Goal: Answer question/provide support: Answer question/provide support

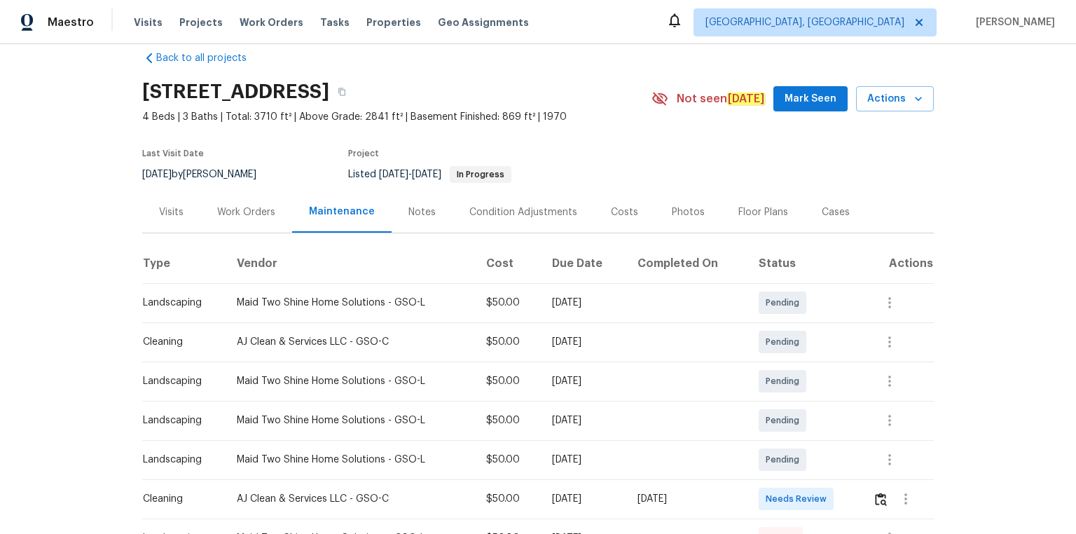
scroll to position [56, 0]
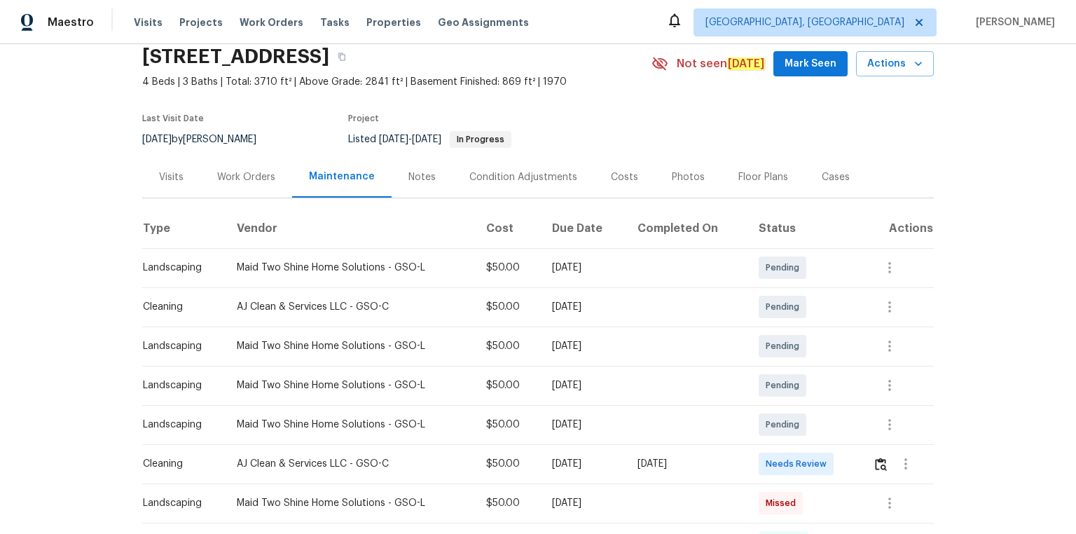
click at [880, 483] on td at bounding box center [897, 502] width 72 height 39
click at [880, 462] on img "button" at bounding box center [881, 463] width 12 height 13
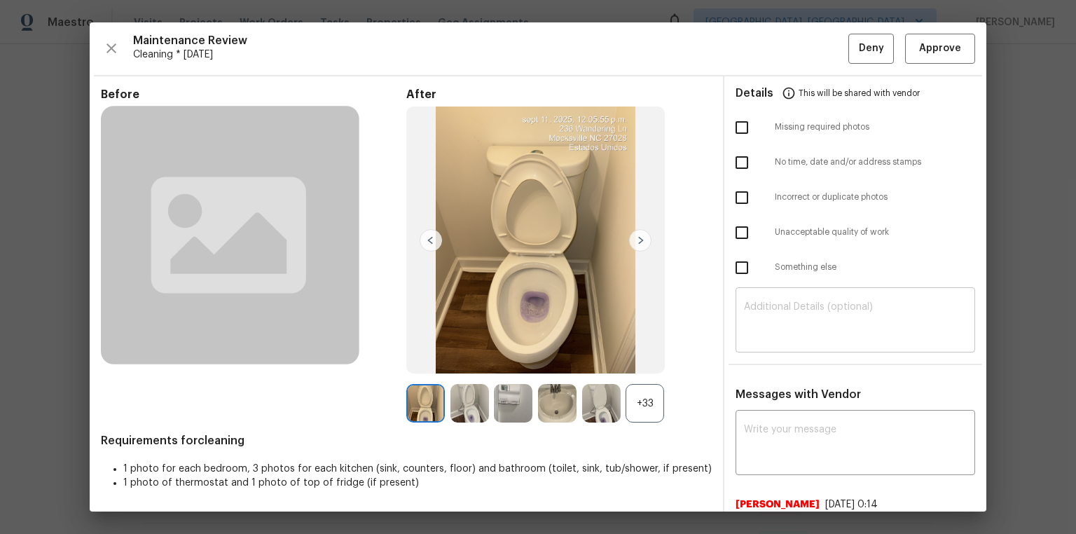
click at [793, 333] on textarea at bounding box center [855, 321] width 223 height 39
paste textarea "Maintenance Audit Team: Hello! Unfortunately, this cleaning visit completed on …"
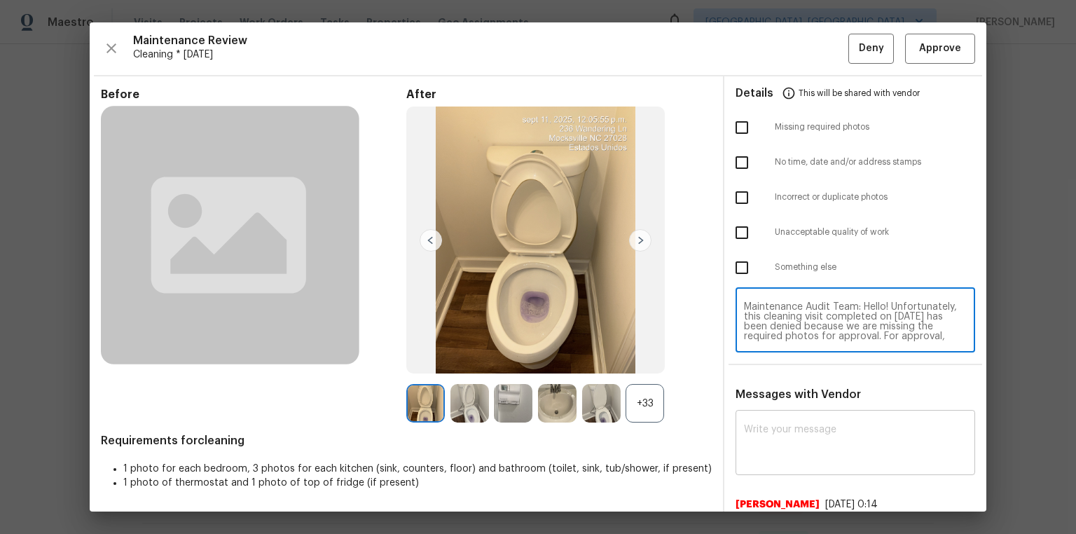
scroll to position [127, 0]
type textarea "Maintenance Audit Team: Hello! Unfortunately, this cleaning visit completed on …"
paste textarea "Maintenance Audit Team: Hello! Unfortunately, this cleaning visit completed on …"
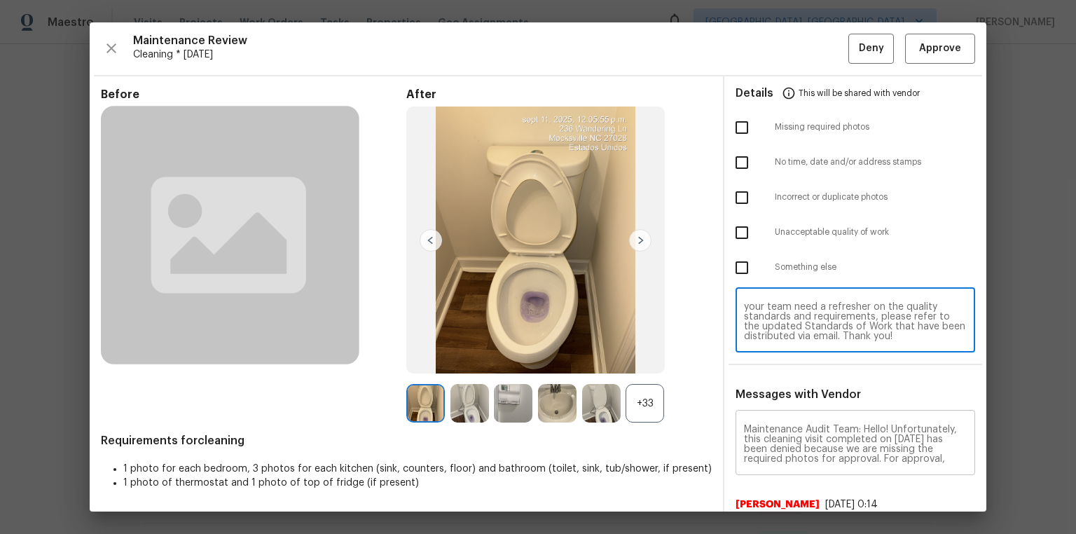
click at [805, 457] on textarea "Maintenance Audit Team: Hello! Unfortunately, this cleaning visit completed on …" at bounding box center [855, 443] width 223 height 39
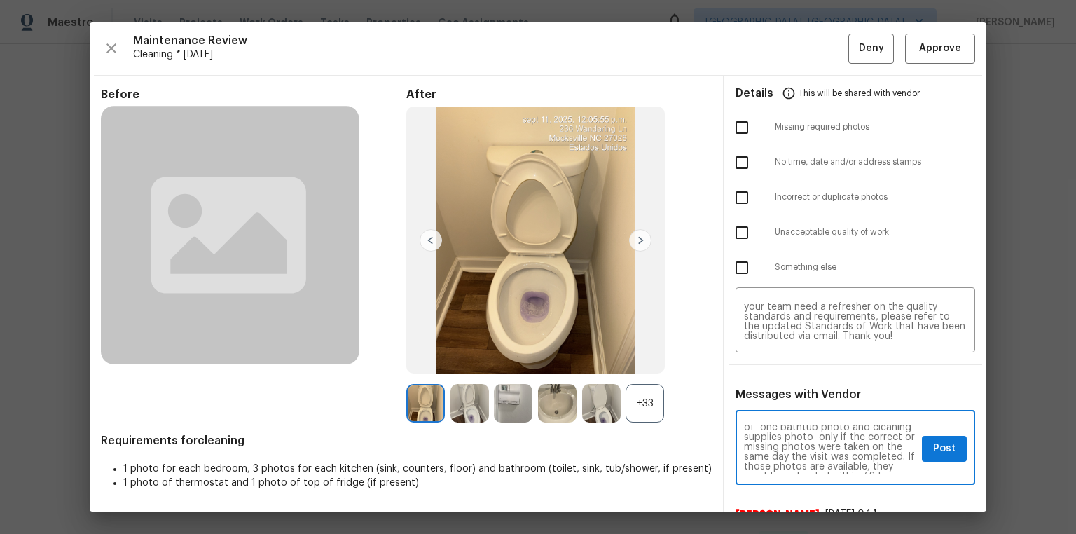
scroll to position [67, 0]
type textarea "Maintenance Audit Team: Hello! Unfortunately, this cleaning visit completed on …"
click at [735, 233] on input "checkbox" at bounding box center [741, 232] width 29 height 29
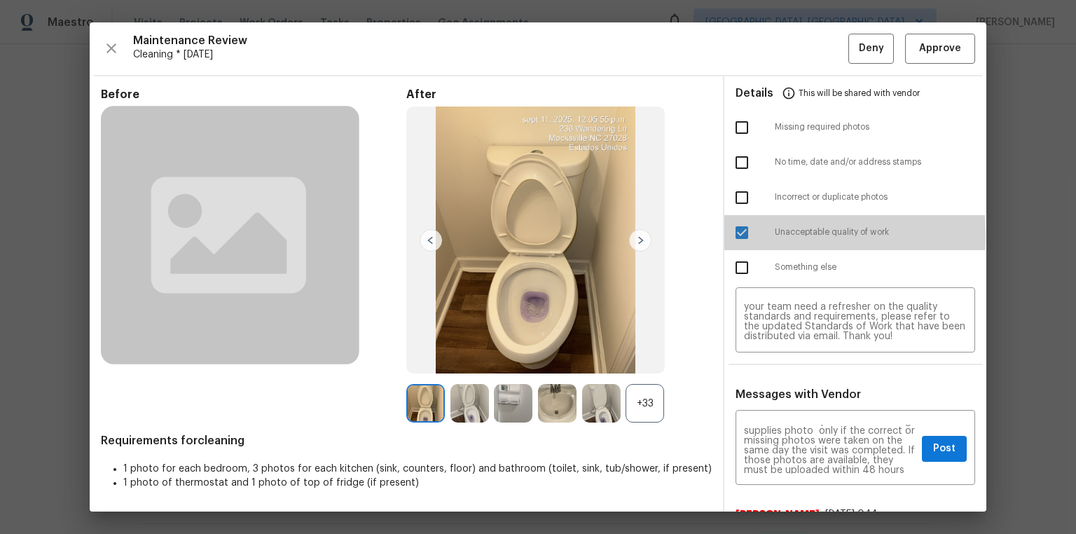
click at [737, 236] on input "checkbox" at bounding box center [741, 232] width 29 height 29
checkbox input "false"
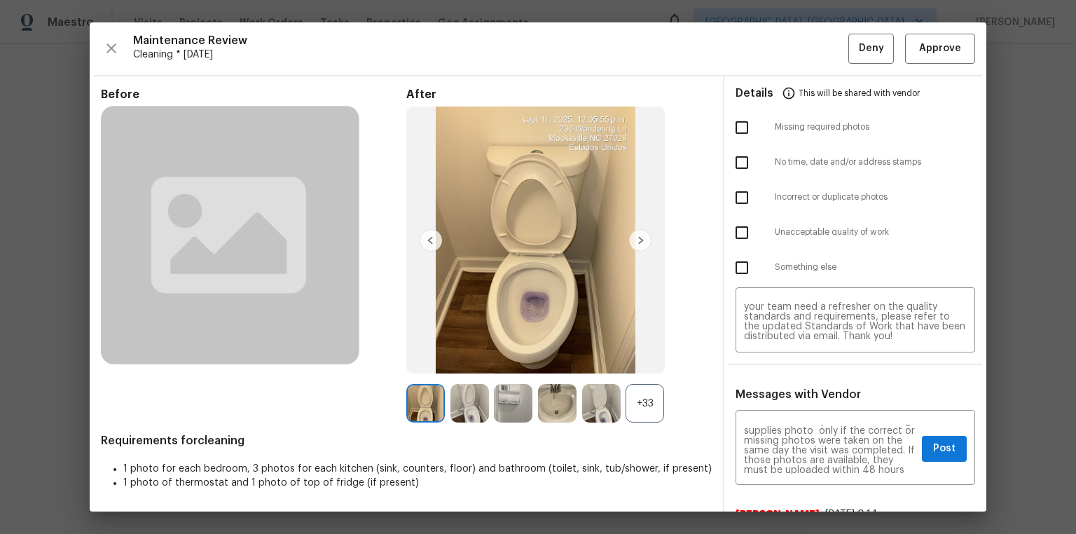
click at [728, 128] on input "checkbox" at bounding box center [741, 127] width 29 height 29
checkbox input "true"
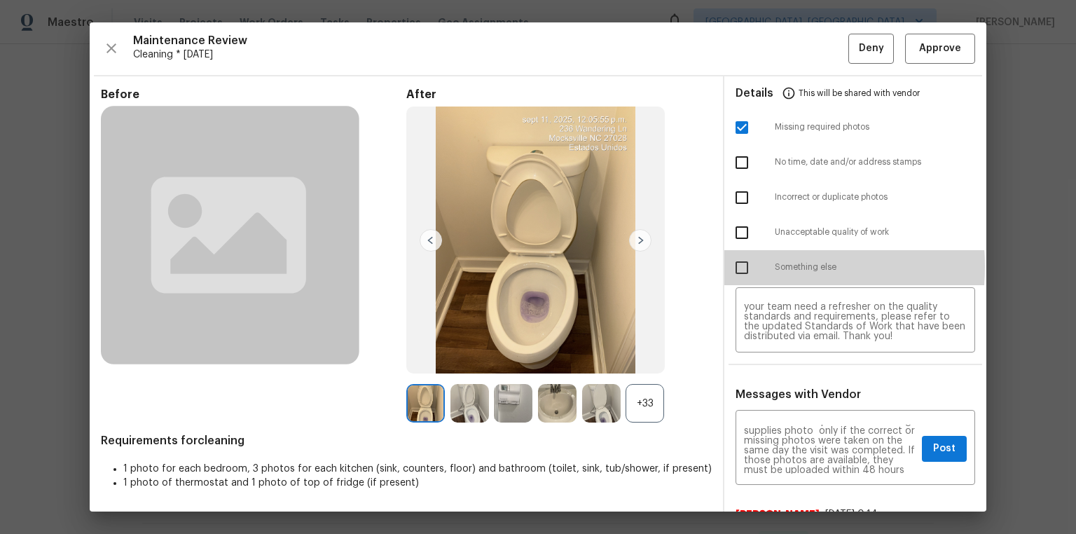
drag, startPoint x: 745, startPoint y: 266, endPoint x: 757, endPoint y: 271, distance: 12.9
click at [746, 268] on input "checkbox" at bounding box center [741, 267] width 29 height 29
checkbox input "true"
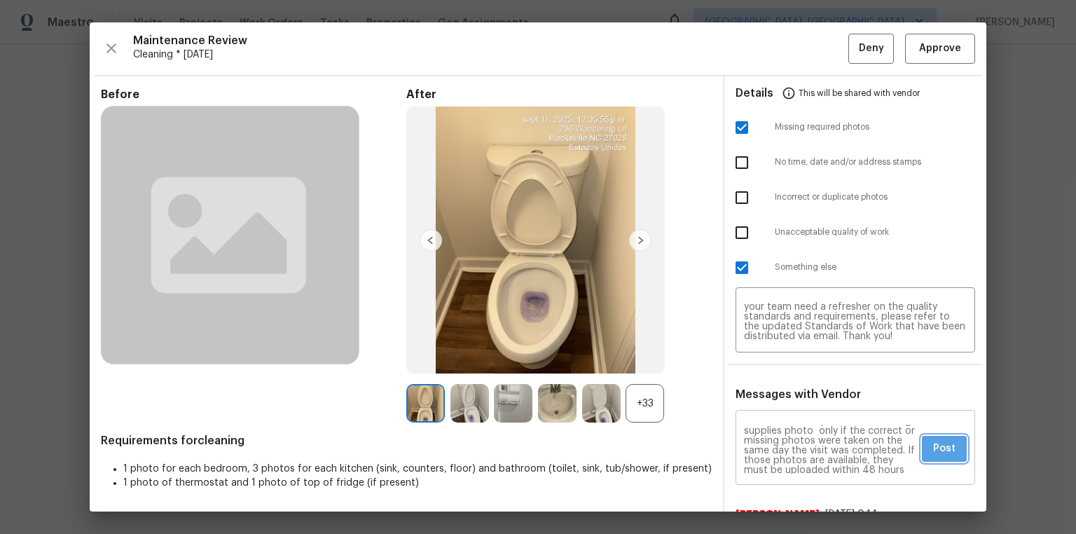
click at [933, 454] on span "Post" at bounding box center [944, 449] width 22 height 18
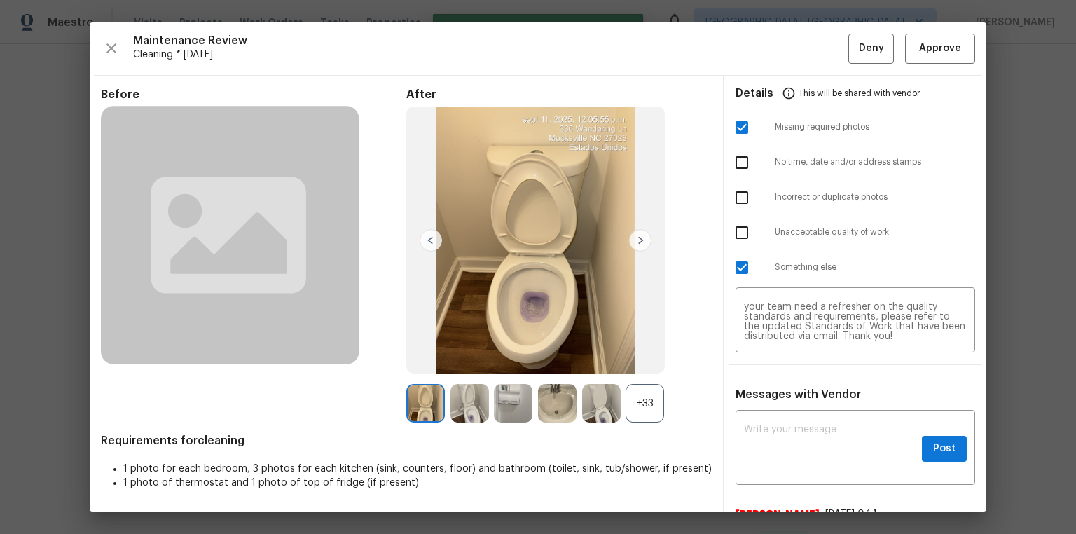
scroll to position [0, 0]
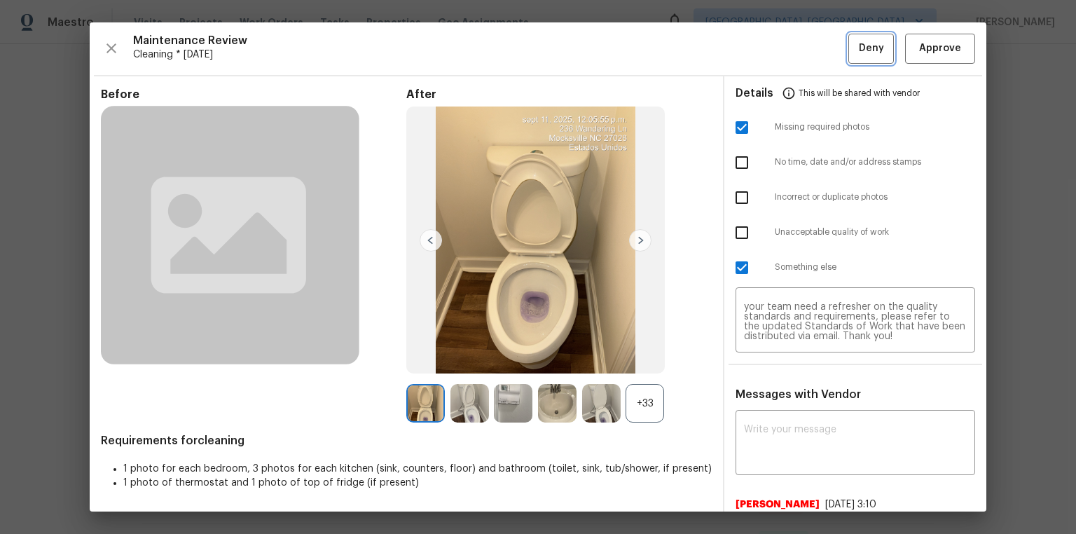
drag, startPoint x: 863, startPoint y: 50, endPoint x: 863, endPoint y: 77, distance: 26.6
click at [863, 50] on span "Deny" at bounding box center [871, 49] width 25 height 18
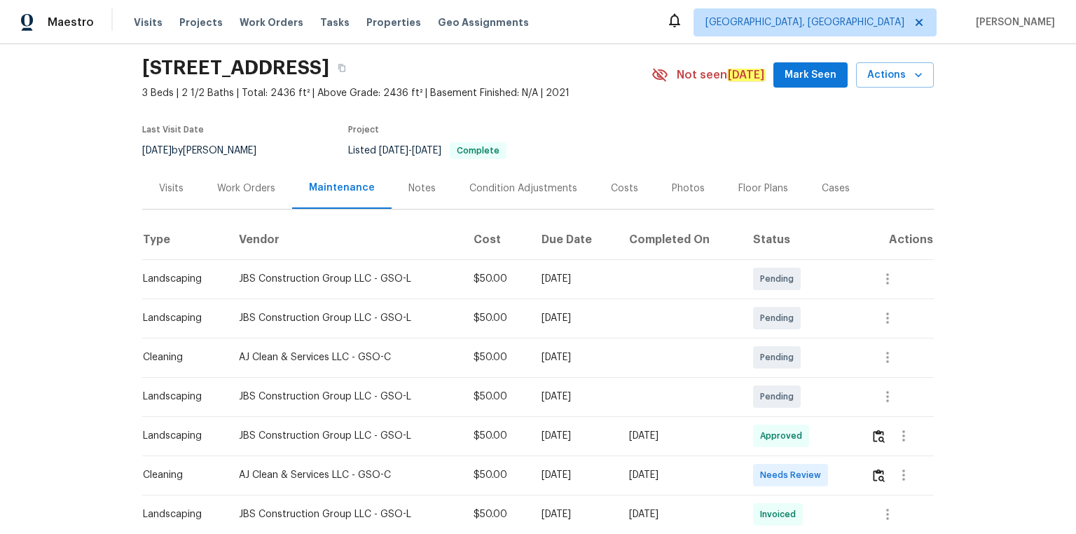
scroll to position [168, 0]
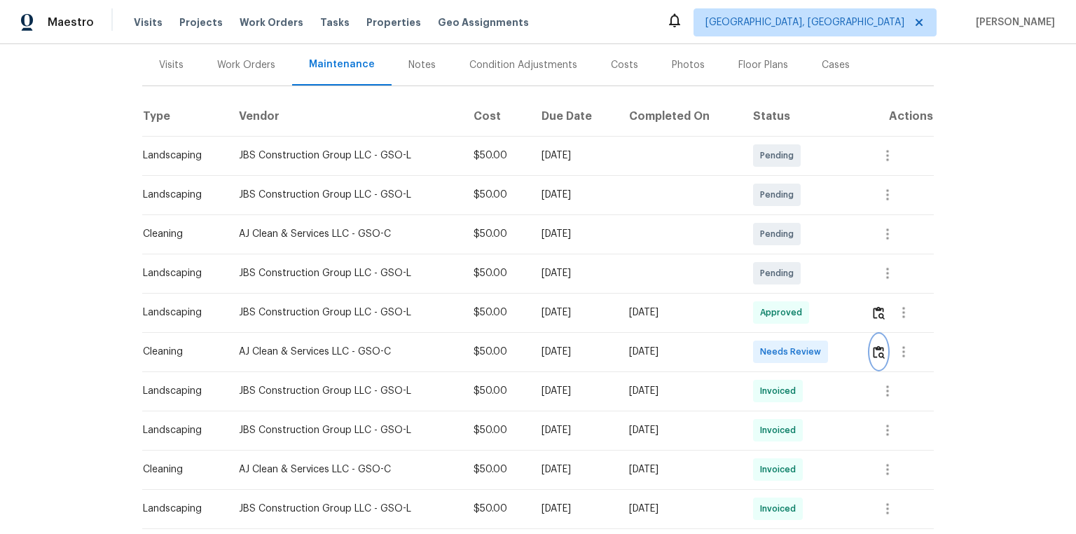
click at [876, 349] on img "button" at bounding box center [879, 351] width 12 height 13
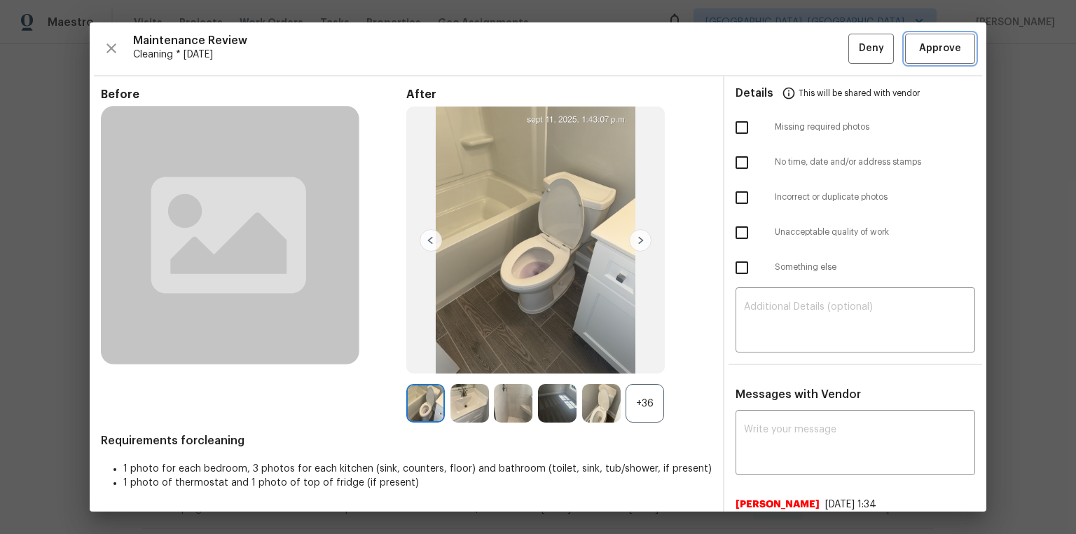
click at [962, 47] on button "Approve" at bounding box center [940, 49] width 70 height 30
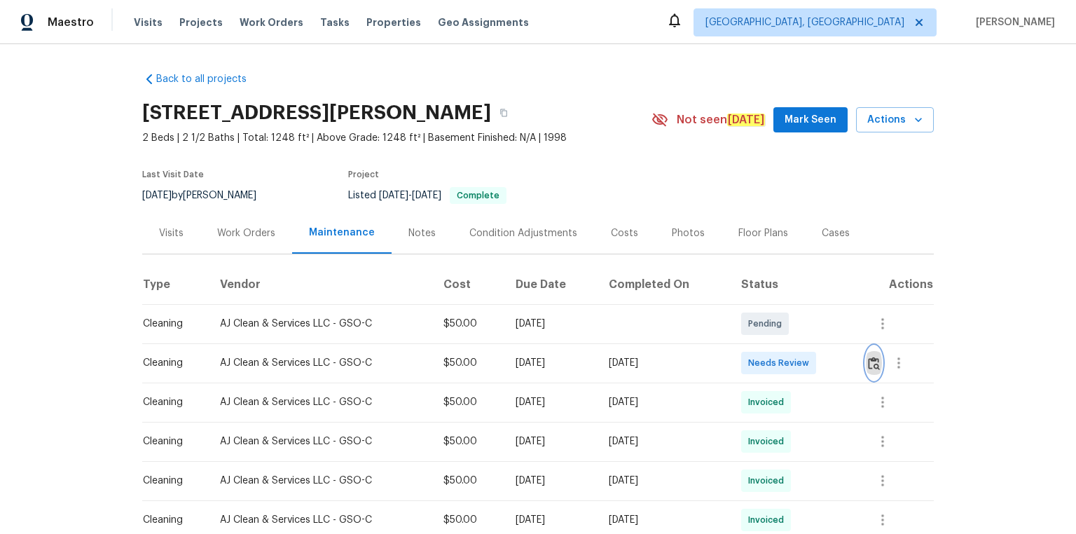
click at [765, 359] on img "button" at bounding box center [874, 362] width 12 height 13
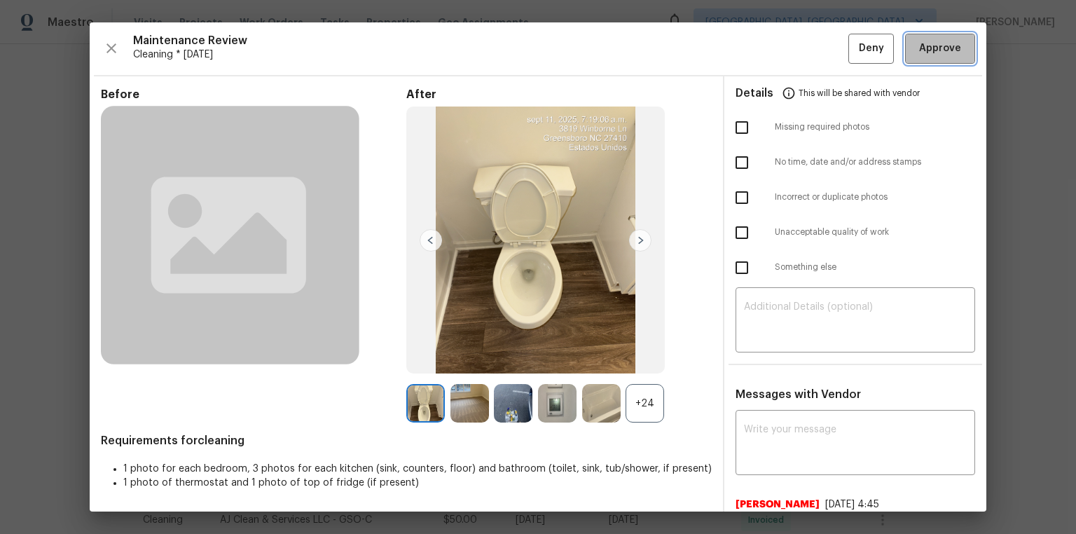
click at [765, 51] on span "Approve" at bounding box center [940, 49] width 42 height 18
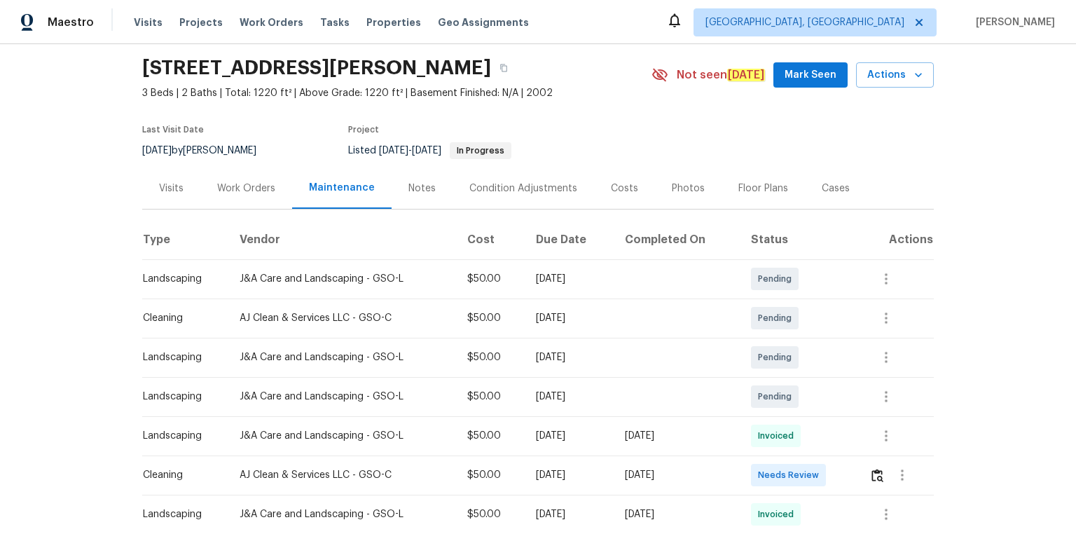
scroll to position [112, 0]
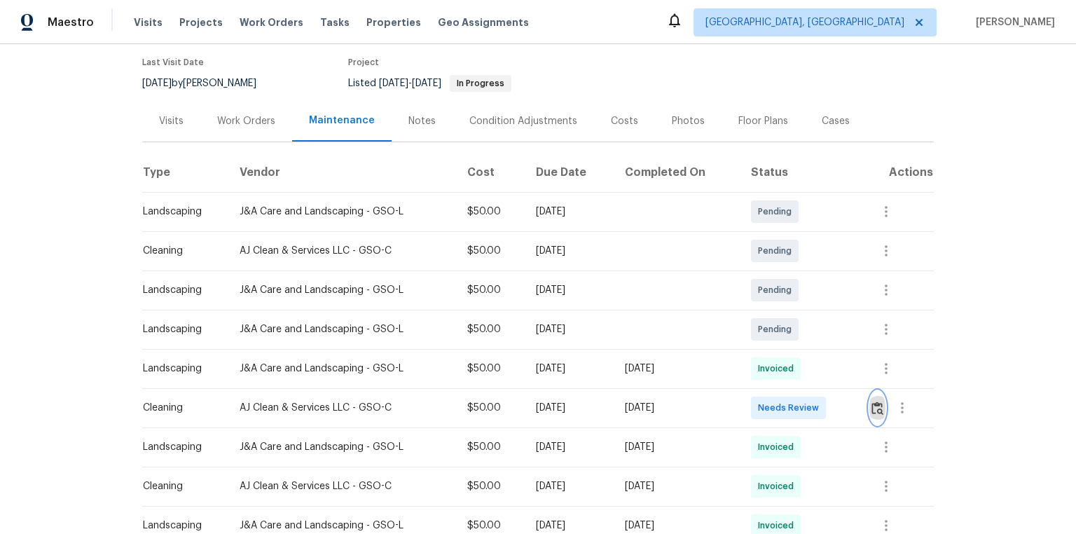
click at [880, 403] on img "button" at bounding box center [877, 407] width 12 height 13
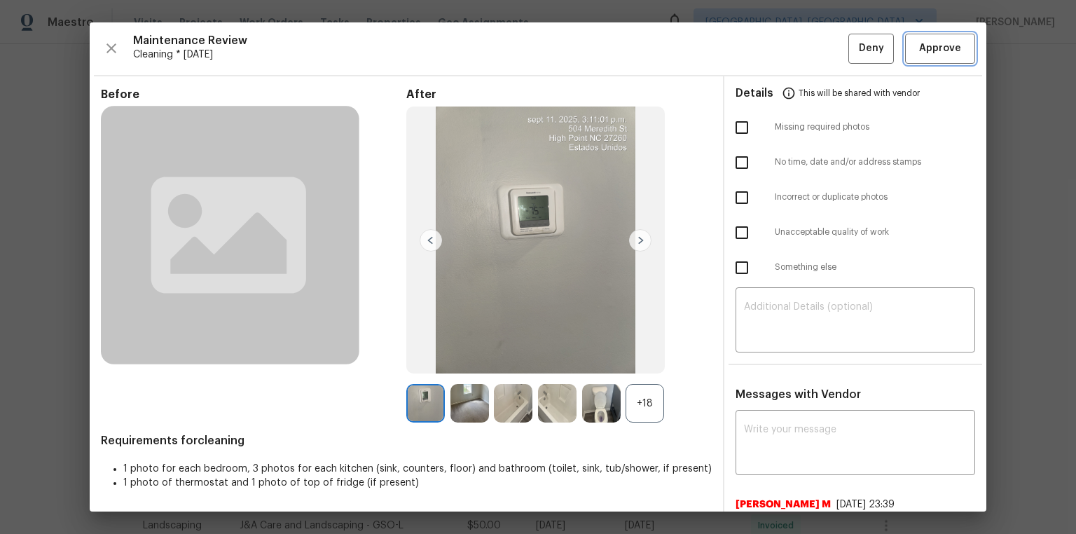
click at [940, 46] on span "Approve" at bounding box center [940, 49] width 42 height 18
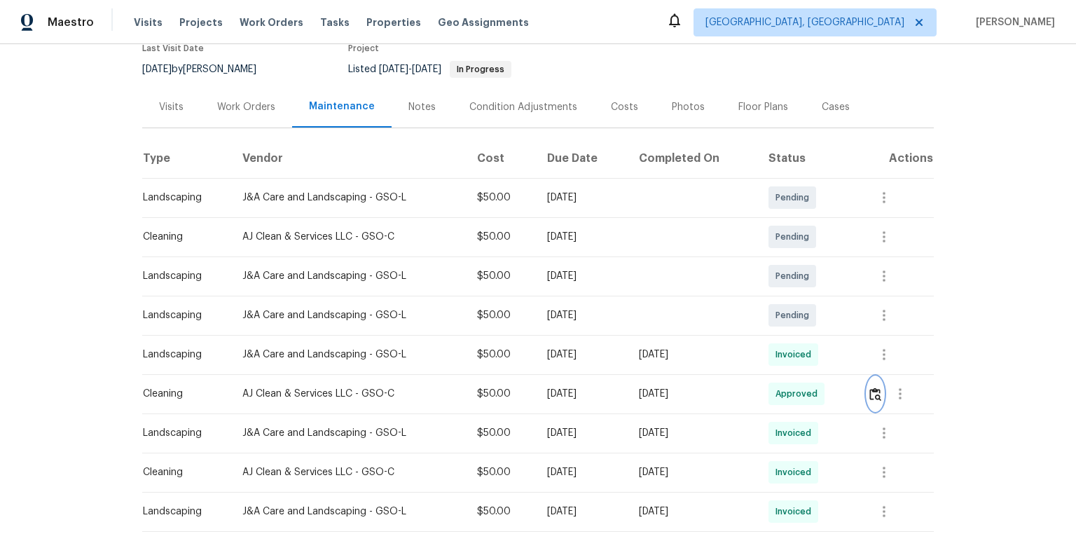
scroll to position [56, 0]
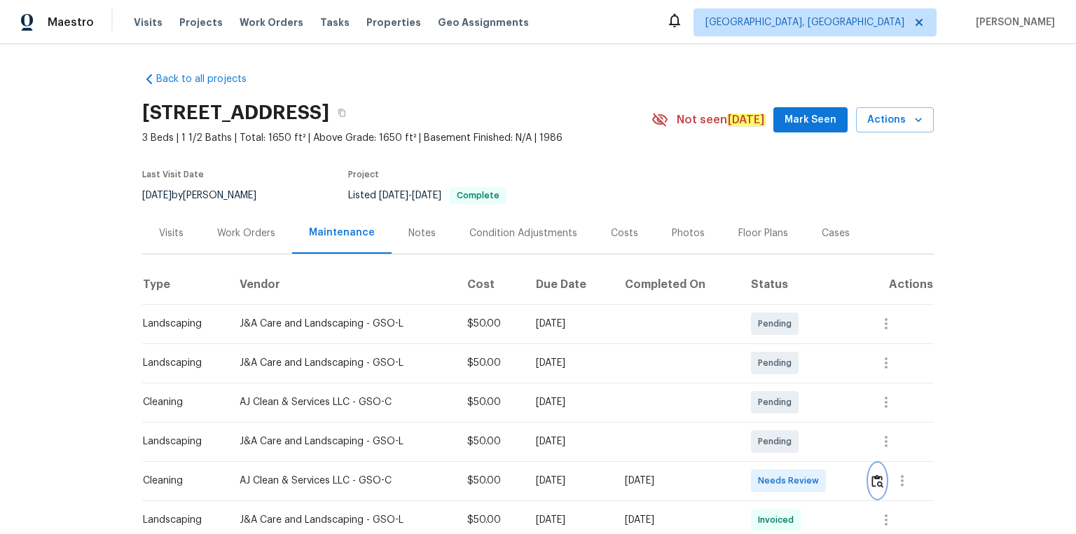
click at [765, 359] on img "button" at bounding box center [877, 480] width 12 height 13
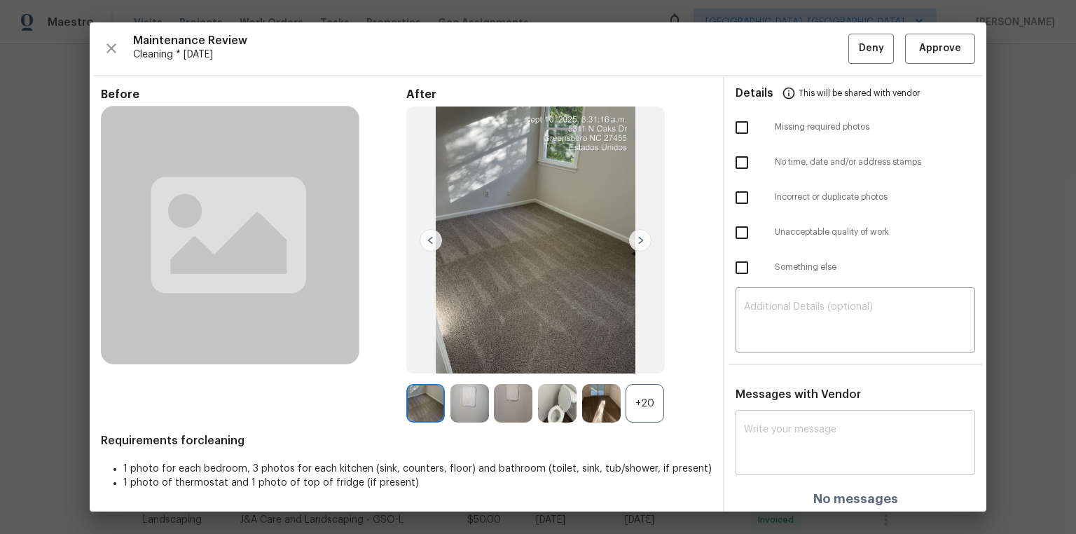
click at [765, 359] on div "x ​" at bounding box center [855, 444] width 240 height 62
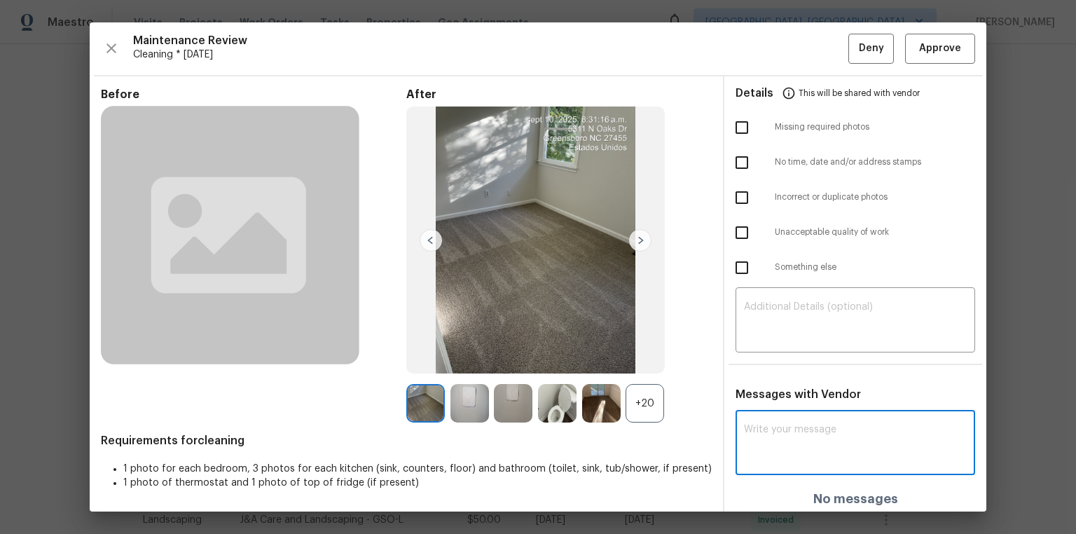
paste textarea "Maintenance Audit Team: Hello! After further review, the visit(09/14/2025) has …"
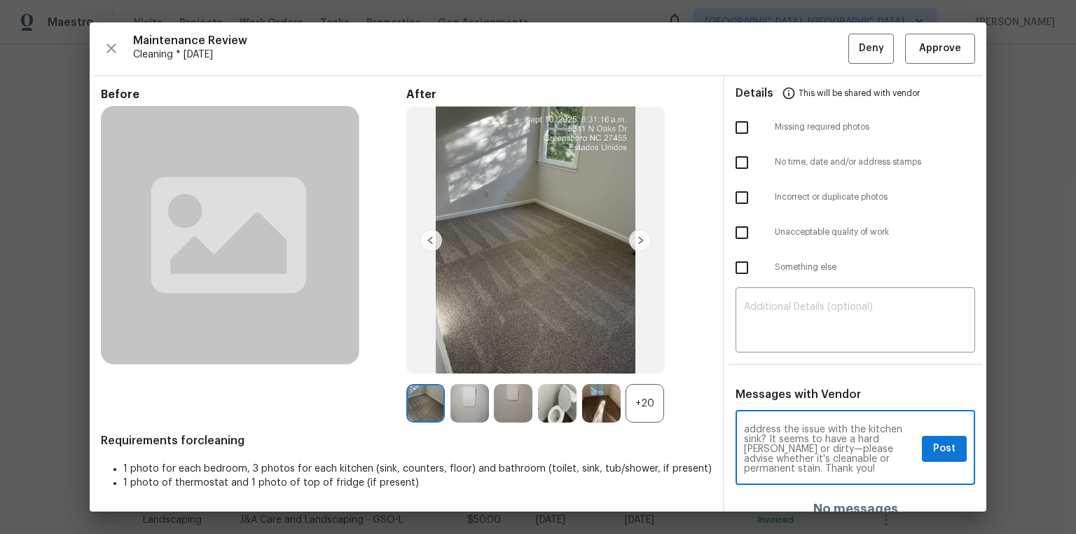
scroll to position [14, 0]
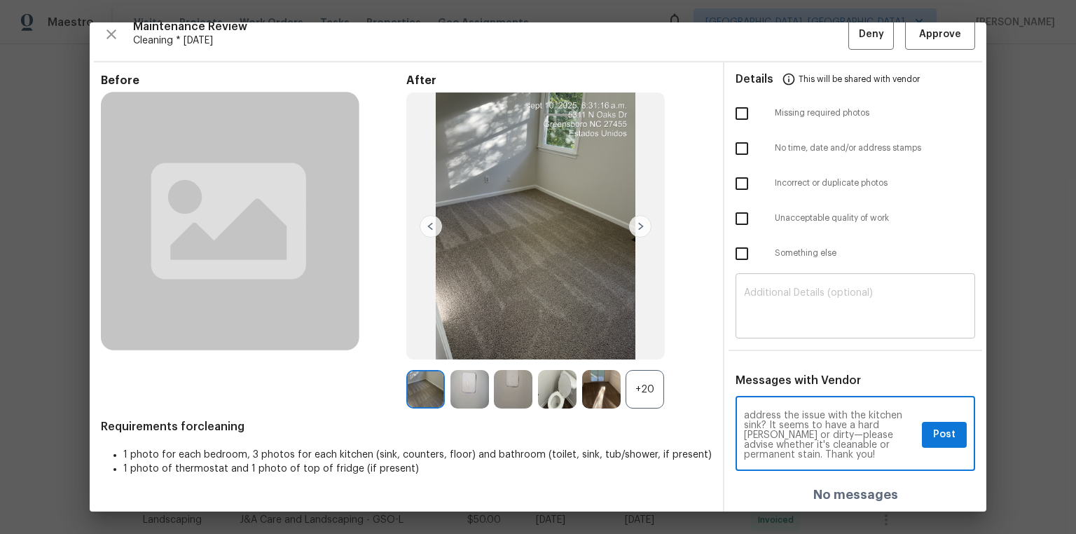
type textarea "Maintenance Audit Team: Hello! After further review, the visit(09/14/2025) has …"
click at [765, 317] on textarea at bounding box center [855, 307] width 223 height 39
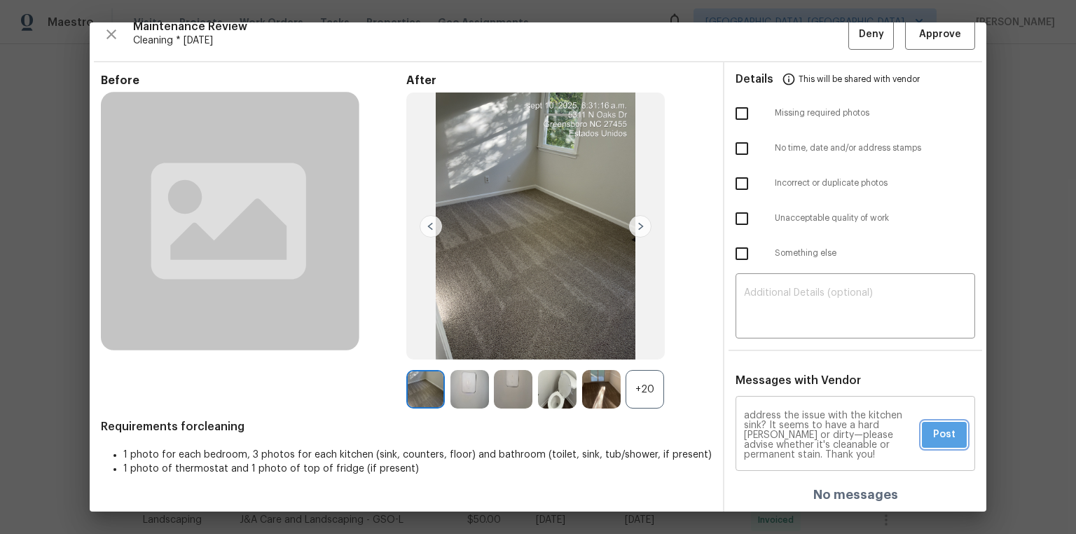
click at [765, 359] on button "Post" at bounding box center [944, 435] width 45 height 26
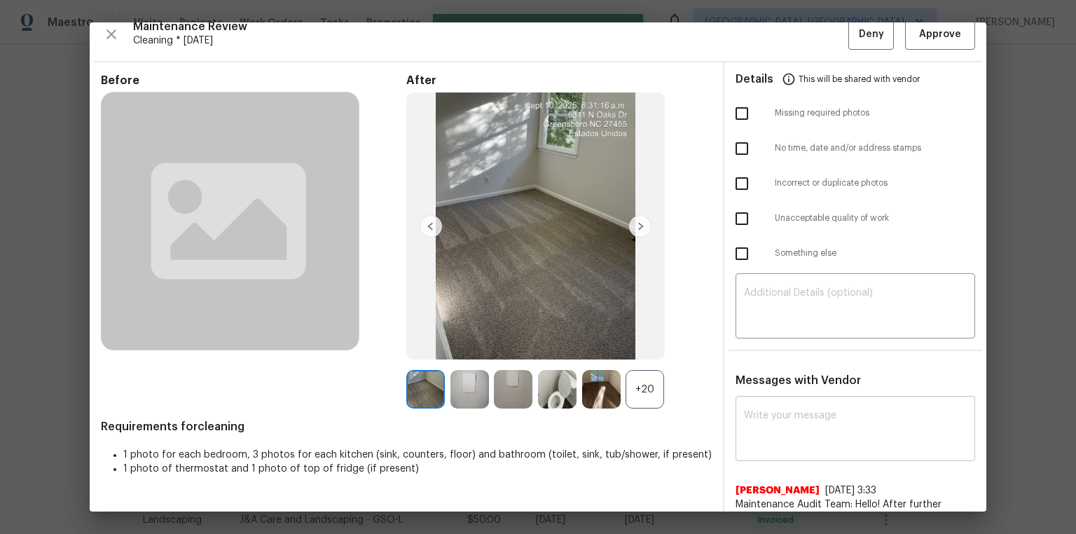
scroll to position [0, 0]
click at [765, 26] on span "Approve" at bounding box center [940, 35] width 42 height 18
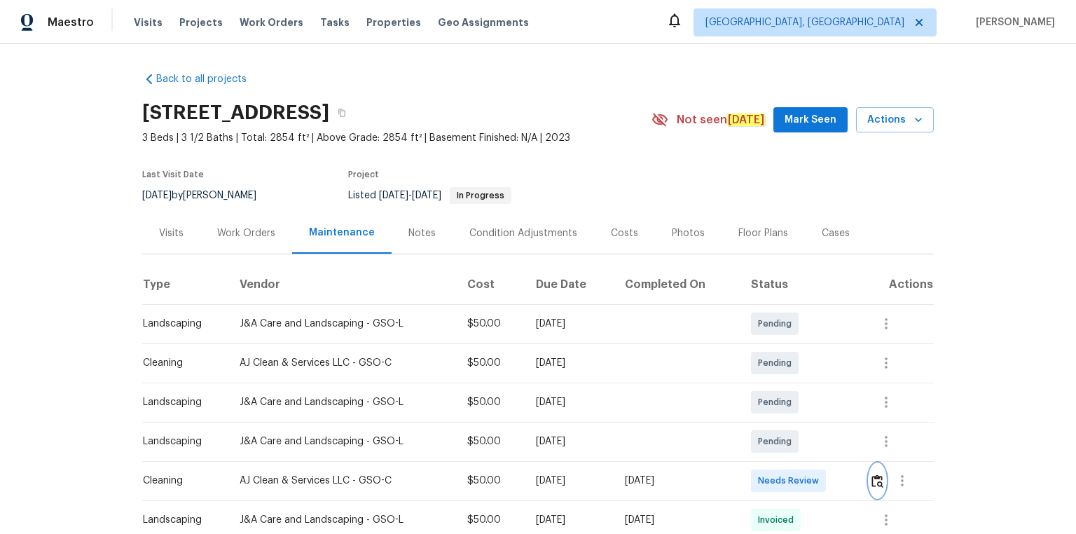
click at [765, 359] on img "button" at bounding box center [877, 480] width 12 height 13
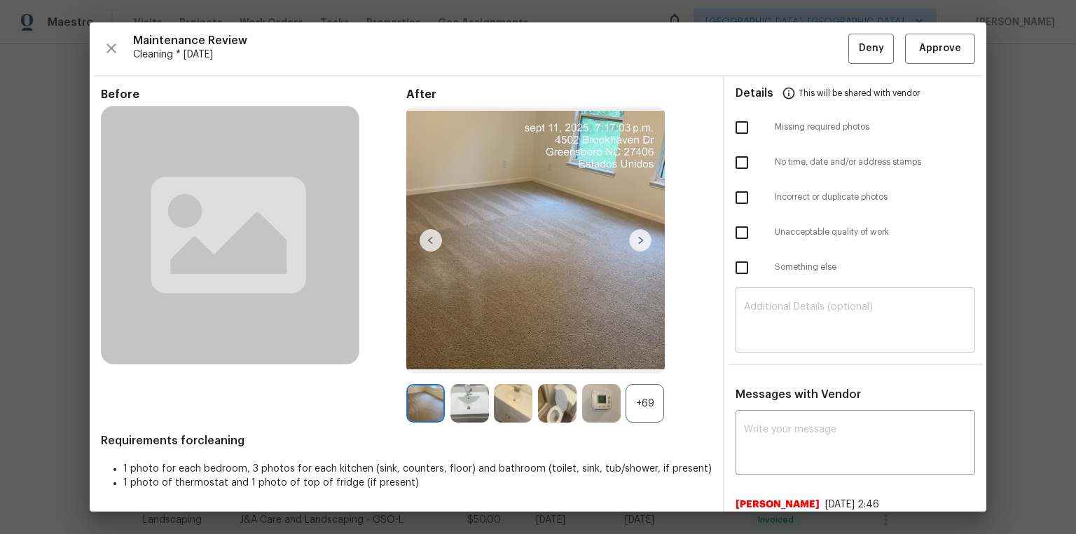
click at [765, 300] on div "​" at bounding box center [855, 322] width 240 height 62
paste textarea "Maintenance Audit Team: Hello! Unfortunately, this cleaning visit completed on …"
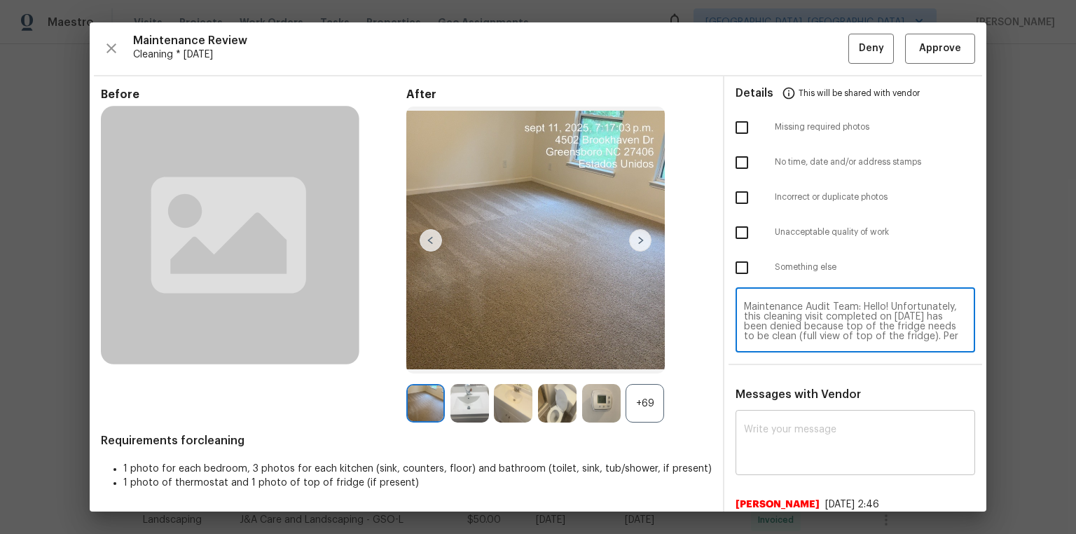
scroll to position [118, 0]
type textarea "Maintenance Audit Team: Hello! Unfortunately, this cleaning visit completed on …"
paste textarea "Maintenance Audit Team: Hello! Unfortunately, this cleaning visit completed on …"
click at [765, 359] on textarea at bounding box center [855, 443] width 223 height 39
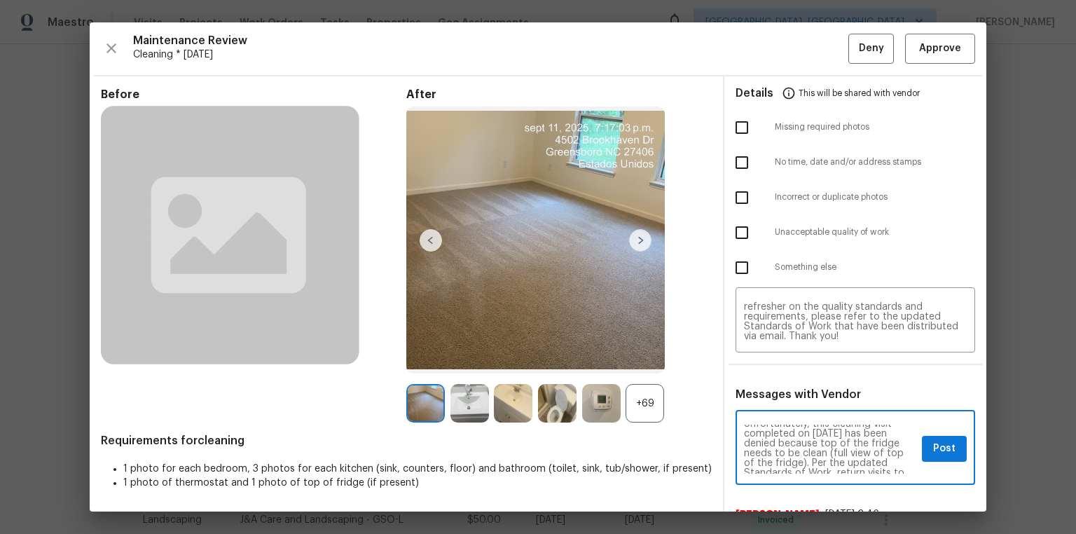
scroll to position [22, 0]
type textarea "Maintenance Audit Team: Hello! Unfortunately, this cleaning visit completed on …"
click at [733, 235] on input "checkbox" at bounding box center [741, 232] width 29 height 29
checkbox input "true"
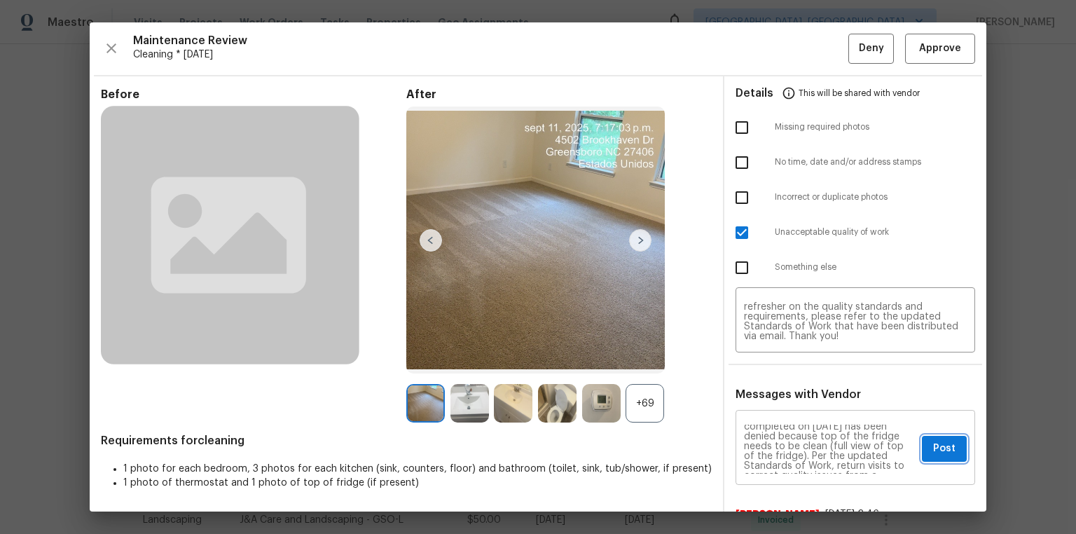
click at [765, 359] on span "Post" at bounding box center [944, 449] width 22 height 18
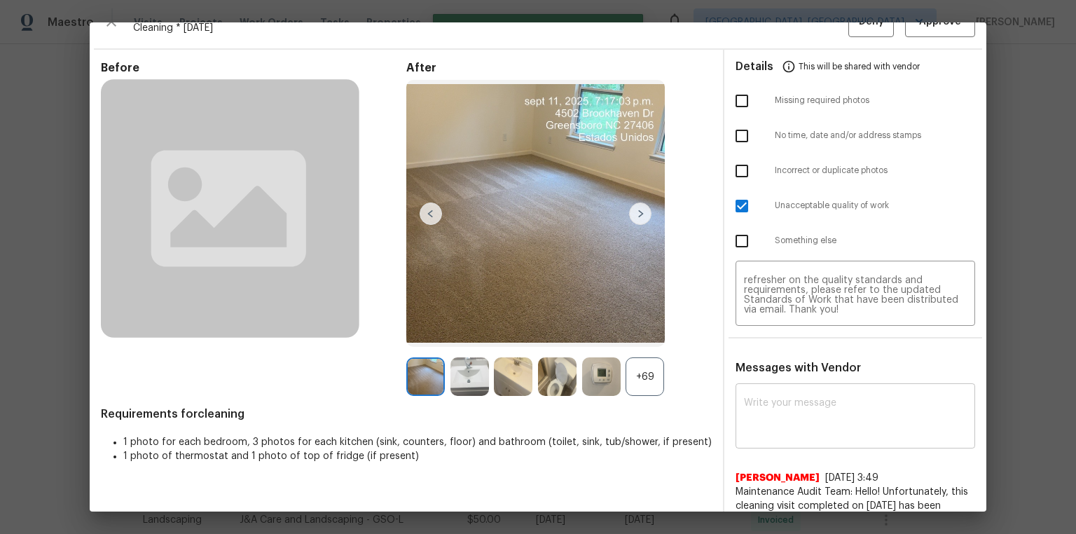
scroll to position [0, 0]
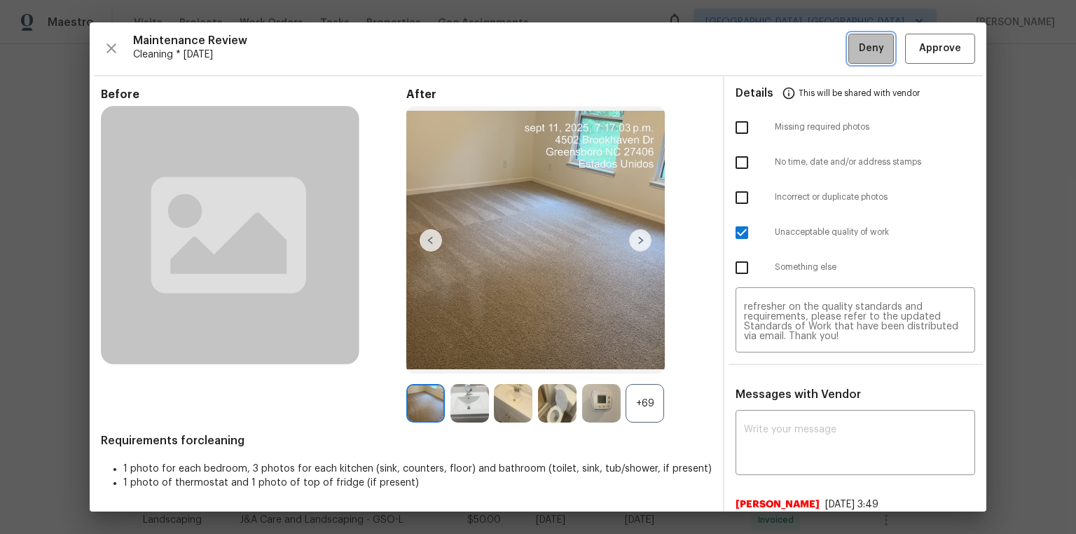
drag, startPoint x: 851, startPoint y: 42, endPoint x: 857, endPoint y: 153, distance: 110.8
click at [765, 42] on span "Deny" at bounding box center [871, 49] width 25 height 18
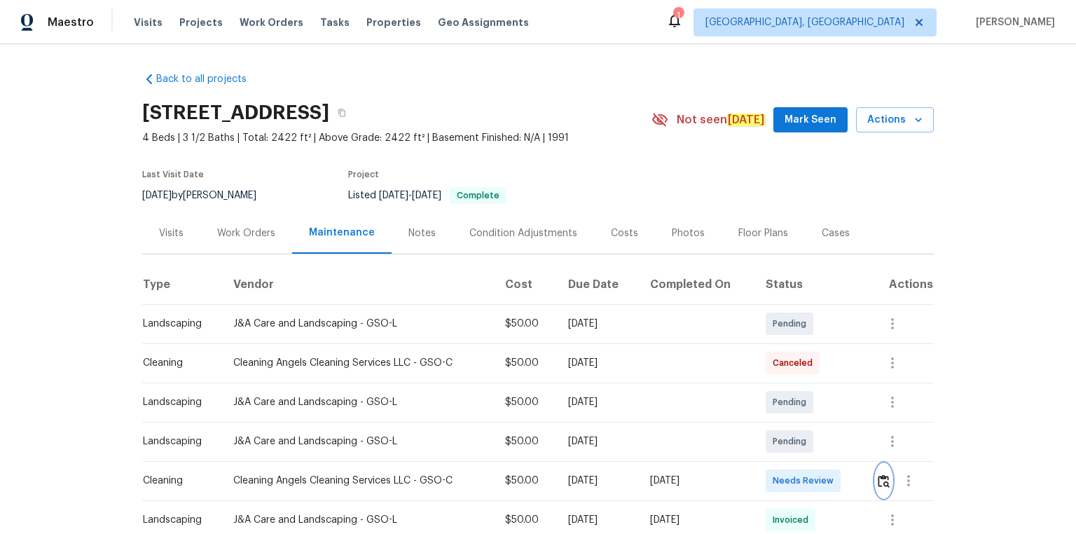
click at [765, 359] on img "button" at bounding box center [884, 480] width 12 height 13
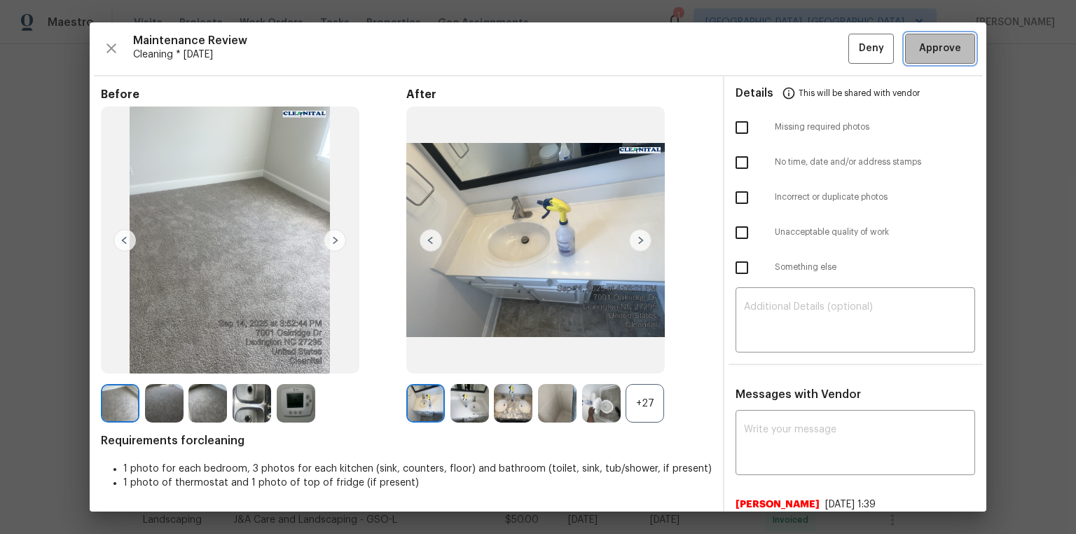
click at [765, 55] on span "Approve" at bounding box center [940, 49] width 42 height 18
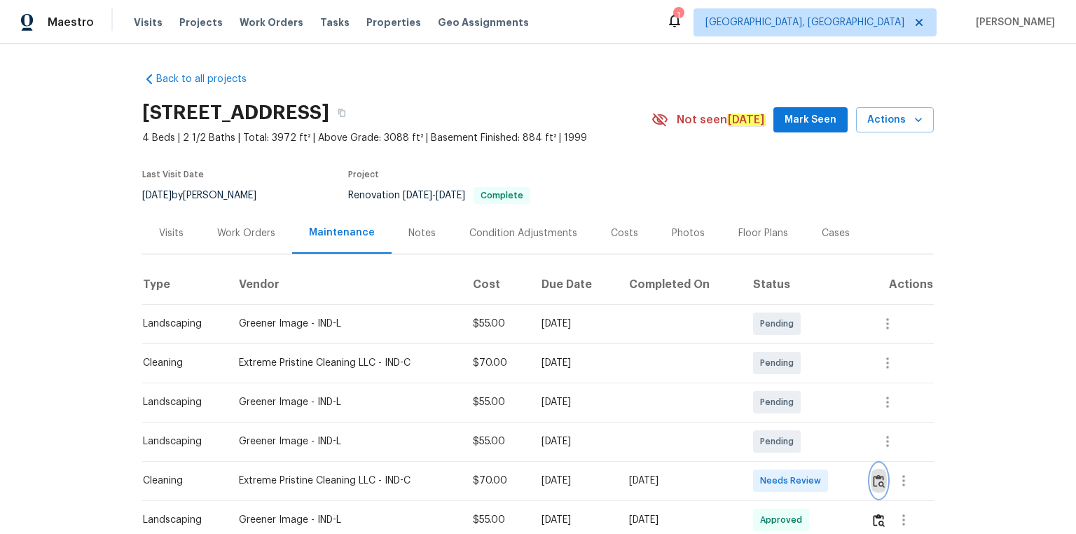
click at [882, 481] on img "button" at bounding box center [879, 480] width 12 height 13
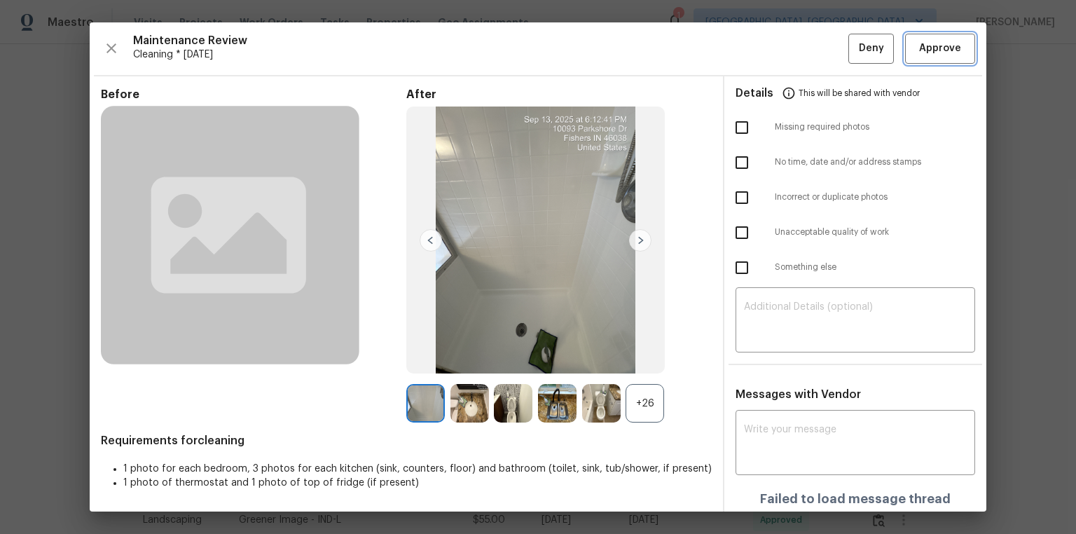
click at [929, 50] on span "Approve" at bounding box center [940, 49] width 42 height 18
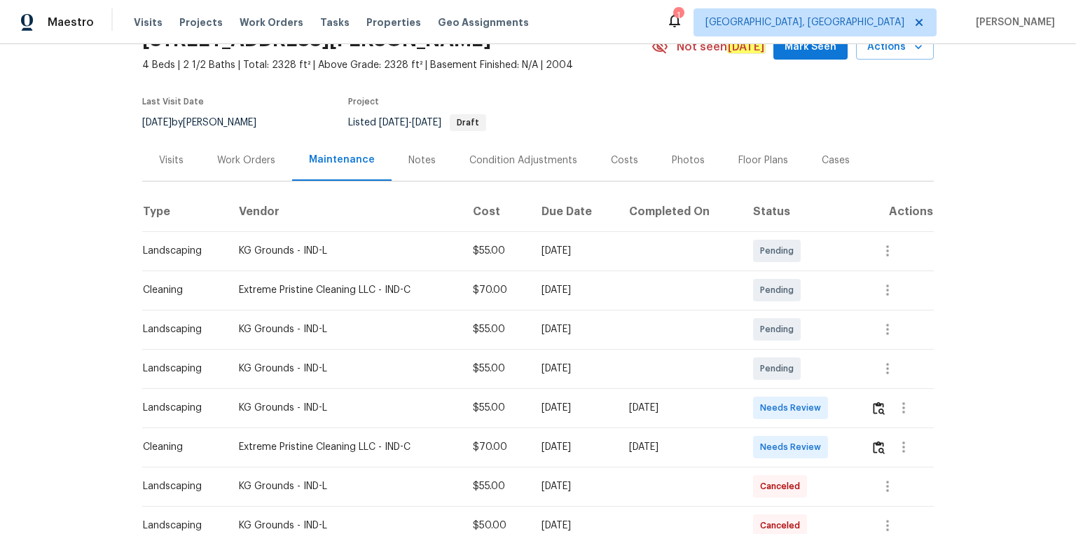
scroll to position [168, 0]
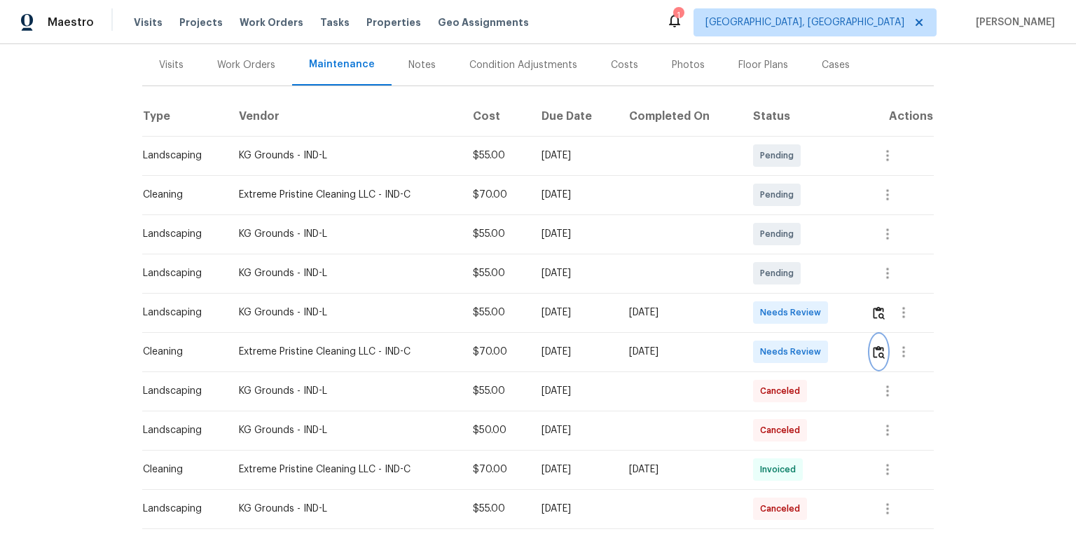
click at [765, 352] on img "button" at bounding box center [879, 351] width 12 height 13
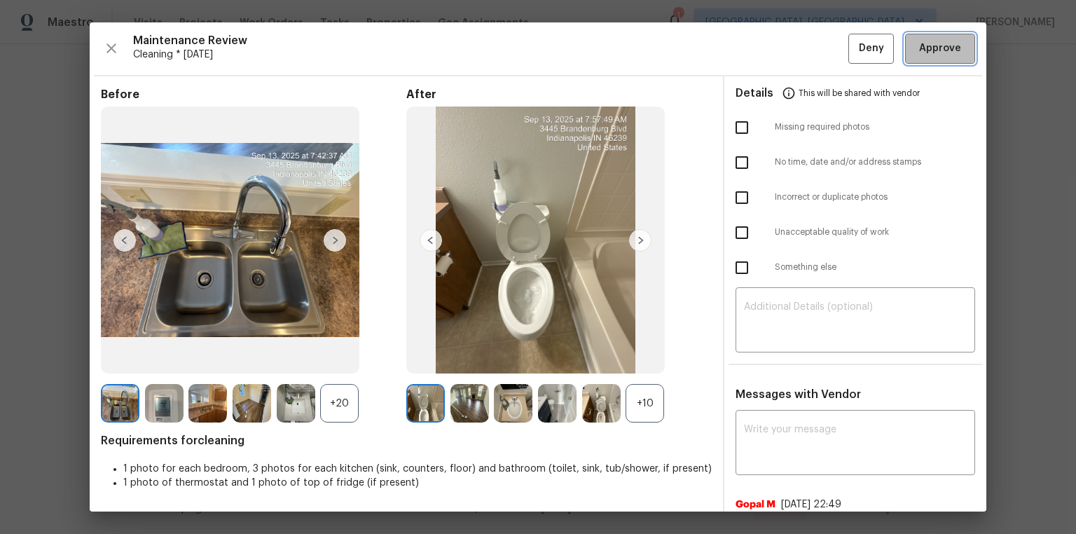
click at [765, 57] on button "Approve" at bounding box center [940, 49] width 70 height 30
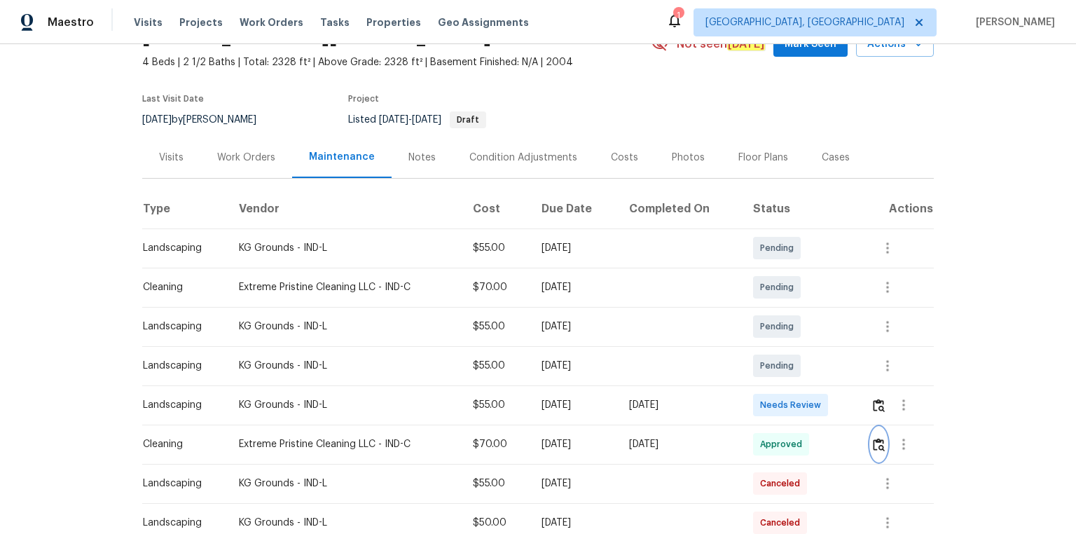
scroll to position [0, 0]
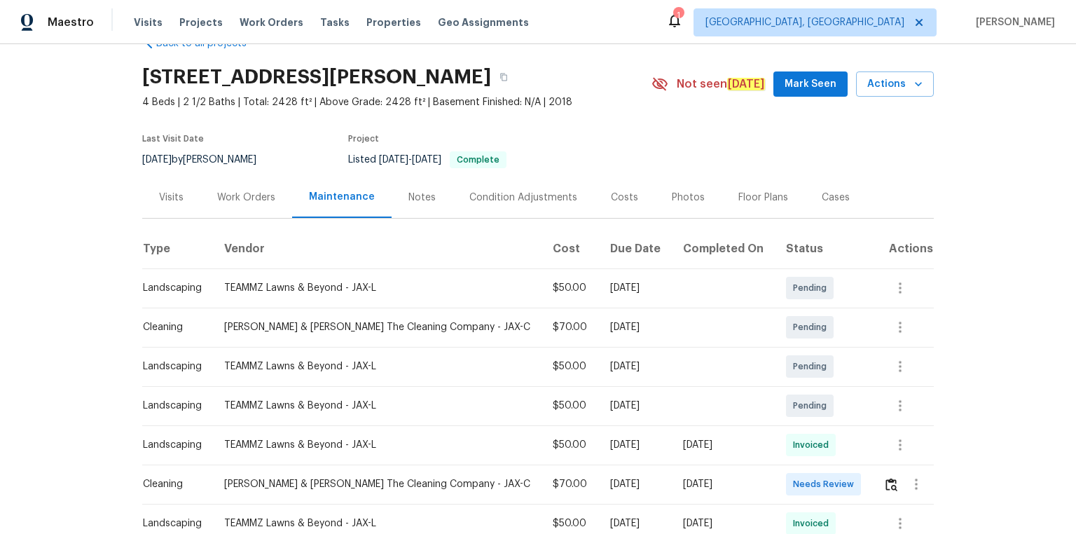
scroll to position [56, 0]
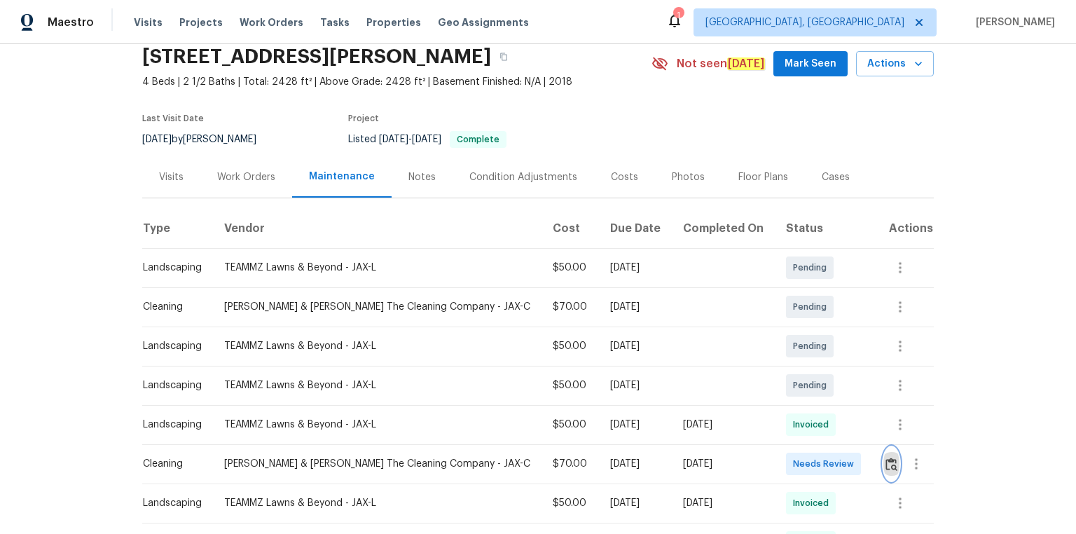
click at [765, 359] on img "button" at bounding box center [891, 463] width 12 height 13
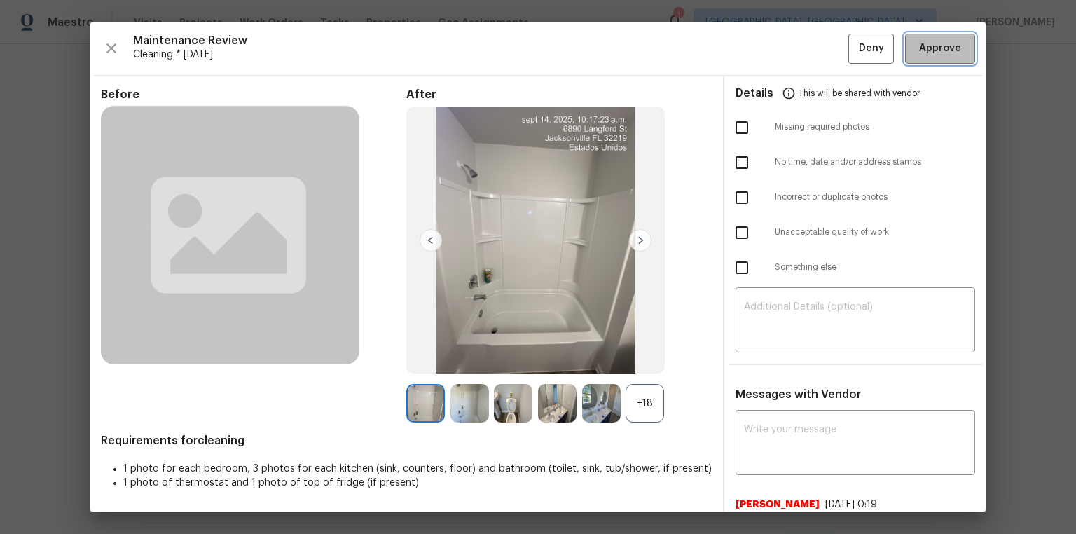
click at [765, 59] on button "Approve" at bounding box center [940, 49] width 70 height 30
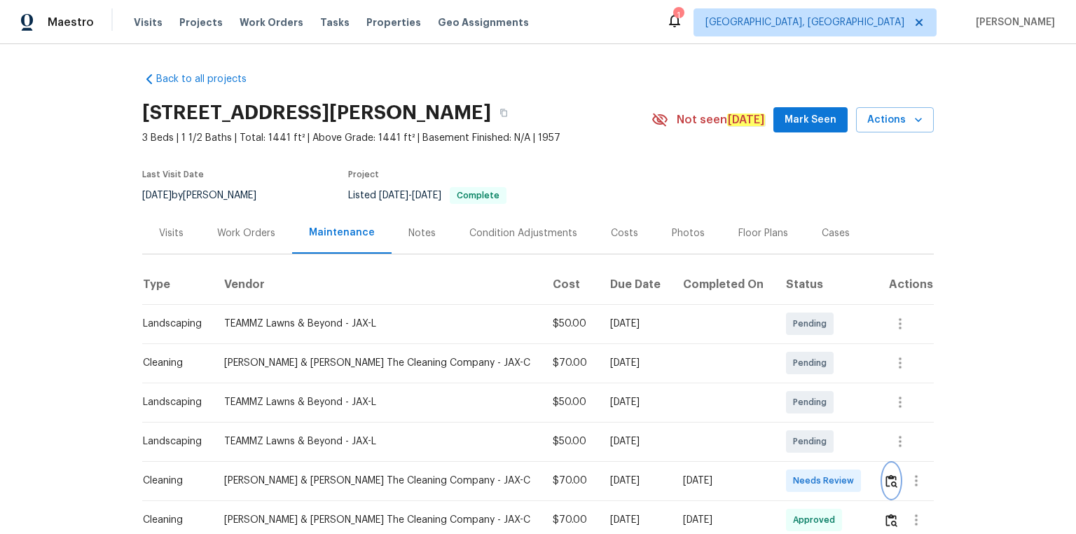
click at [765, 359] on button "button" at bounding box center [891, 481] width 16 height 34
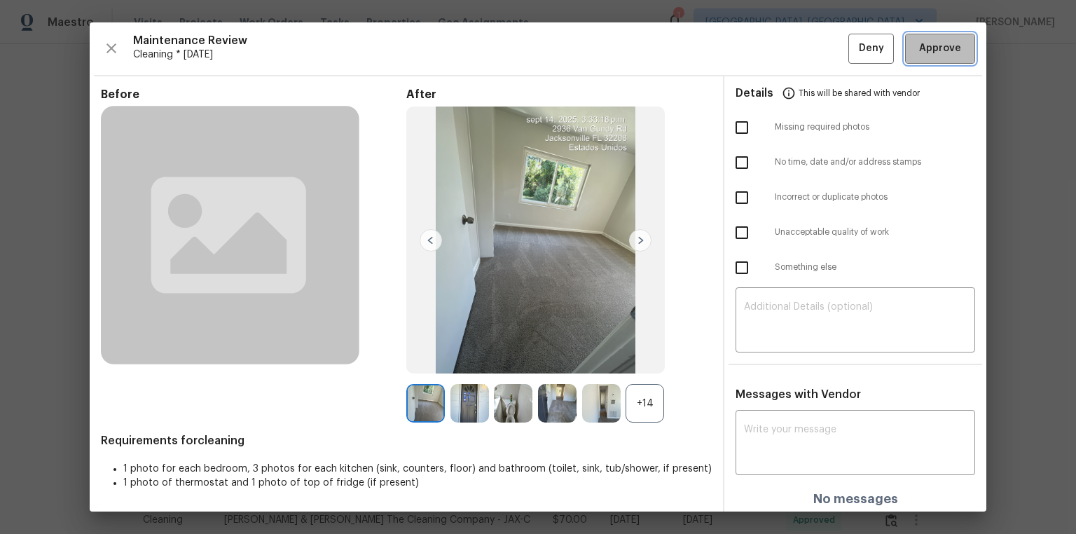
drag, startPoint x: 920, startPoint y: 46, endPoint x: 864, endPoint y: 154, distance: 121.2
click at [765, 48] on span "Approve" at bounding box center [940, 49] width 42 height 18
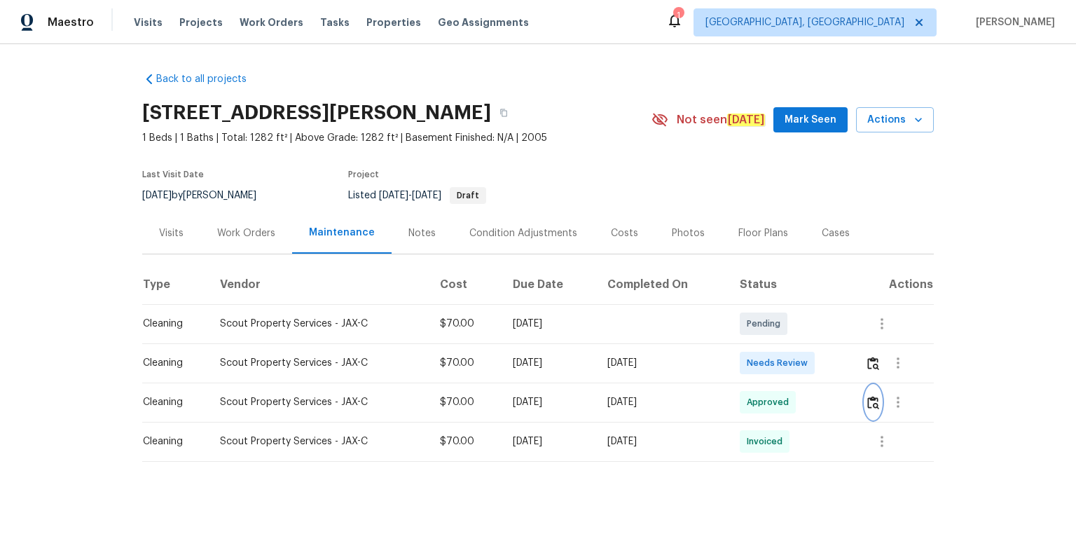
click at [765, 359] on button "button" at bounding box center [873, 402] width 16 height 34
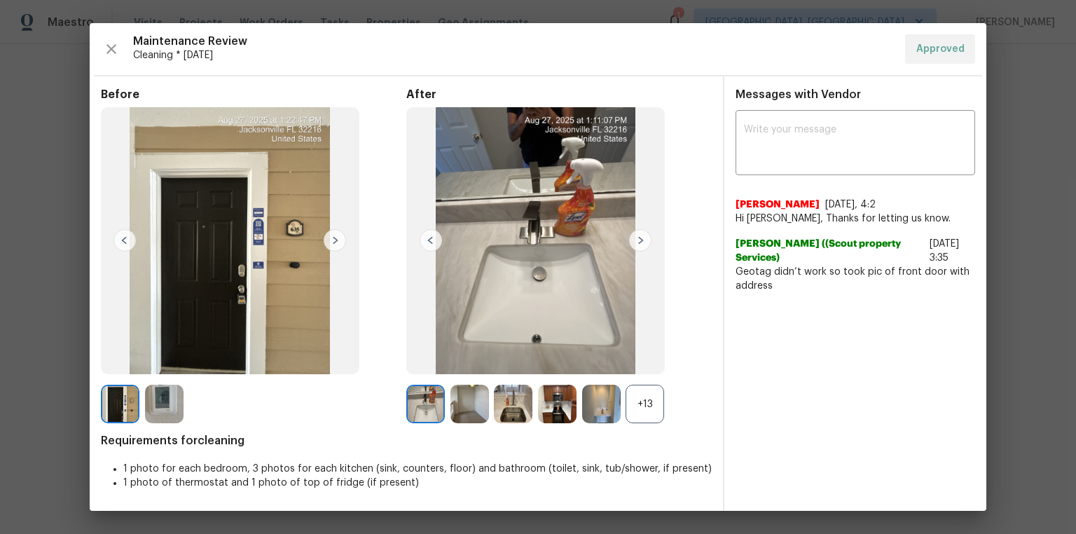
click at [563, 307] on img at bounding box center [535, 240] width 258 height 267
click at [527, 359] on img at bounding box center [513, 403] width 39 height 39
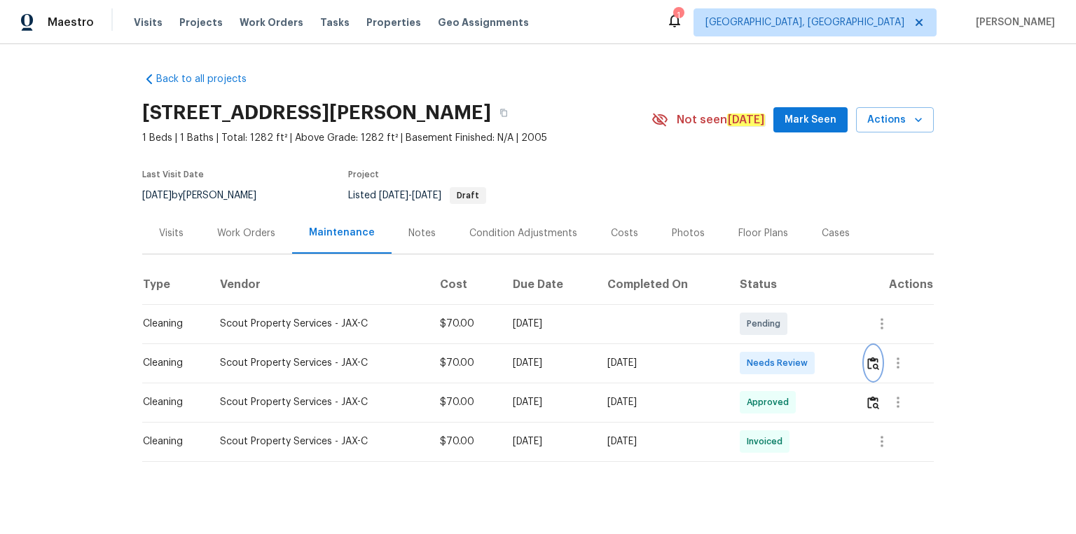
click at [765, 359] on img "button" at bounding box center [873, 362] width 12 height 13
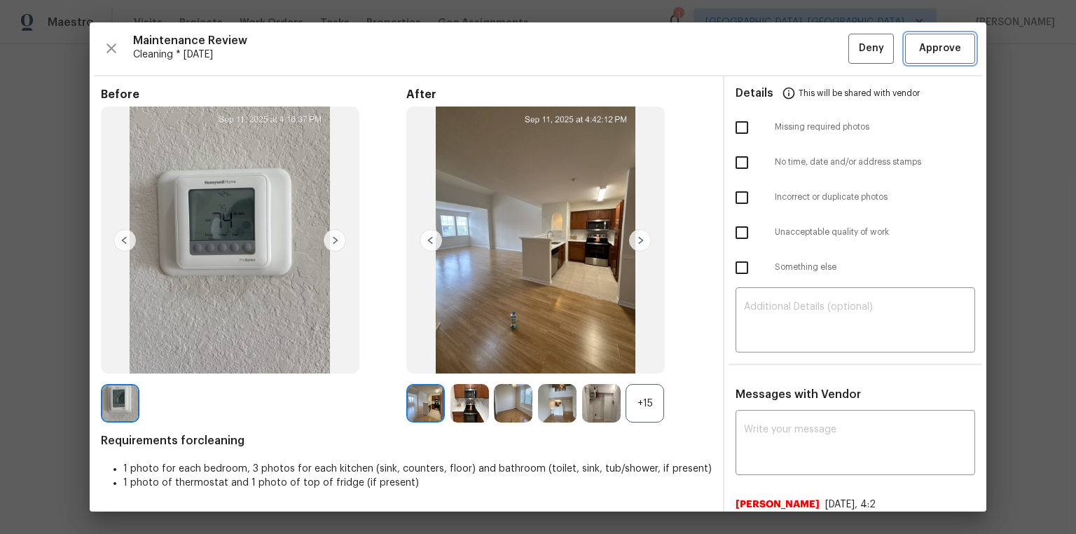
click at [765, 50] on span "Approve" at bounding box center [940, 49] width 42 height 18
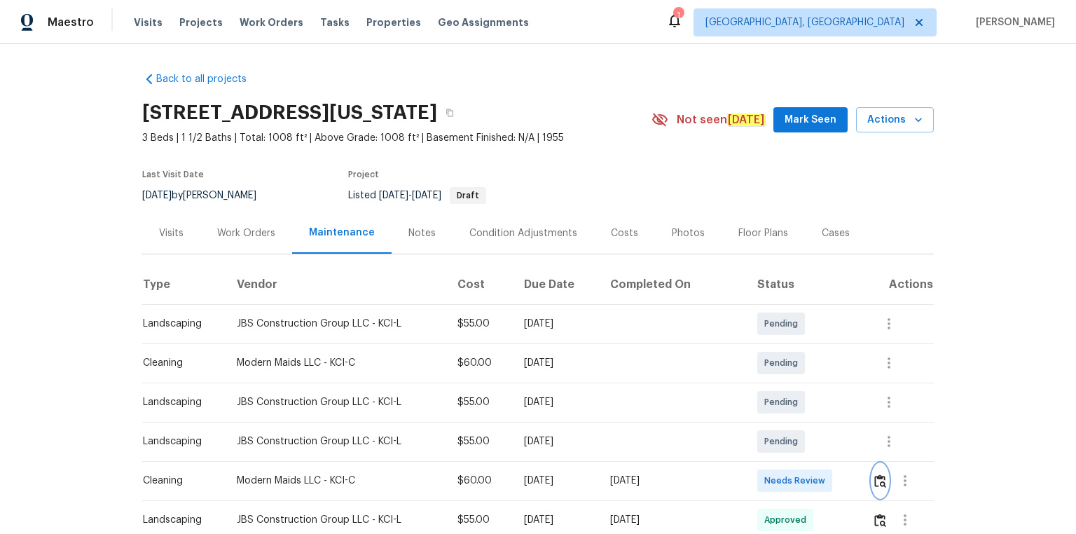
click at [765, 359] on img "button" at bounding box center [880, 480] width 12 height 13
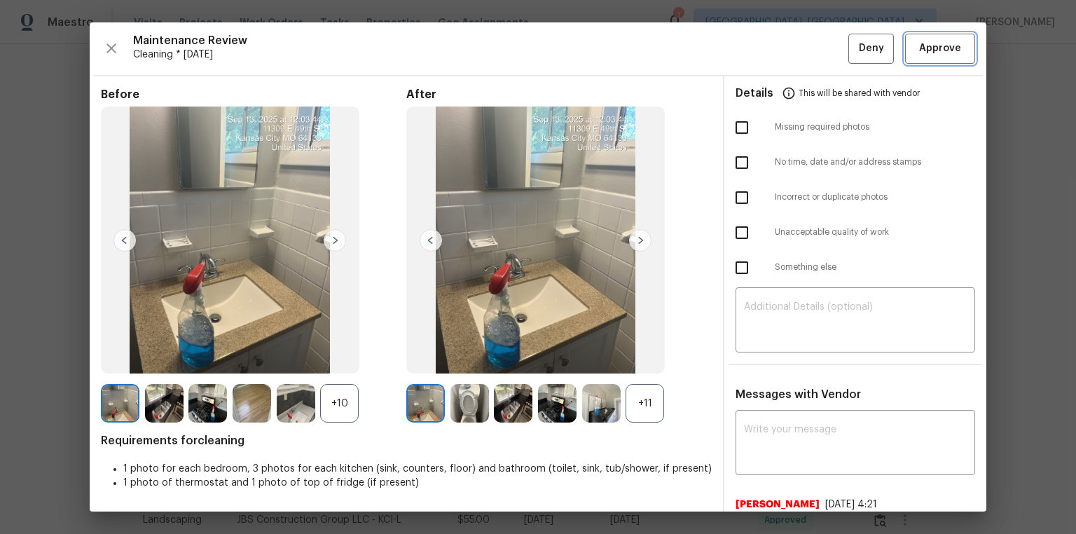
click at [765, 49] on span "Approve" at bounding box center [940, 49] width 42 height 18
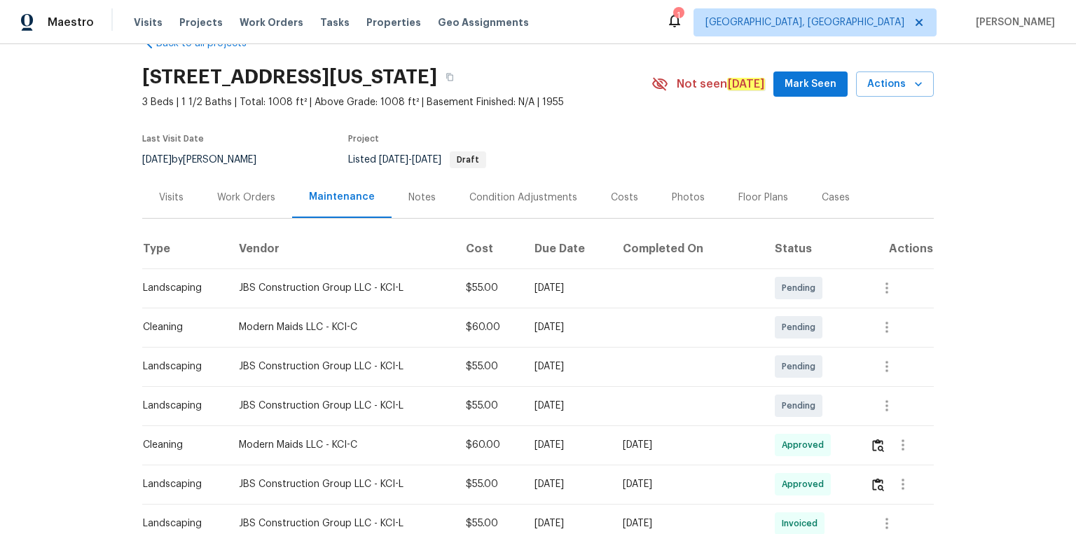
scroll to position [56, 0]
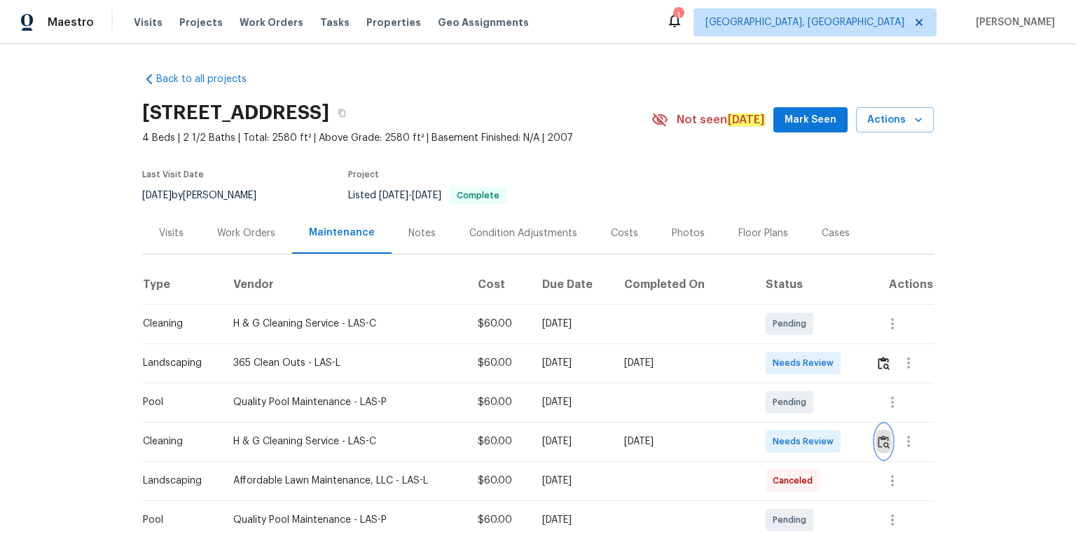
click at [765, 359] on img "button" at bounding box center [884, 441] width 12 height 13
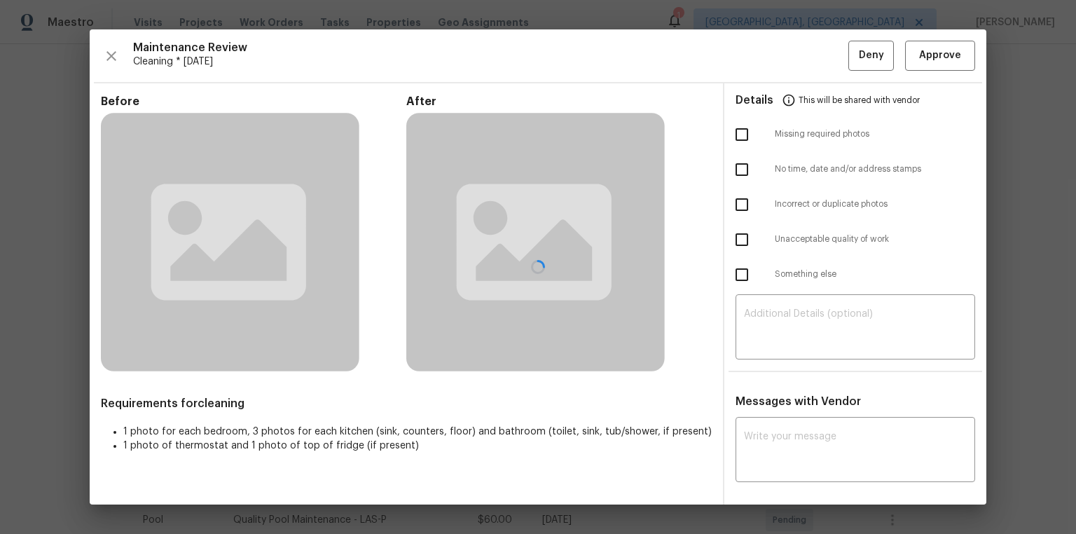
click at [765, 53] on div at bounding box center [538, 266] width 896 height 475
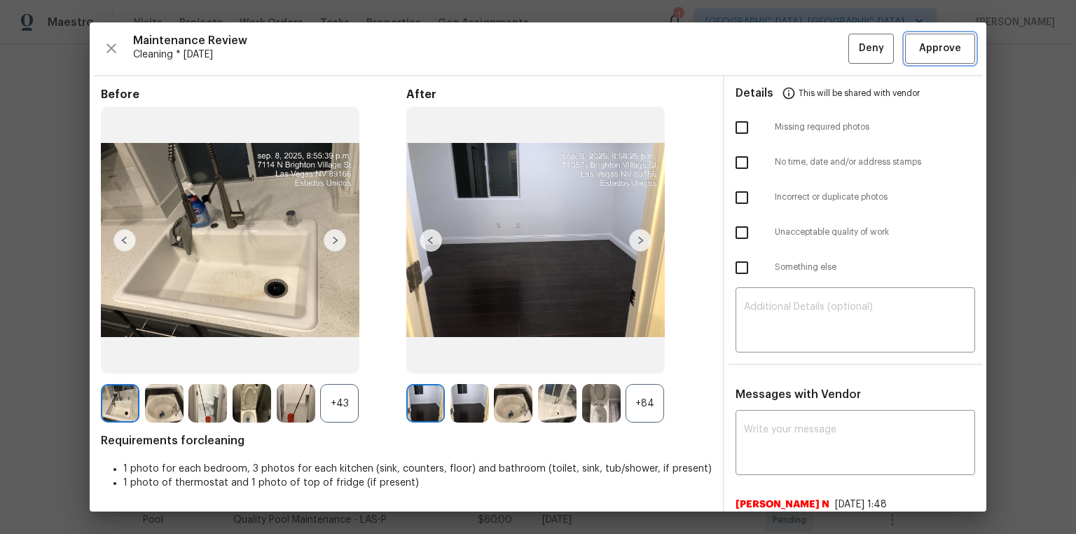
click at [765, 41] on span "Approve" at bounding box center [940, 49] width 42 height 18
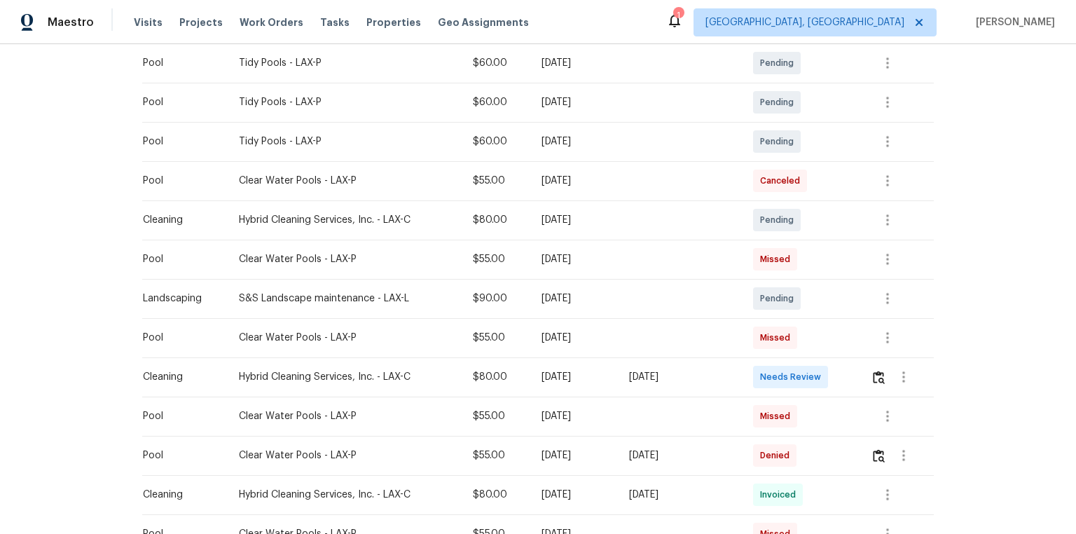
scroll to position [336, 0]
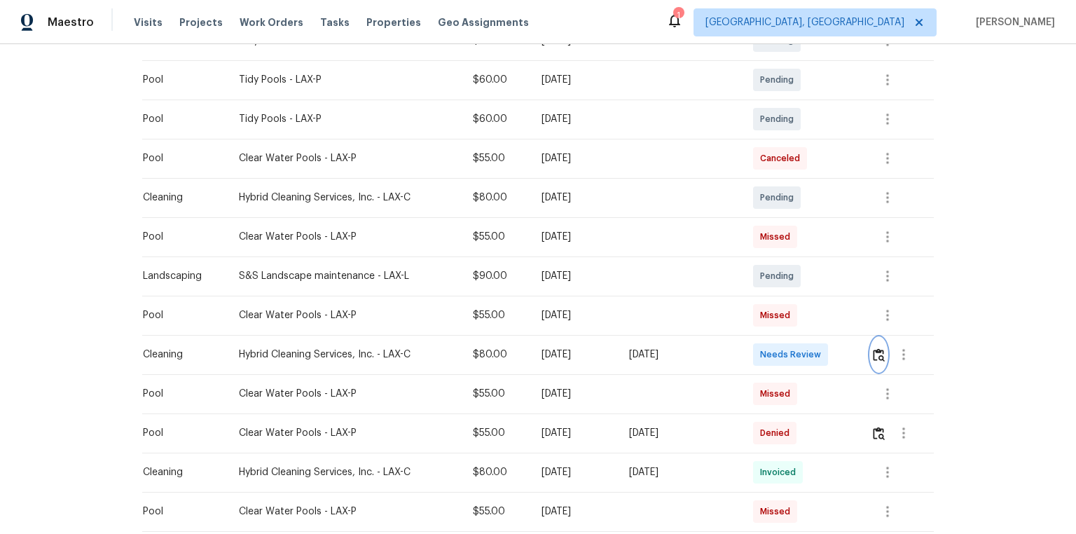
click at [765, 348] on img "button" at bounding box center [879, 354] width 12 height 13
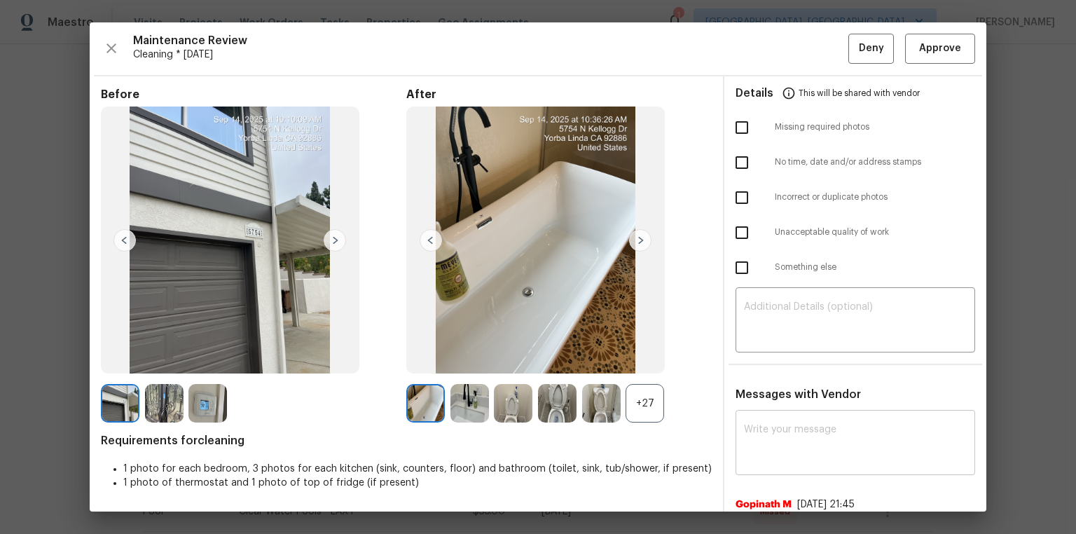
click at [765, 359] on textarea at bounding box center [855, 443] width 223 height 39
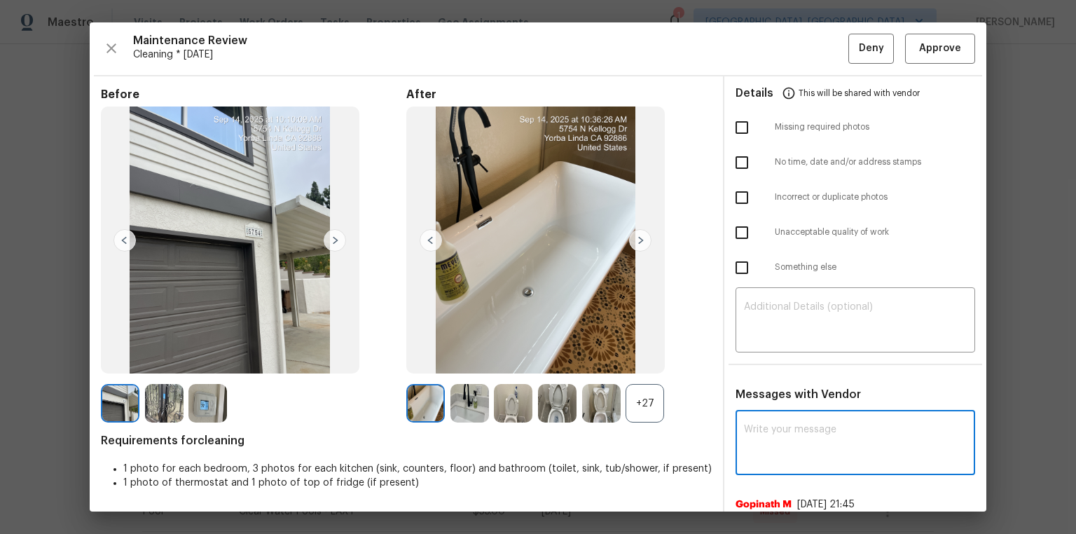
paste textarea "Maintenance Audit Team: Hello! After further review, the visit([DATE]) has been…"
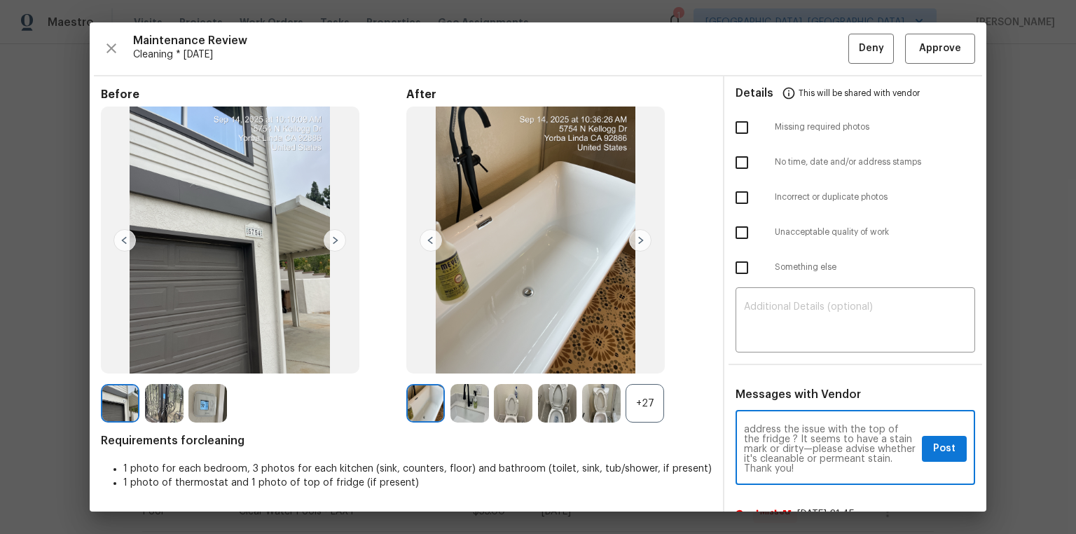
scroll to position [45, 0]
click at [765, 359] on textarea "Maintenance Audit Team: Hello! After further review, the visit([DATE]) has been…" at bounding box center [830, 448] width 172 height 49
type textarea "Maintenance Audit Team: Hello! After further review, the visit(09/14/2025) has …"
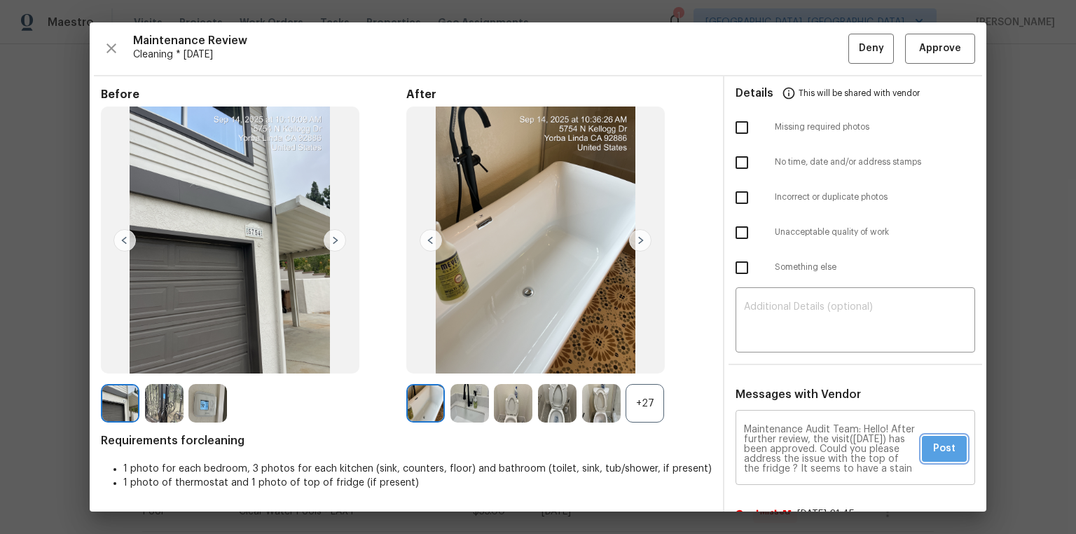
click at [765, 359] on button "Post" at bounding box center [944, 449] width 45 height 26
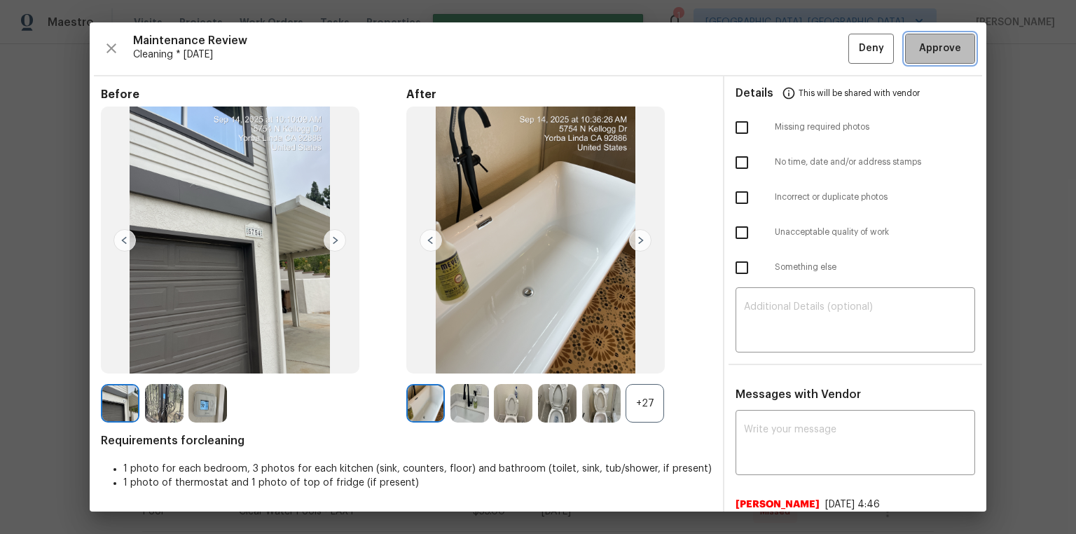
click at [765, 51] on span "Approve" at bounding box center [940, 49] width 42 height 18
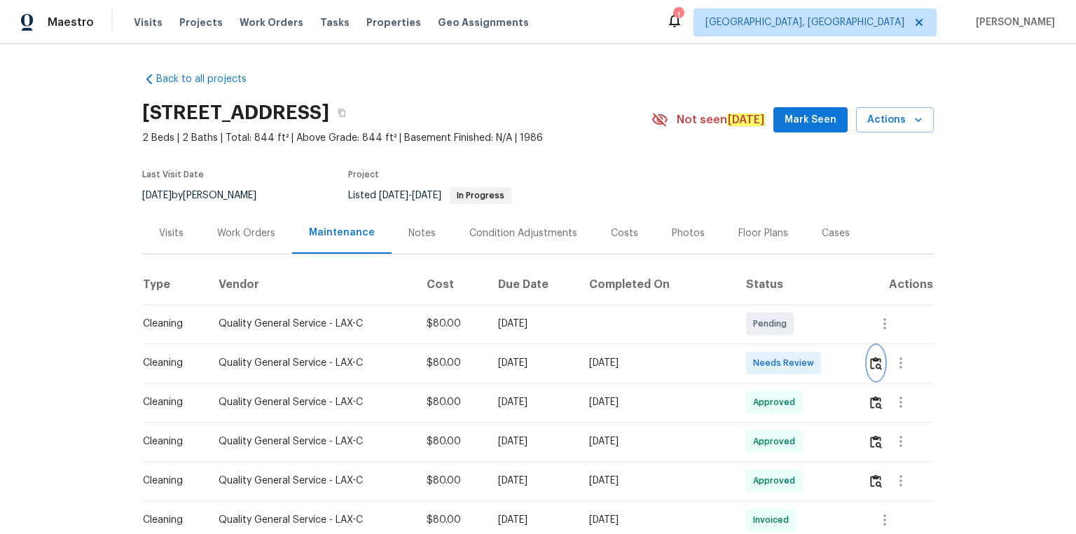
click at [765, 359] on img "button" at bounding box center [876, 362] width 12 height 13
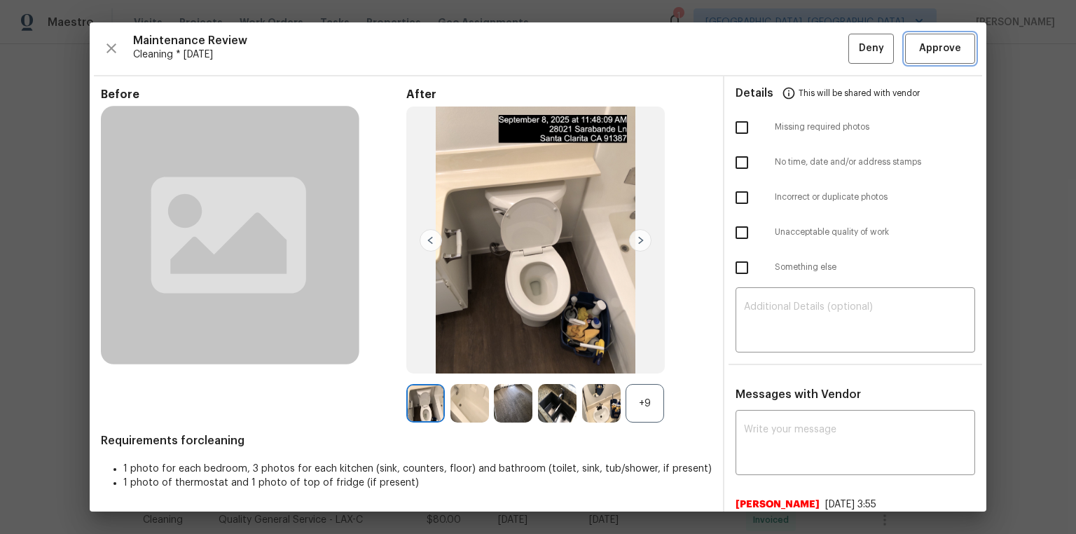
click at [765, 51] on span "Approve" at bounding box center [940, 49] width 42 height 18
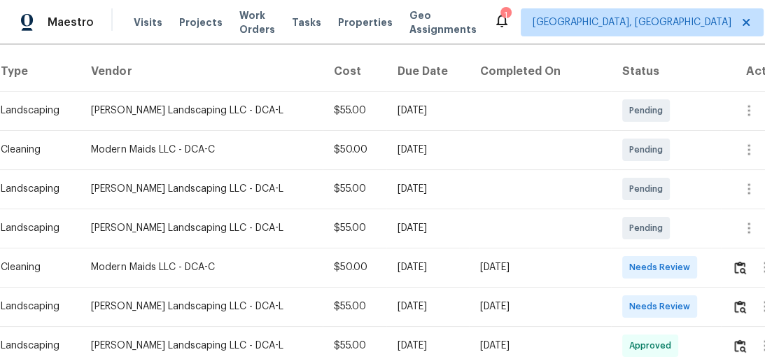
scroll to position [224, 0]
click at [735, 261] on img "button" at bounding box center [741, 267] width 12 height 13
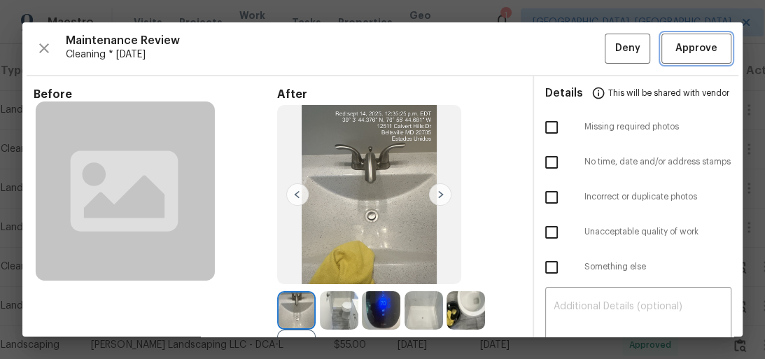
drag, startPoint x: 692, startPoint y: 48, endPoint x: 691, endPoint y: 57, distance: 8.5
click at [692, 50] on span "Approve" at bounding box center [697, 49] width 42 height 18
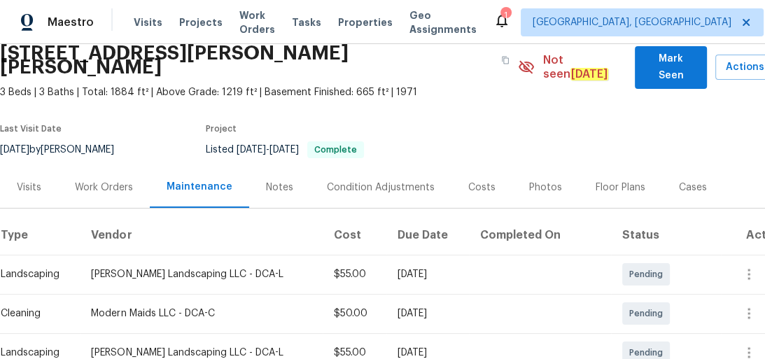
scroll to position [0, 0]
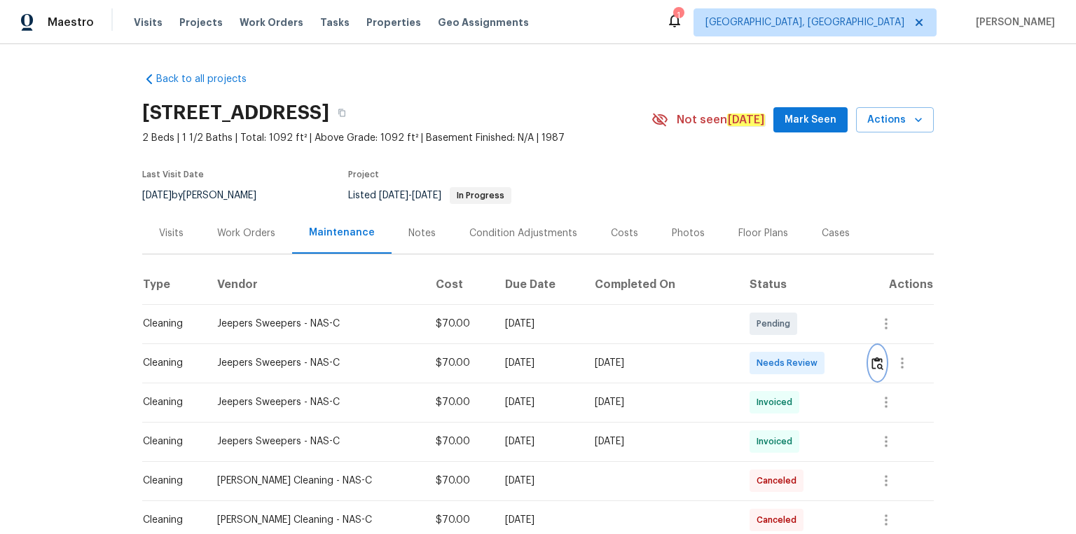
click at [871, 361] on img "button" at bounding box center [877, 362] width 12 height 13
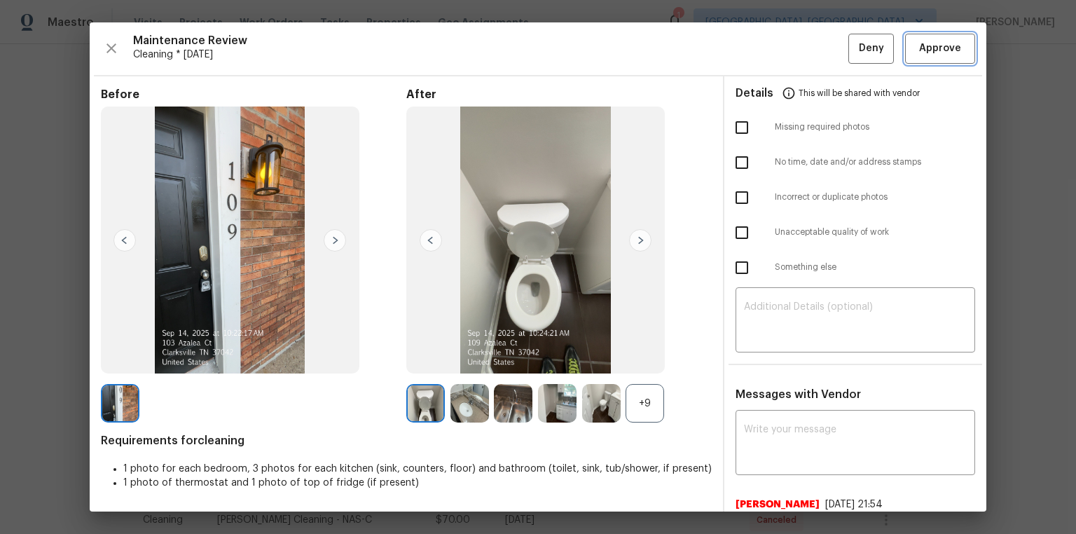
click at [950, 50] on span "Approve" at bounding box center [940, 49] width 42 height 18
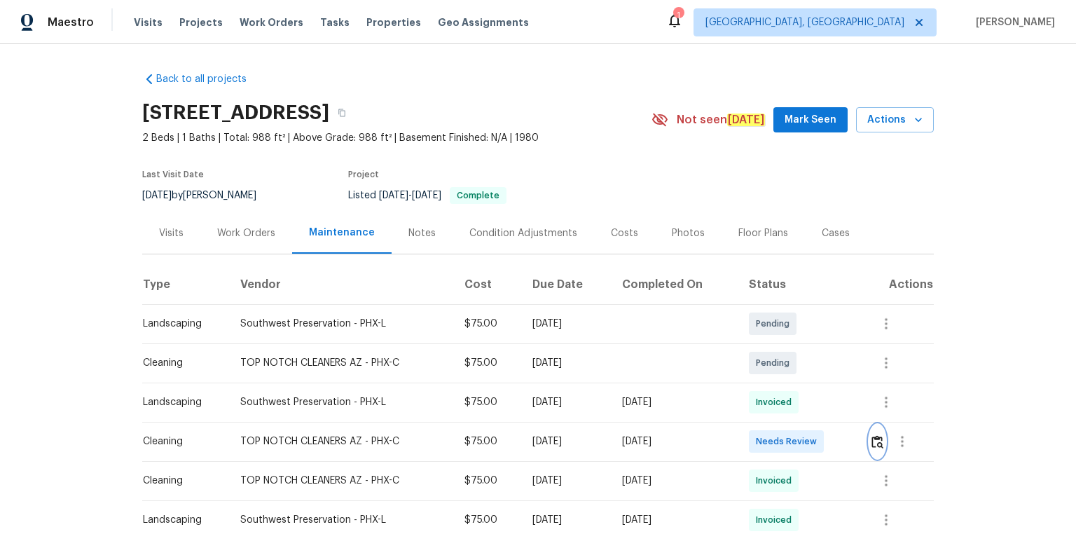
click at [765, 359] on img "button" at bounding box center [877, 441] width 12 height 13
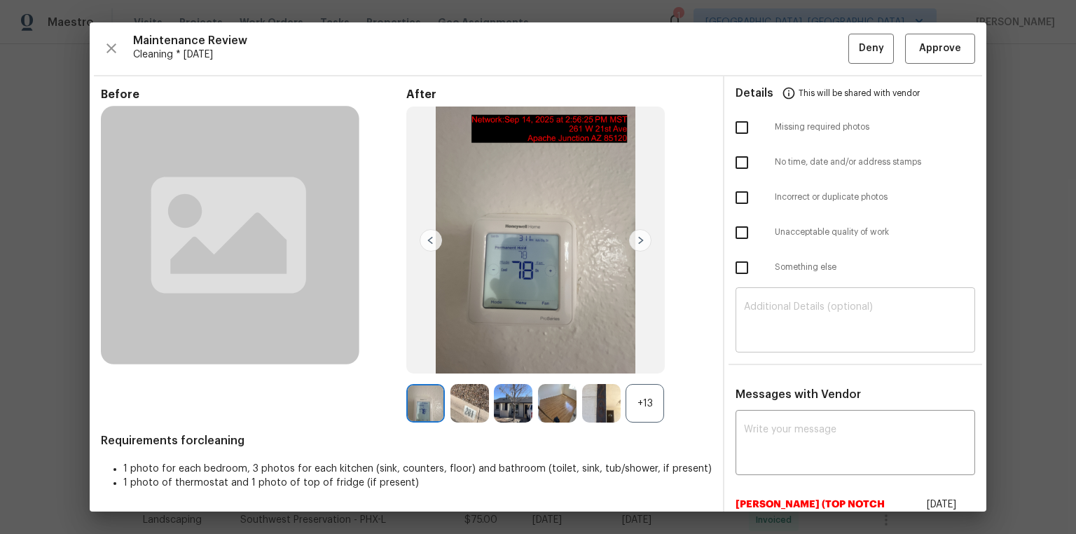
click at [765, 325] on textarea at bounding box center [855, 321] width 223 height 39
paste textarea "Maintenance Audit Team: Hello! Unfortunately, this cleaning visit completed on …"
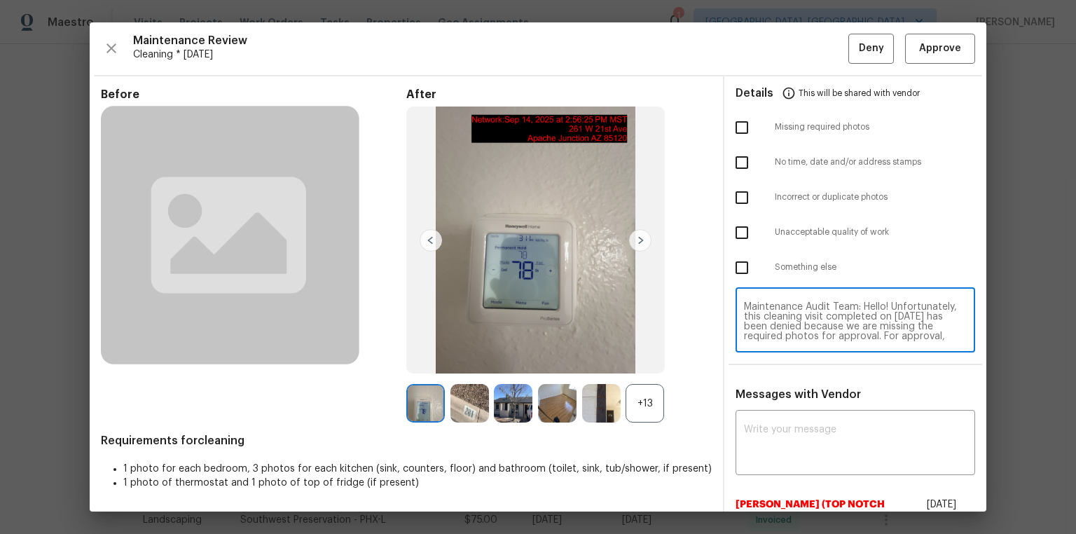
scroll to position [127, 0]
type textarea "Maintenance Audit Team: Hello! Unfortunately, this cleaning visit completed on …"
paste textarea "Maintenance Audit Team: Hello! Unfortunately, this cleaning visit completed on …"
click at [765, 359] on textarea at bounding box center [855, 443] width 223 height 39
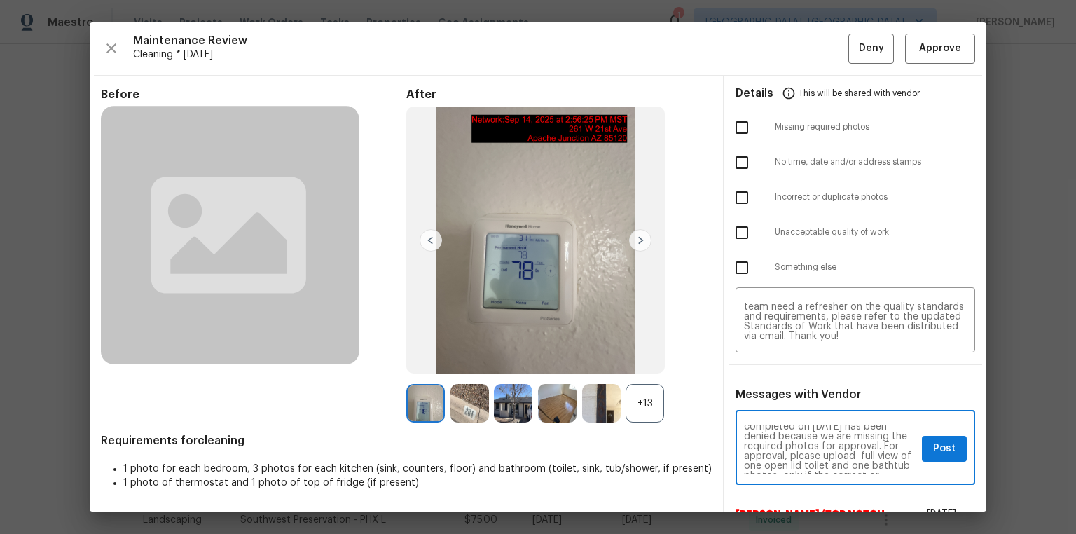
scroll to position [45, 0]
type textarea "Maintenance Audit Team: Hello! Unfortunately, this cleaning visit completed on …"
click at [746, 124] on input "checkbox" at bounding box center [741, 127] width 29 height 29
checkbox input "true"
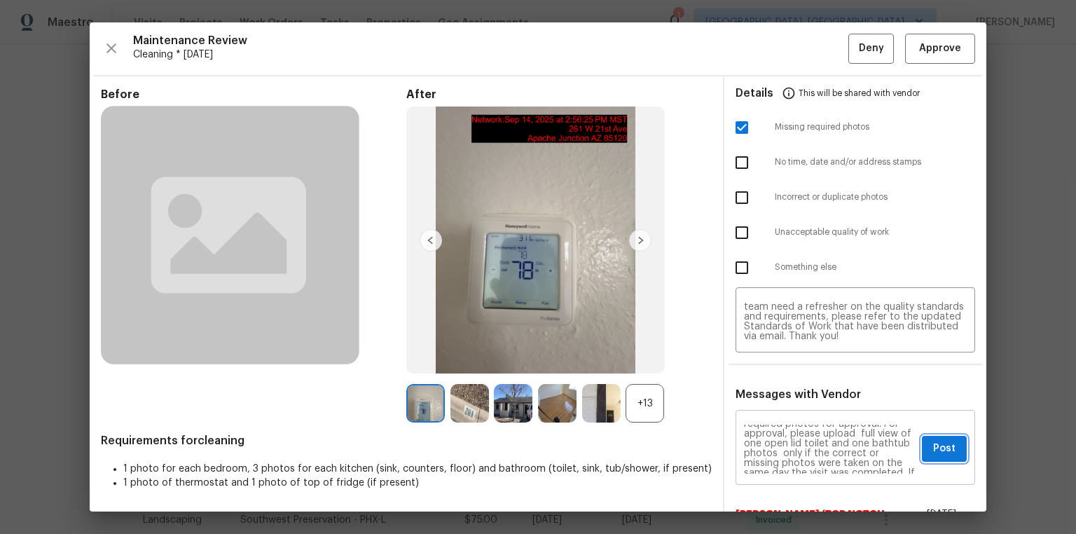
click at [765, 359] on button "Post" at bounding box center [944, 449] width 45 height 26
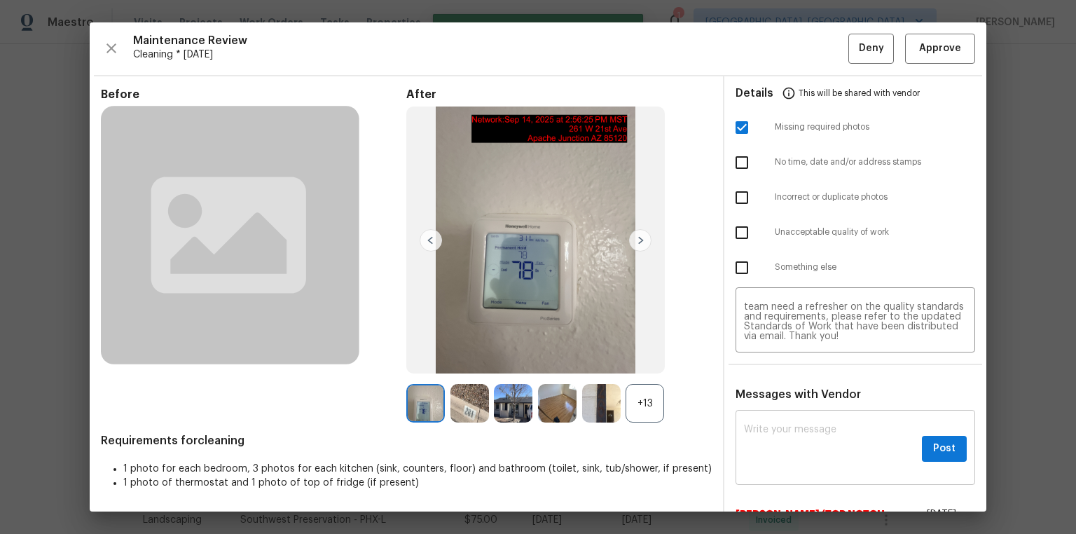
scroll to position [0, 0]
click at [765, 51] on button "Deny" at bounding box center [871, 49] width 46 height 30
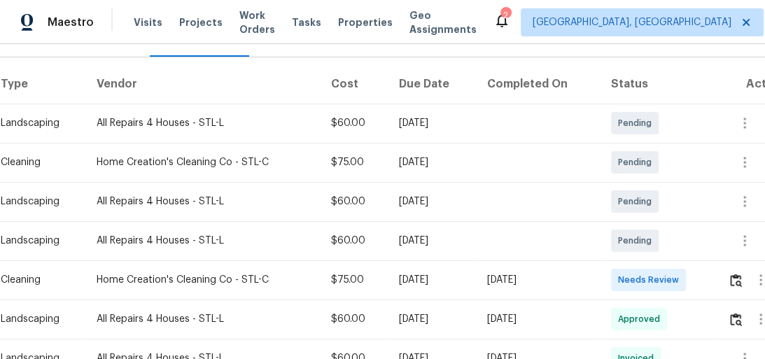
scroll to position [224, 0]
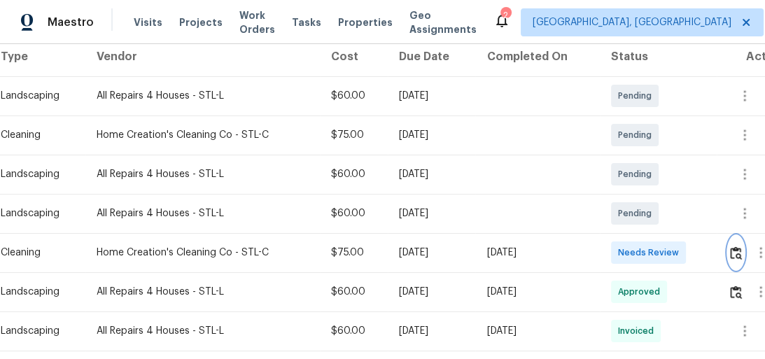
click at [742, 252] on img "button" at bounding box center [736, 253] width 12 height 13
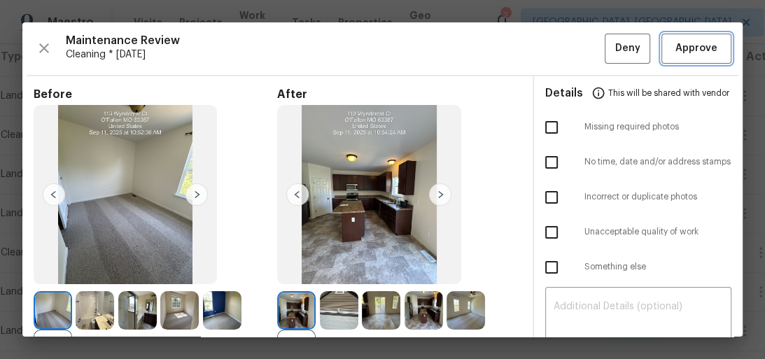
click at [711, 47] on span "Approve" at bounding box center [697, 49] width 48 height 18
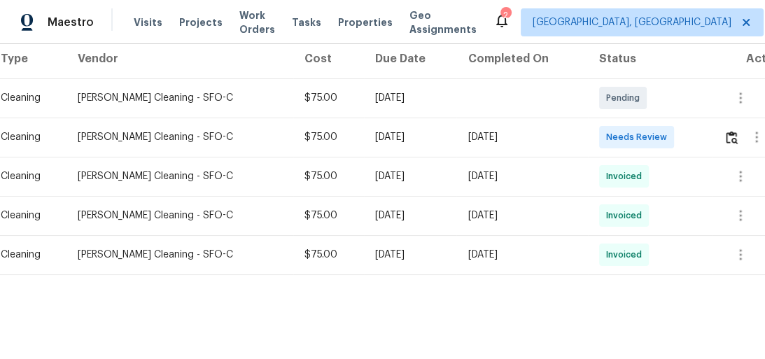
scroll to position [230, 0]
click at [726, 131] on img "button" at bounding box center [732, 137] width 12 height 13
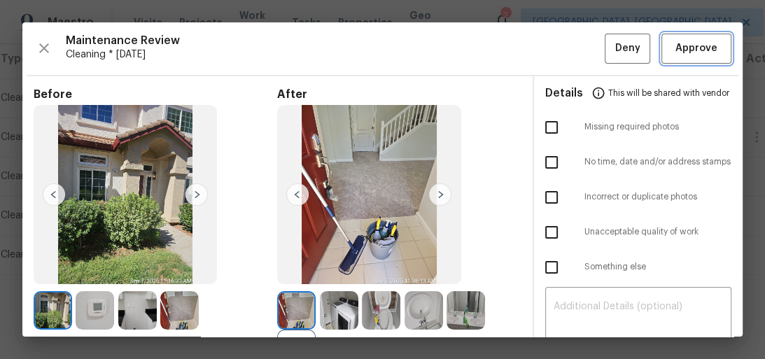
click at [681, 42] on span "Approve" at bounding box center [697, 49] width 42 height 18
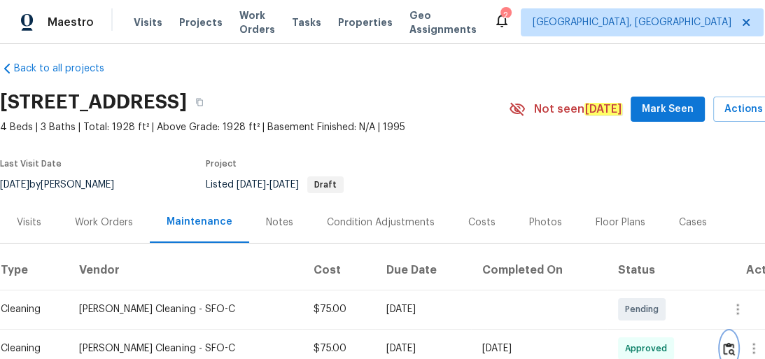
scroll to position [6, 0]
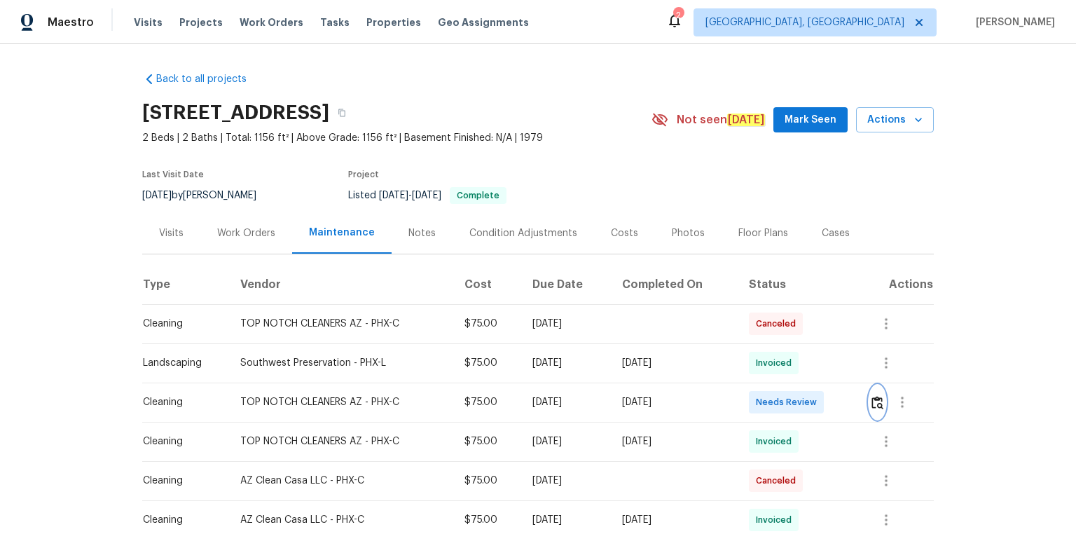
click at [765, 359] on button "button" at bounding box center [877, 402] width 16 height 34
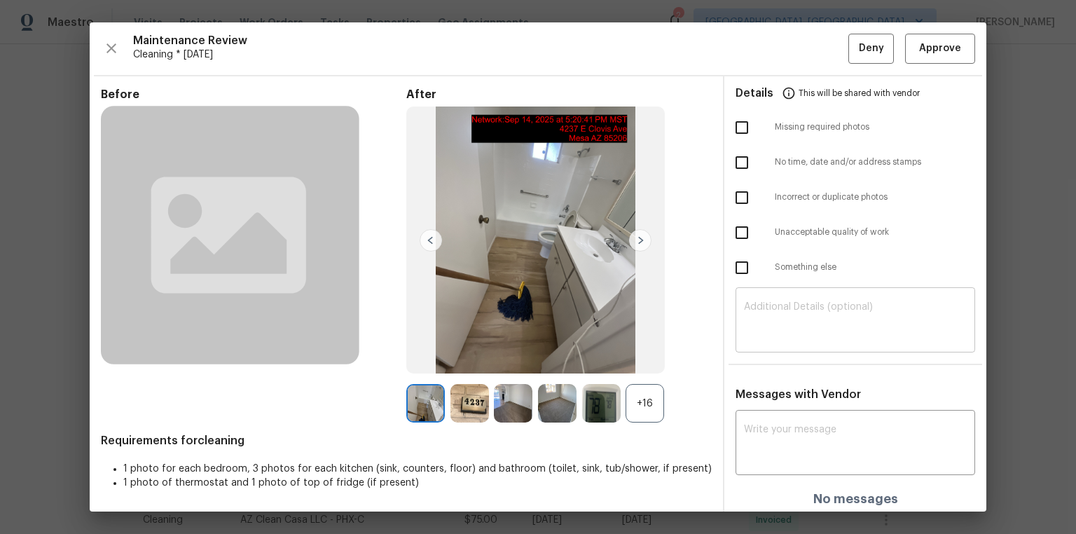
click at [765, 305] on textarea at bounding box center [855, 321] width 223 height 39
paste textarea "Maintenance Audit Team: Hello! Unfortunately, this cleaning visit completed on …"
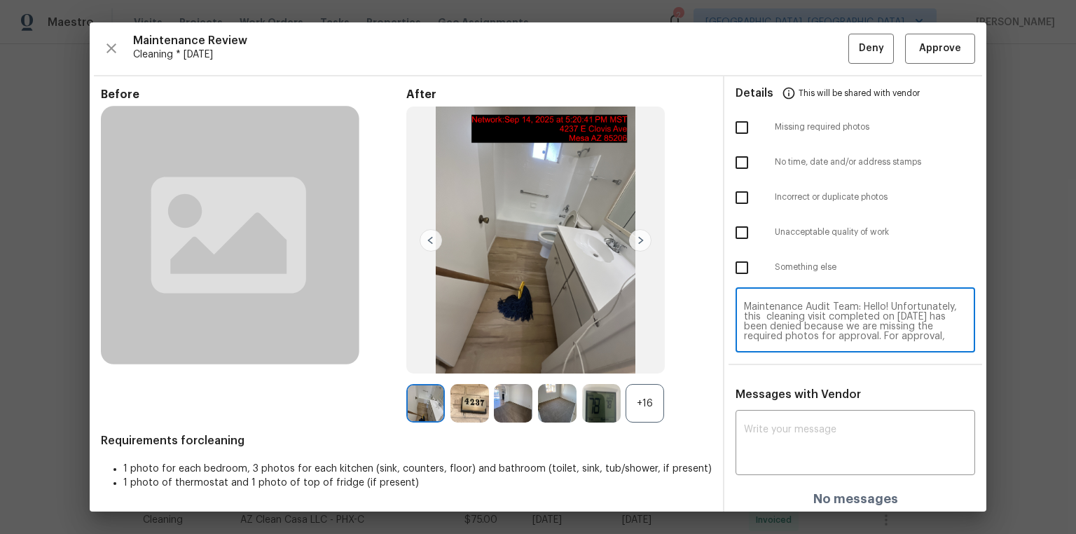
scroll to position [127, 0]
type textarea "Maintenance Audit Team: Hello! Unfortunately, this cleaning visit completed on …"
click at [765, 359] on div "x ​" at bounding box center [855, 444] width 240 height 62
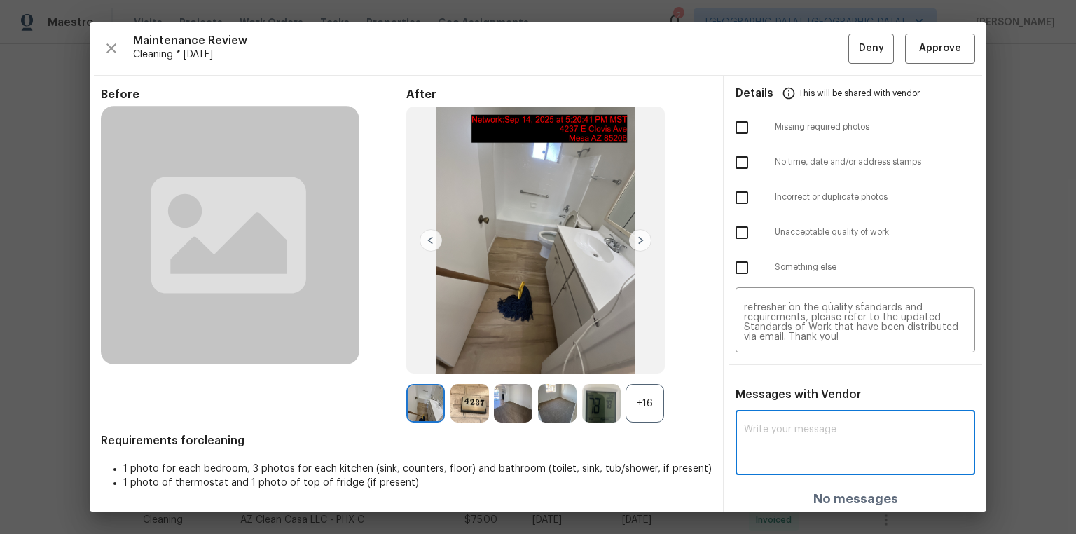
paste textarea "Maintenance Audit Team: Hello! Unfortunately, this cleaning visit completed on …"
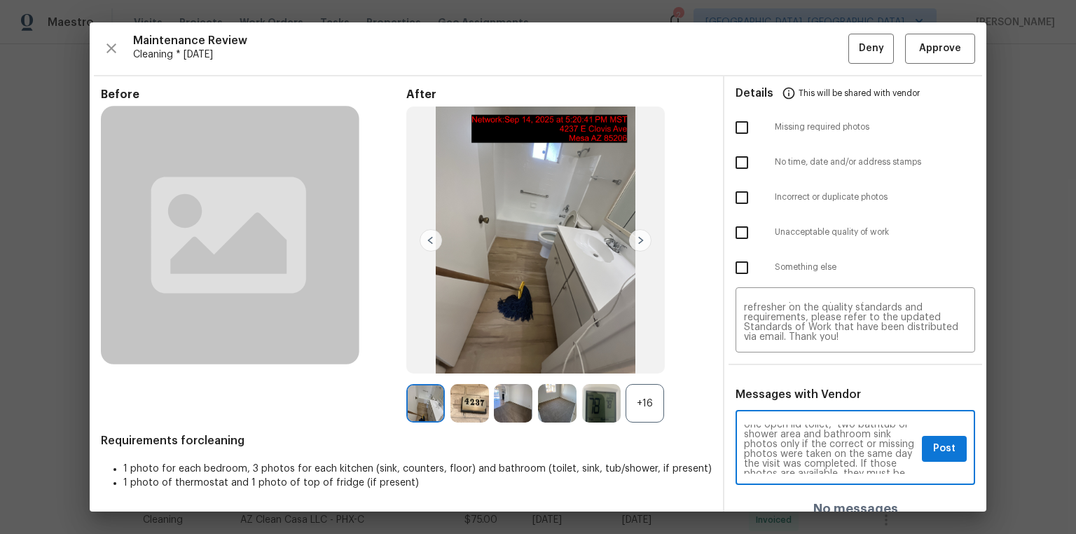
scroll to position [45, 0]
type textarea "Maintenance Audit Team: Hello! Unfortunately, this cleaning visit completed on …"
click at [742, 131] on input "checkbox" at bounding box center [741, 127] width 29 height 29
checkbox input "true"
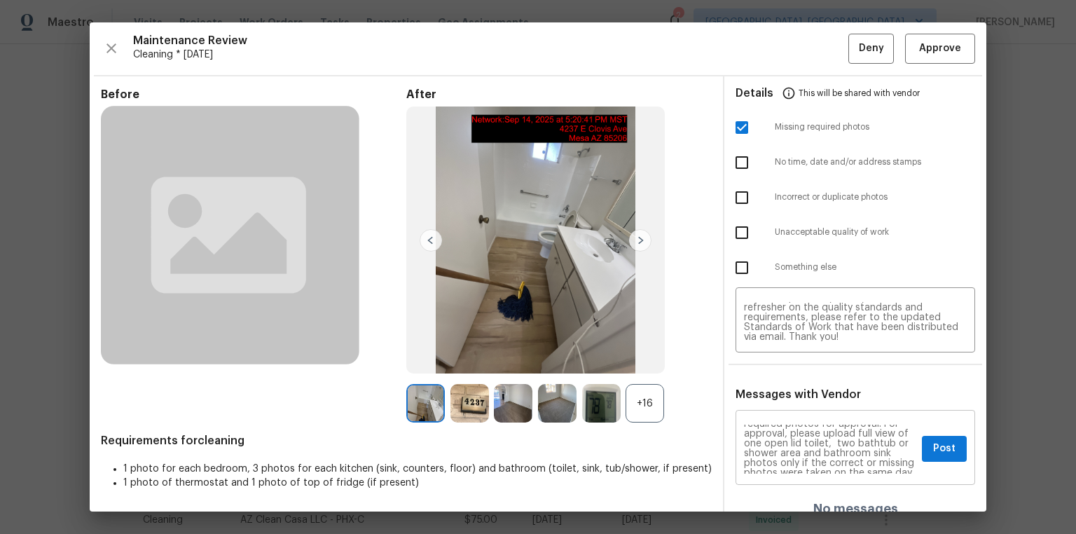
click at [765, 359] on div "Maintenance Audit Team: Hello! Unfortunately, this cleaning visit completed on …" at bounding box center [855, 448] width 240 height 71
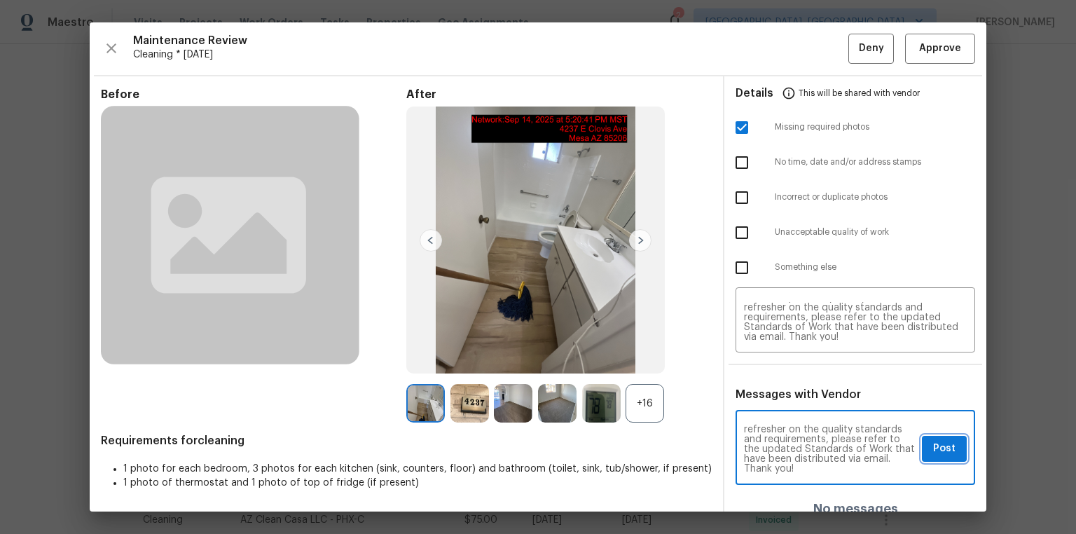
click at [765, 359] on span "Post" at bounding box center [944, 449] width 22 height 18
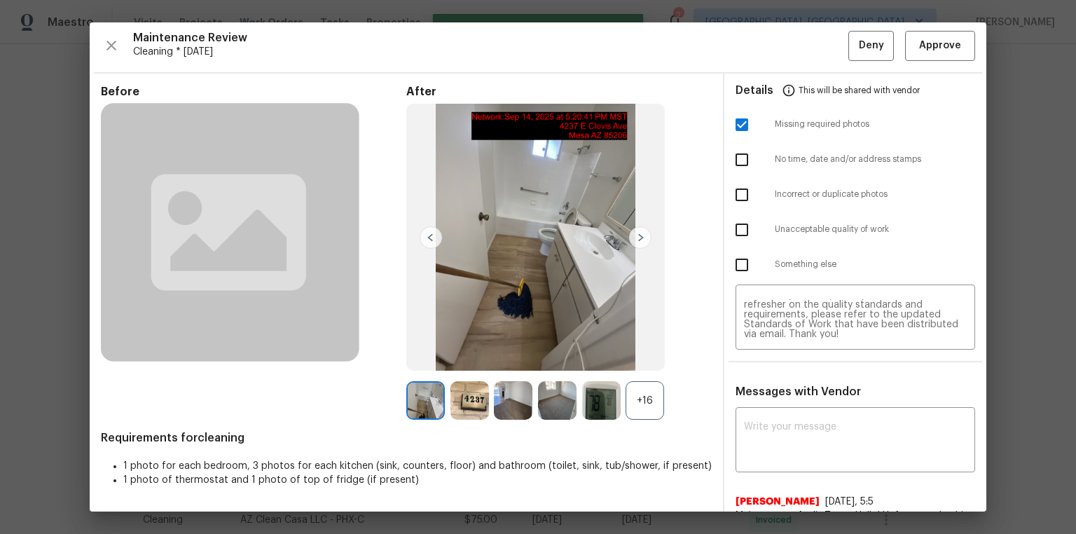
scroll to position [0, 0]
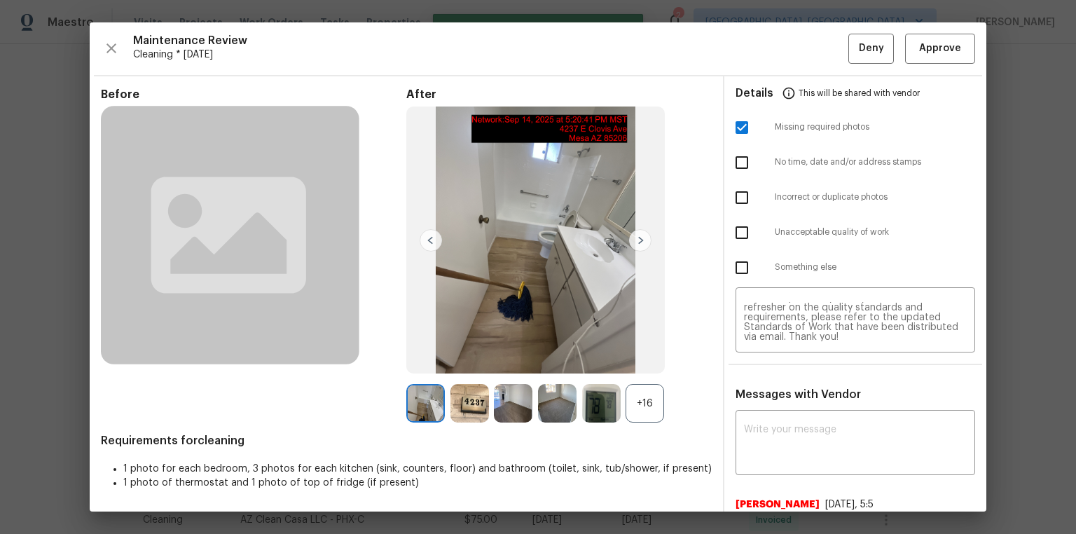
drag, startPoint x: 878, startPoint y: 31, endPoint x: 880, endPoint y: 57, distance: 26.6
click at [765, 32] on div "Maintenance Review Cleaning * [DATE] Deny Approve Before After +16 Requirements…" at bounding box center [538, 266] width 896 height 489
click at [765, 55] on span "Deny" at bounding box center [871, 49] width 25 height 18
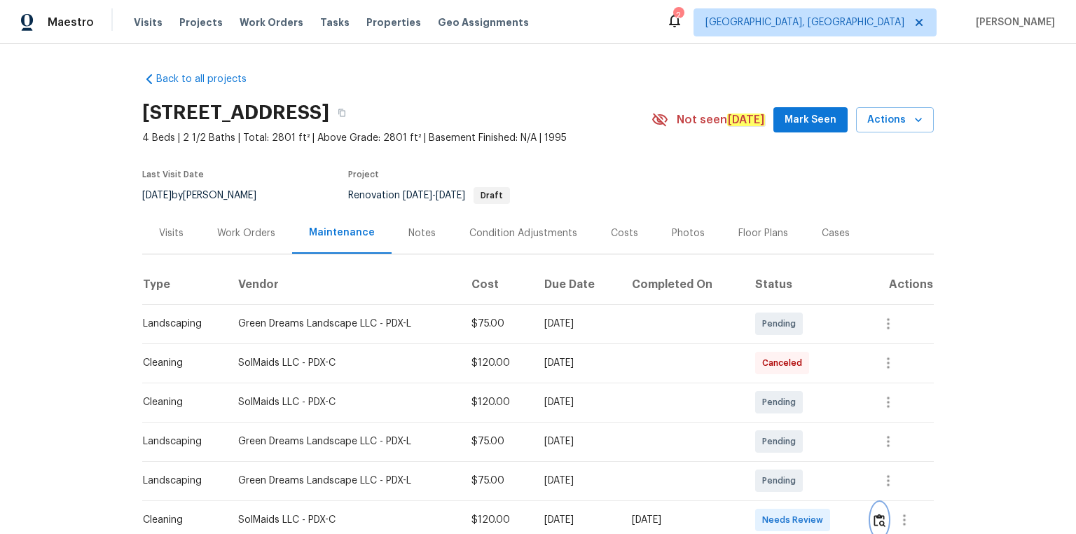
click at [765, 359] on img "button" at bounding box center [879, 519] width 12 height 13
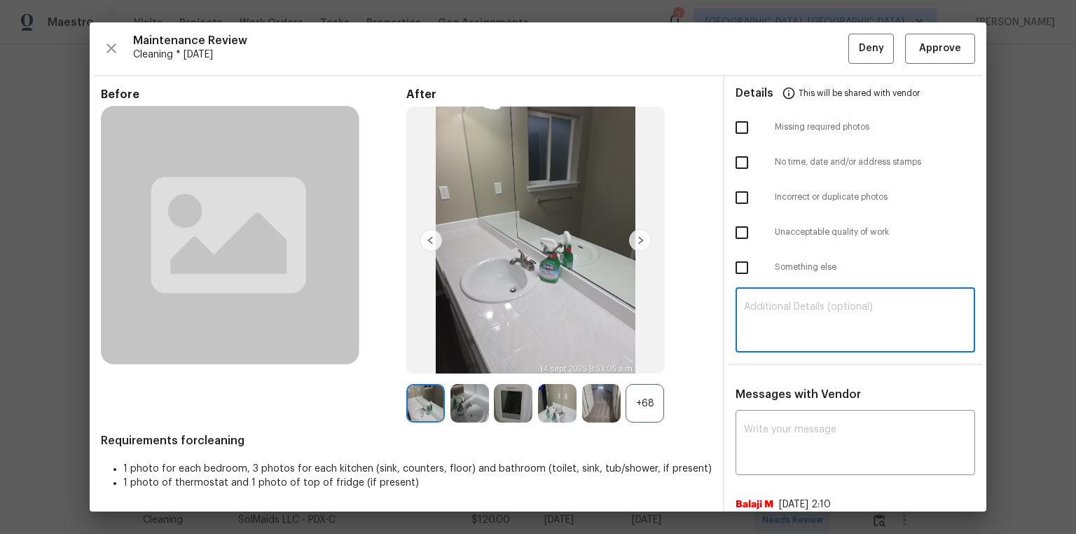
click at [765, 305] on textarea at bounding box center [855, 321] width 223 height 39
paste textarea "Maintenance Audit Team: Hello! Unfortunately, this cleaning visit completed on …"
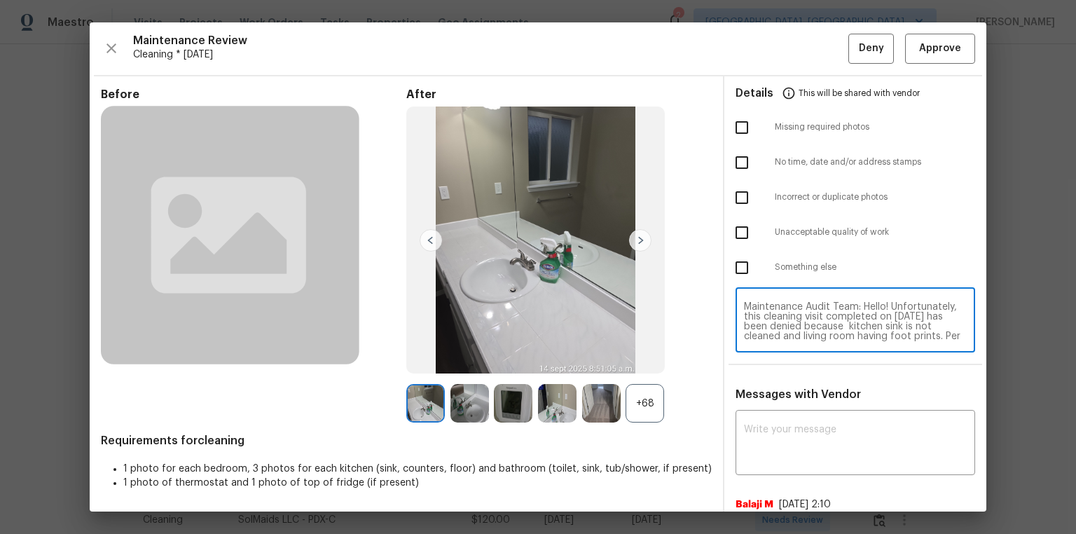
scroll to position [118, 0]
type textarea "Maintenance Audit Team: Hello! Unfortunately, this cleaning visit completed on …"
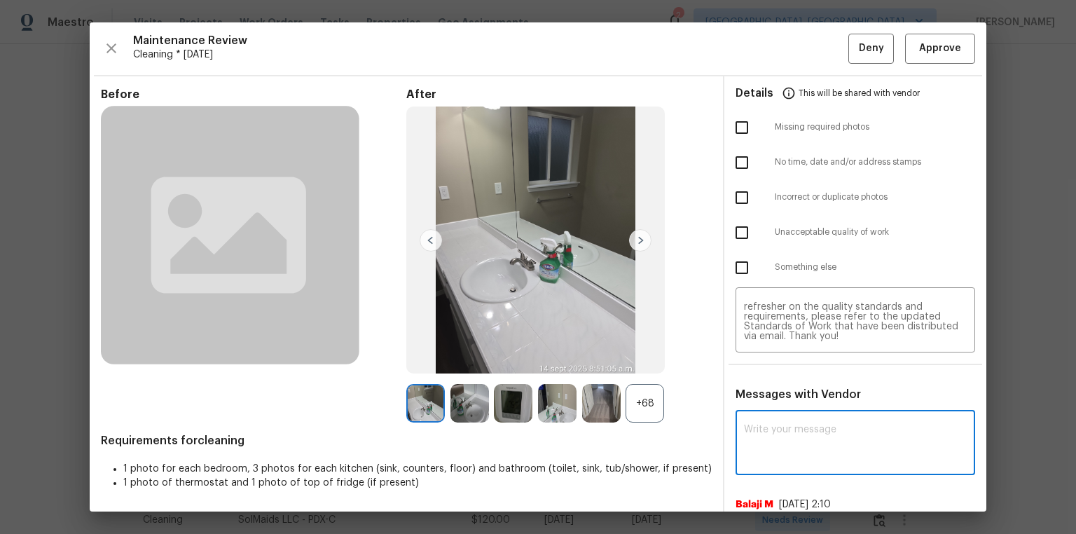
click at [765, 359] on textarea at bounding box center [855, 443] width 223 height 39
paste textarea "Maintenance Audit Team: Hello! Unfortunately, this cleaning visit completed on …"
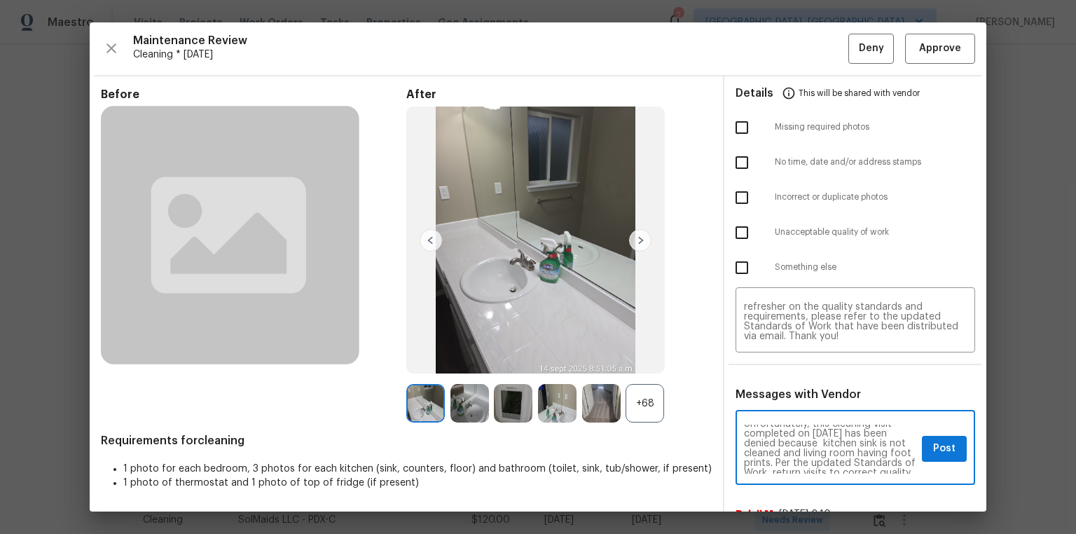
scroll to position [22, 0]
type textarea "Maintenance Audit Team: Hello! Unfortunately, this cleaning visit completed on …"
click at [734, 227] on input "checkbox" at bounding box center [741, 232] width 29 height 29
checkbox input "true"
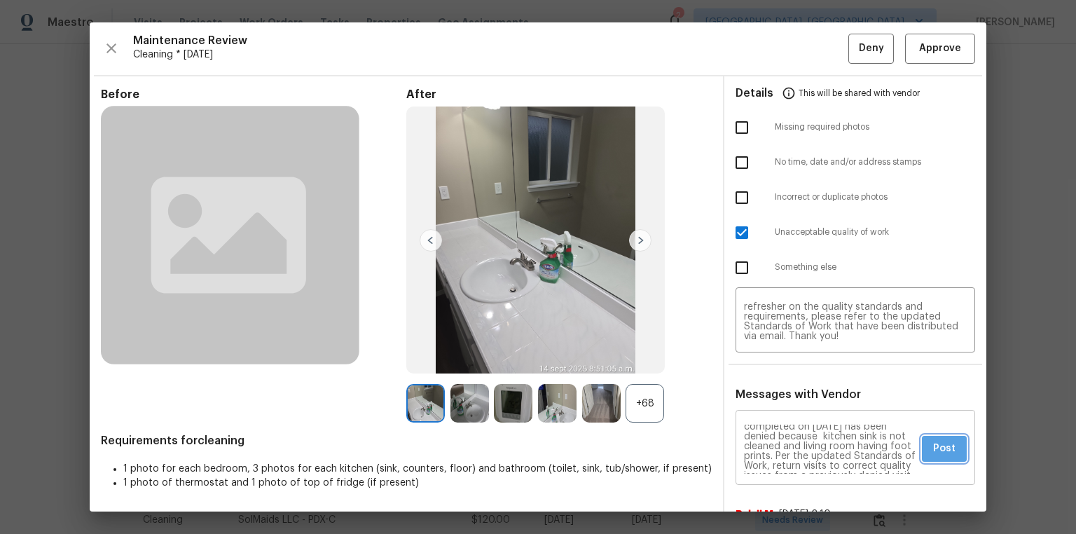
click at [765, 359] on span "Post" at bounding box center [944, 449] width 22 height 18
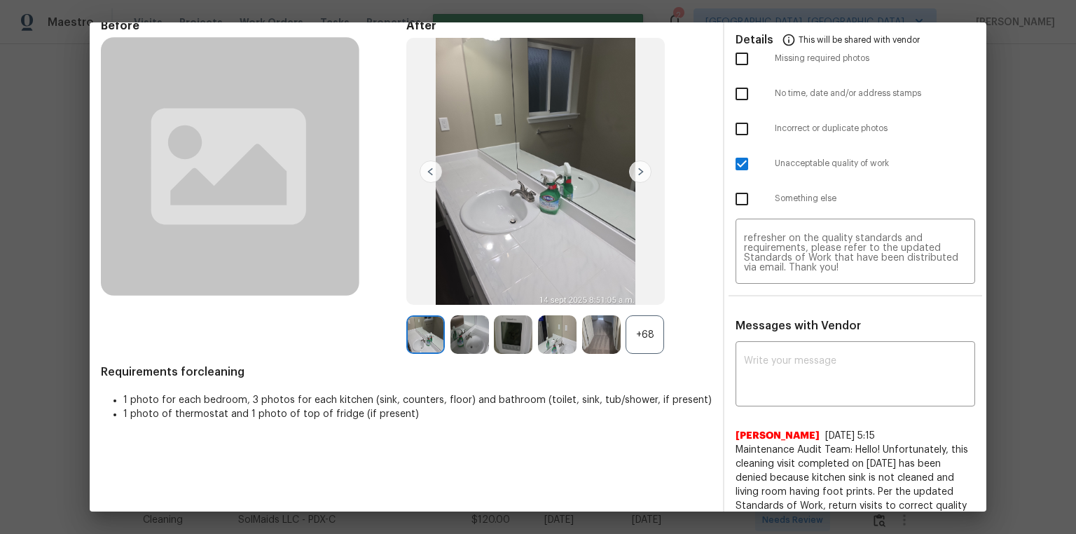
scroll to position [0, 0]
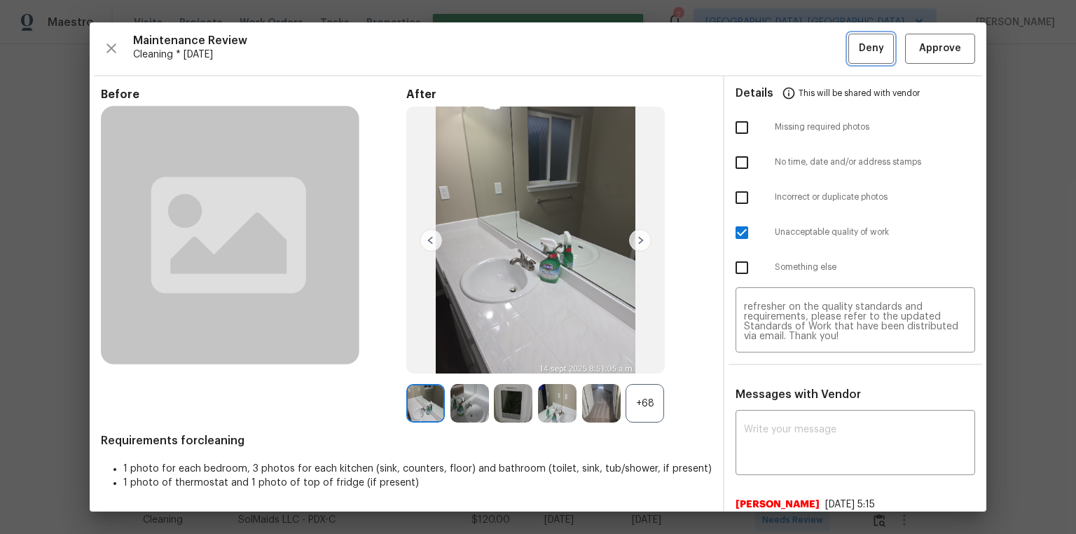
click at [765, 40] on span "Deny" at bounding box center [871, 49] width 25 height 18
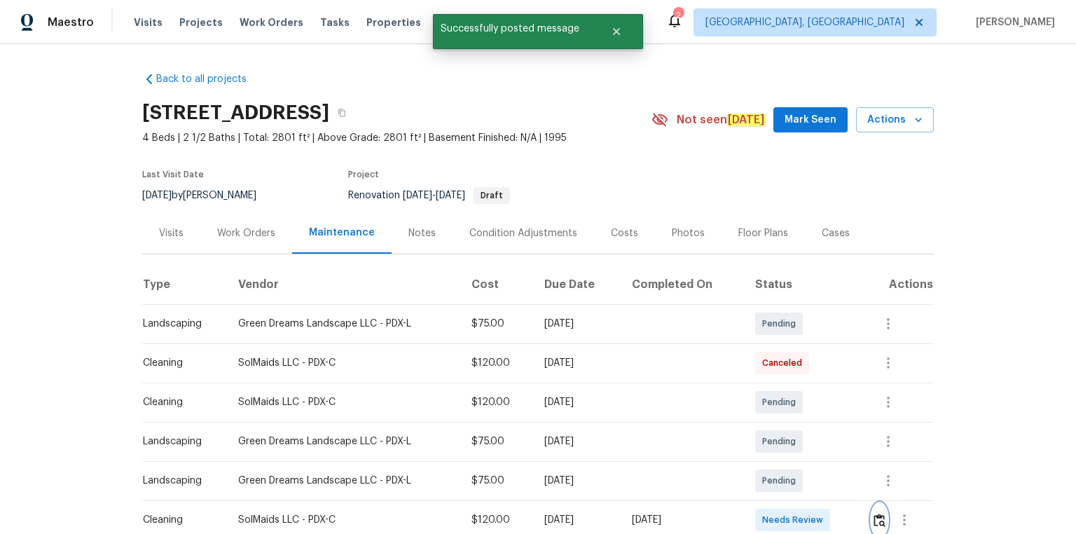
scroll to position [11, 0]
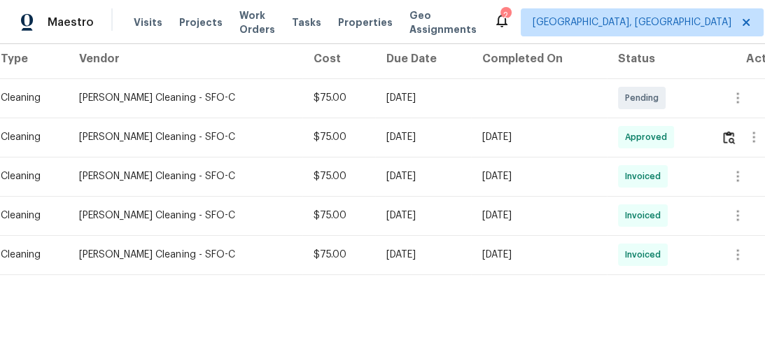
scroll to position [230, 0]
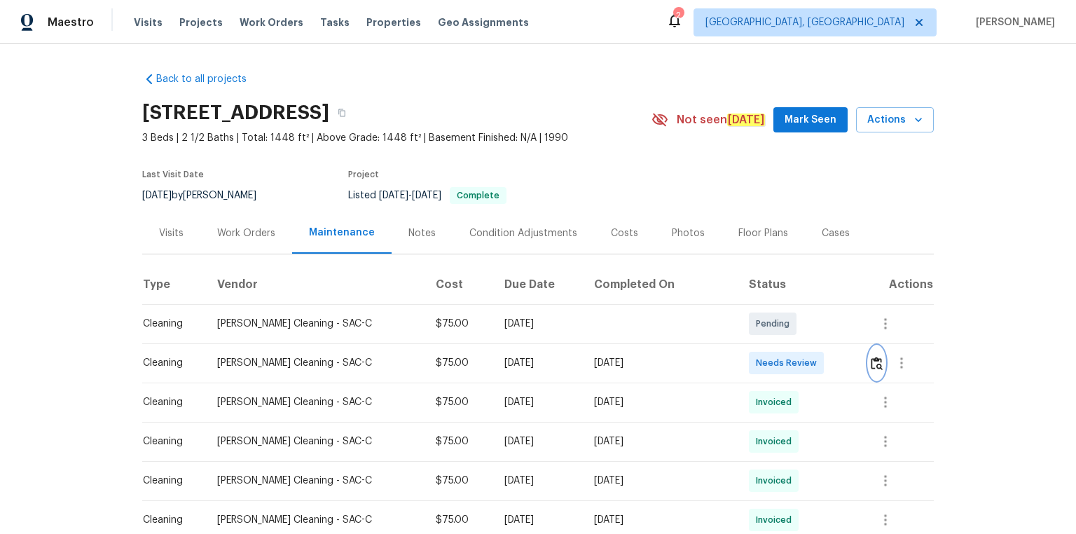
click at [765, 356] on img "button" at bounding box center [877, 362] width 12 height 13
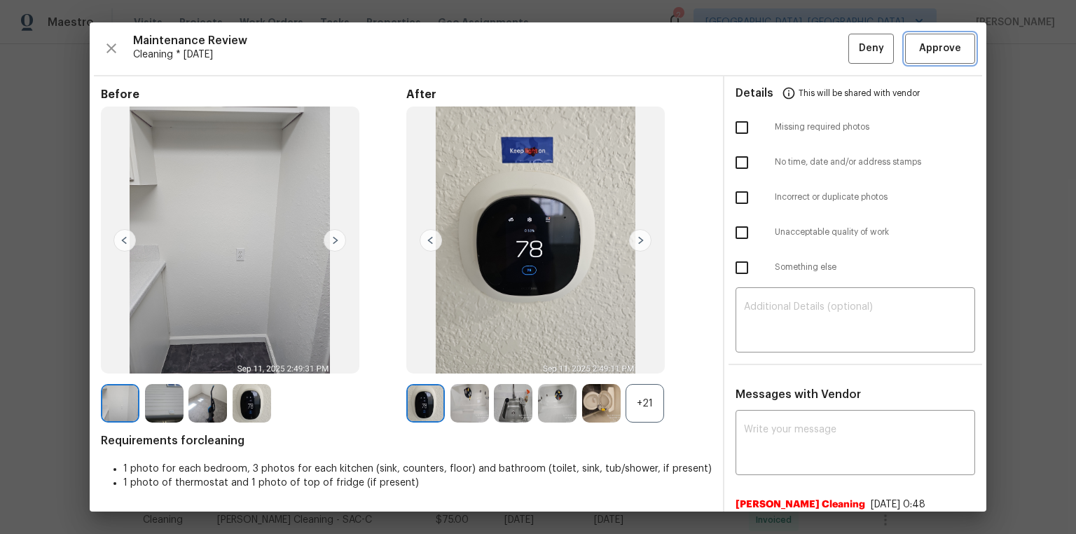
drag, startPoint x: 945, startPoint y: 44, endPoint x: 924, endPoint y: 110, distance: 69.3
click at [765, 45] on span "Approve" at bounding box center [940, 49] width 42 height 18
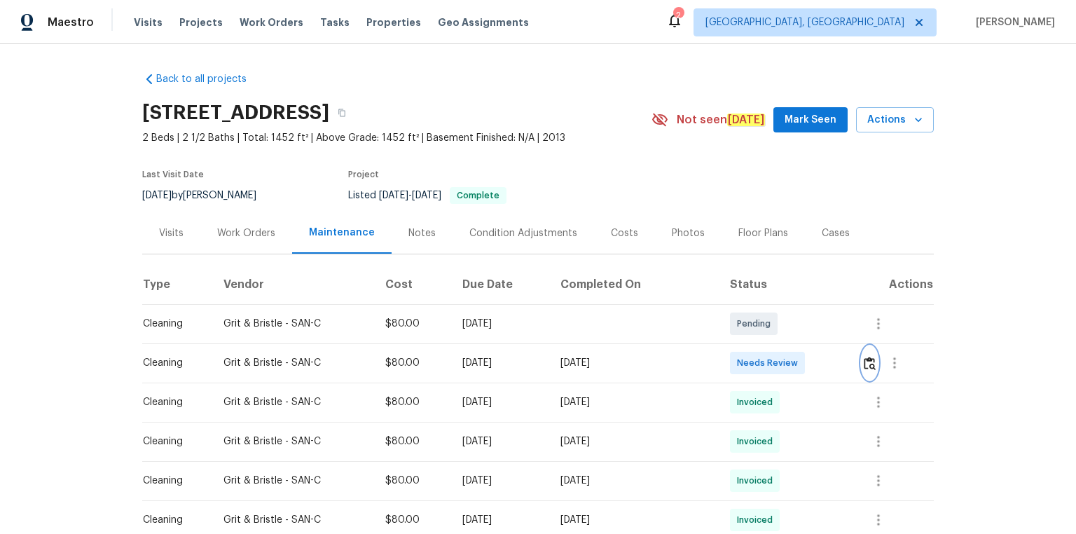
click at [765, 359] on img "button" at bounding box center [870, 362] width 12 height 13
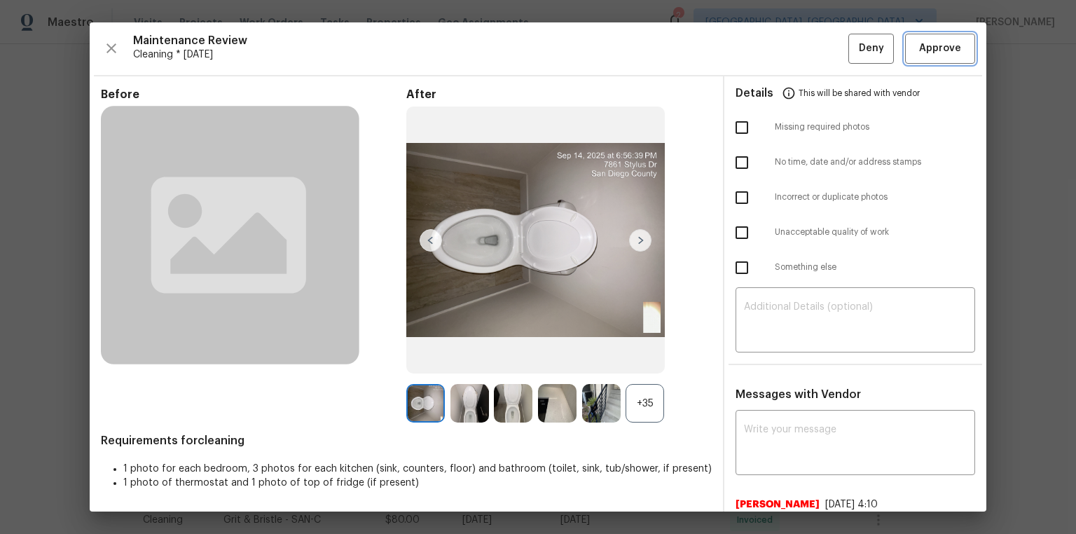
drag, startPoint x: 964, startPoint y: 34, endPoint x: 958, endPoint y: 55, distance: 22.4
click at [765, 35] on button "Approve" at bounding box center [940, 49] width 70 height 30
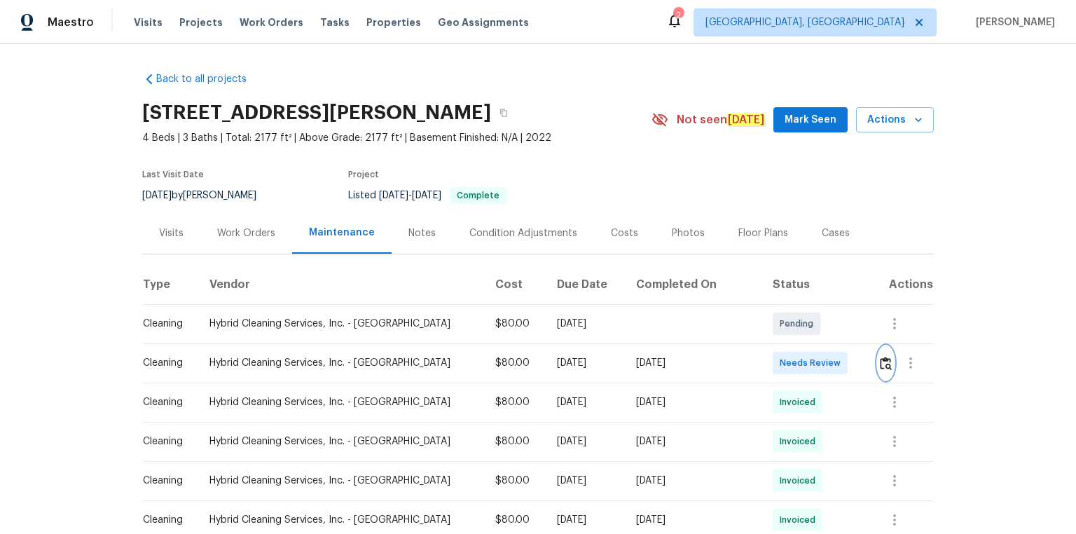
click at [765, 359] on img "button" at bounding box center [886, 362] width 12 height 13
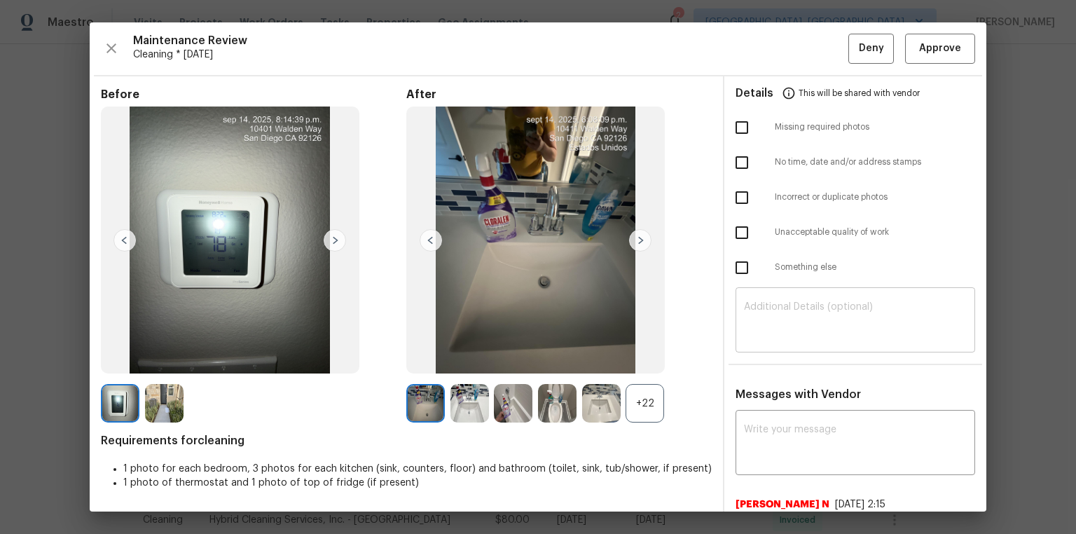
click at [765, 314] on textarea at bounding box center [855, 321] width 223 height 39
paste textarea "Maintenance Audit Team: Hello! Unfortunately, this cleaning visit completed on …"
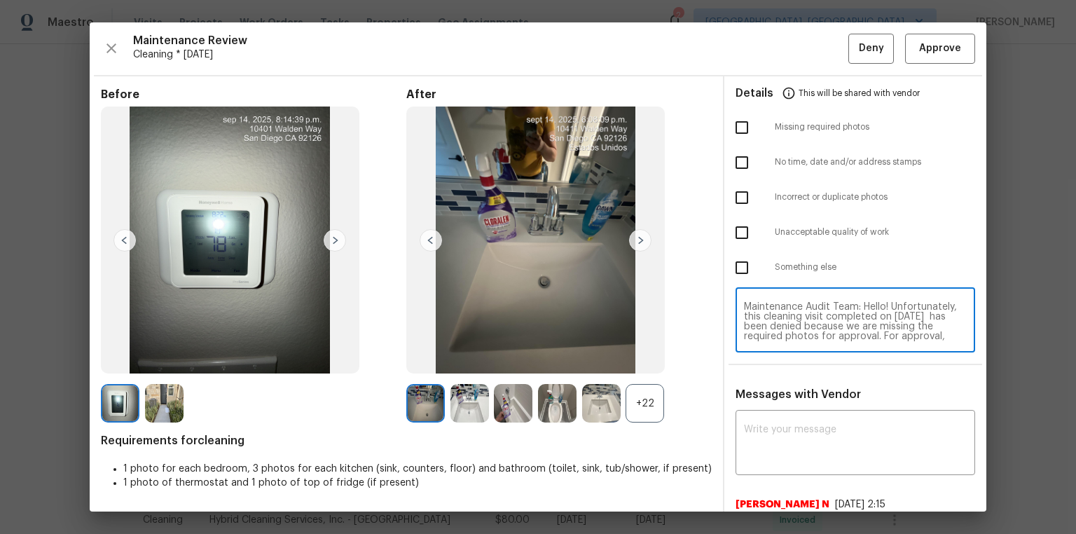
scroll to position [118, 0]
type textarea "Maintenance Audit Team: Hello! Unfortunately, this cleaning visit completed on …"
click at [765, 359] on textarea at bounding box center [855, 443] width 223 height 39
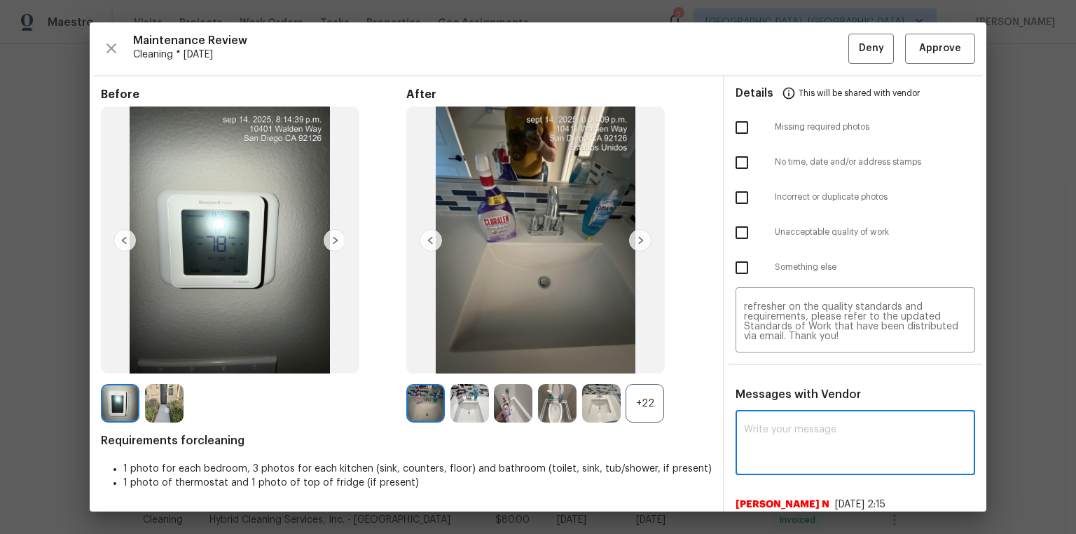
paste textarea "Maintenance Audit Team: Hello! Unfortunately, this cleaning visit completed on …"
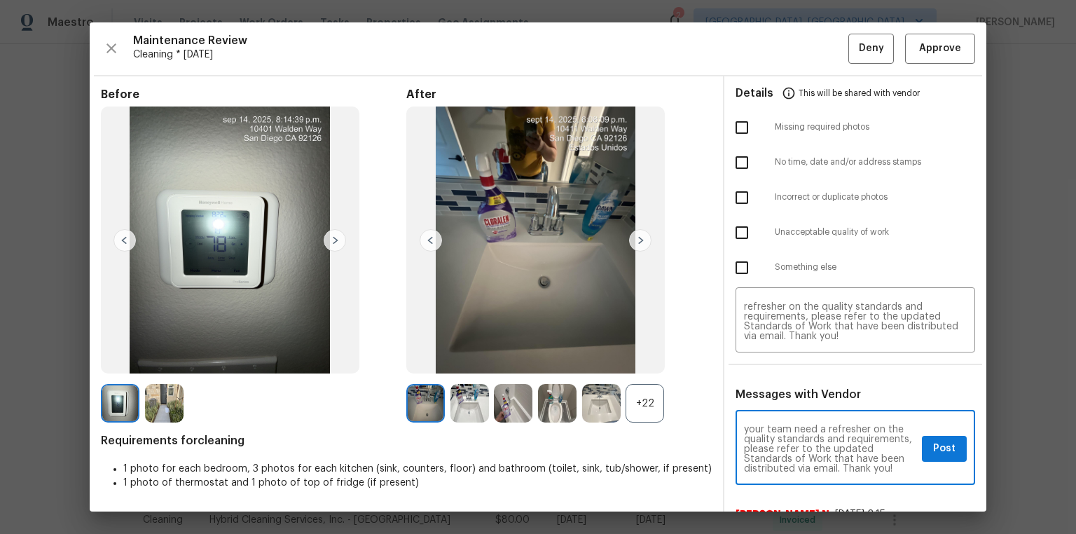
scroll to position [0, 0]
type textarea "Maintenance Audit Team: Hello! Unfortunately, this cleaning visit completed on …"
click at [745, 130] on input "checkbox" at bounding box center [741, 127] width 29 height 29
checkbox input "true"
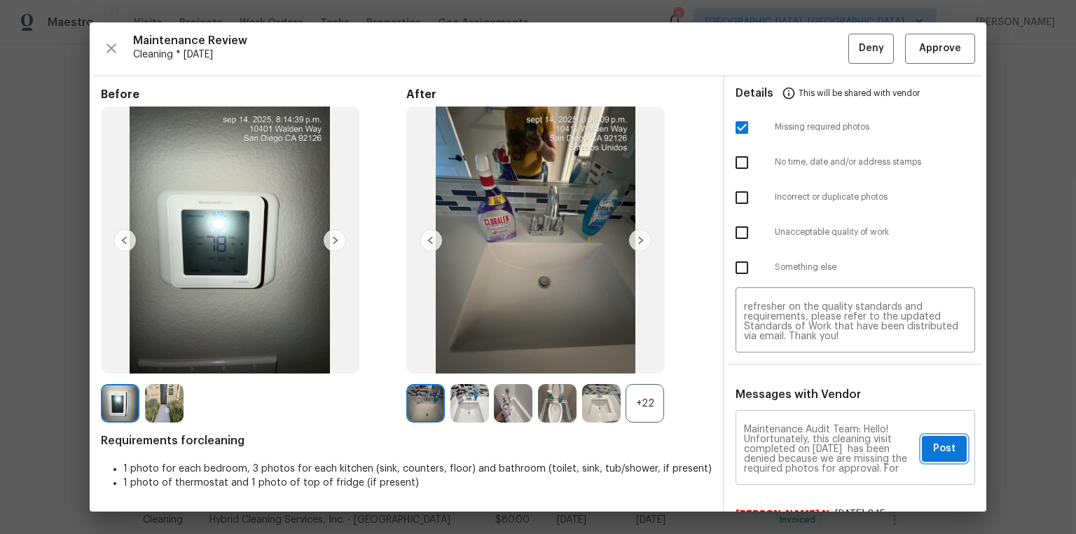
click at [765, 359] on span "Post" at bounding box center [944, 449] width 22 height 18
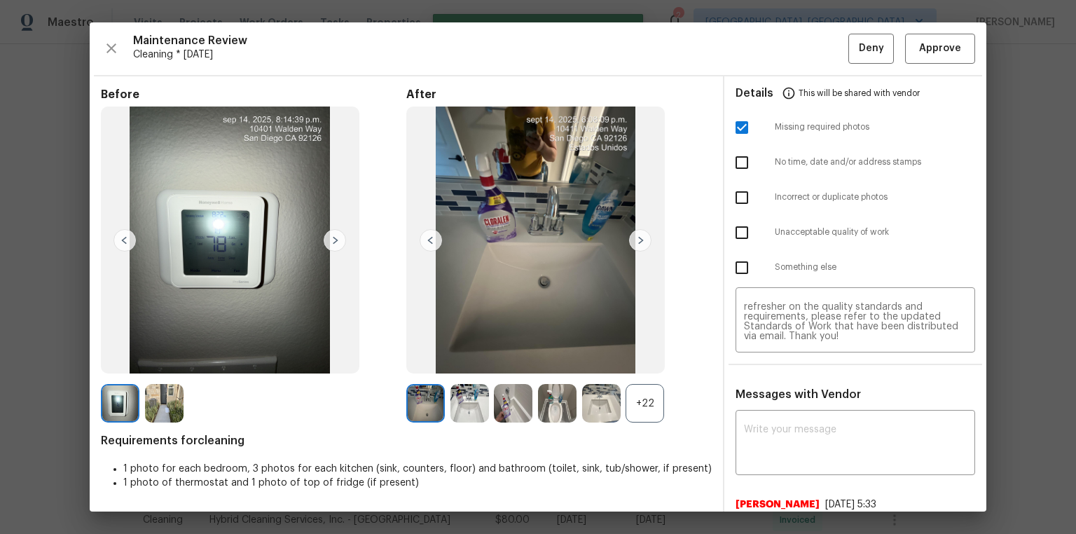
click at [765, 22] on div "Maintenance Review Cleaning * Mon, Sep 08 Deny Approve Before After +22 Require…" at bounding box center [538, 266] width 896 height 489
click at [765, 30] on div "Maintenance Review Cleaning * Mon, Sep 08 Deny Approve Before After +22 Require…" at bounding box center [538, 266] width 896 height 489
click at [765, 53] on span "Deny" at bounding box center [871, 49] width 25 height 18
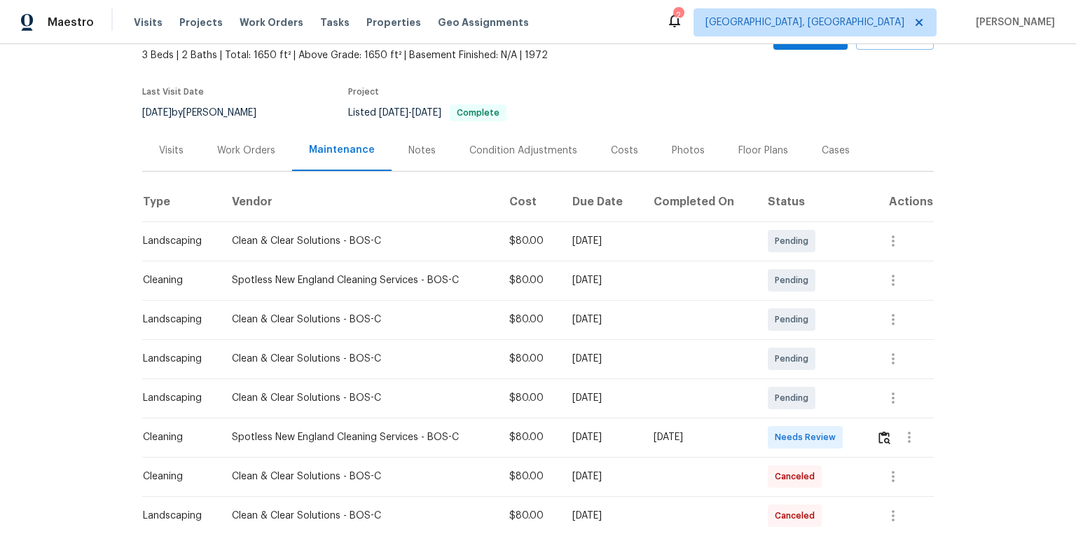
scroll to position [168, 0]
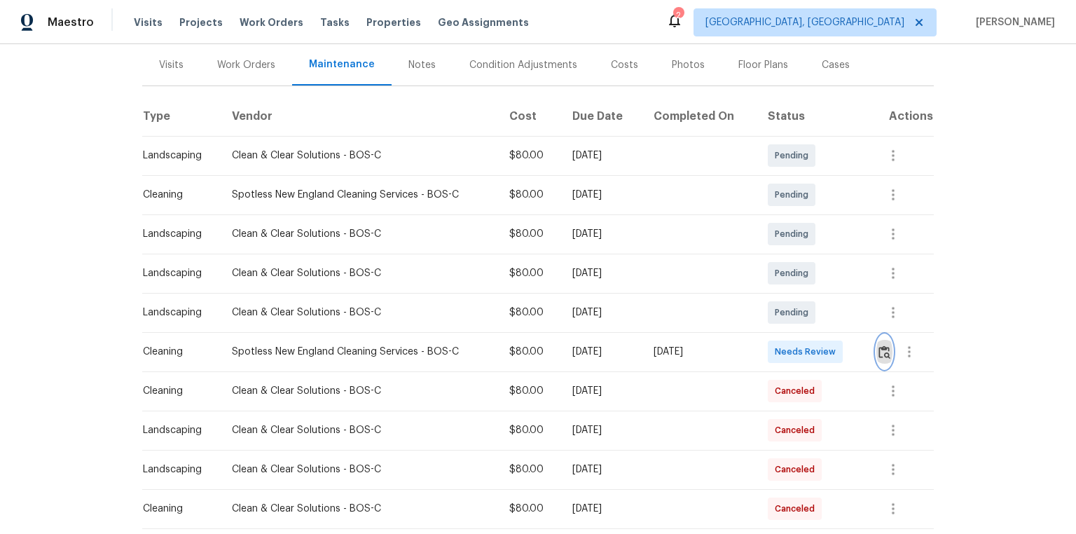
click at [765, 346] on img "button" at bounding box center [884, 351] width 12 height 13
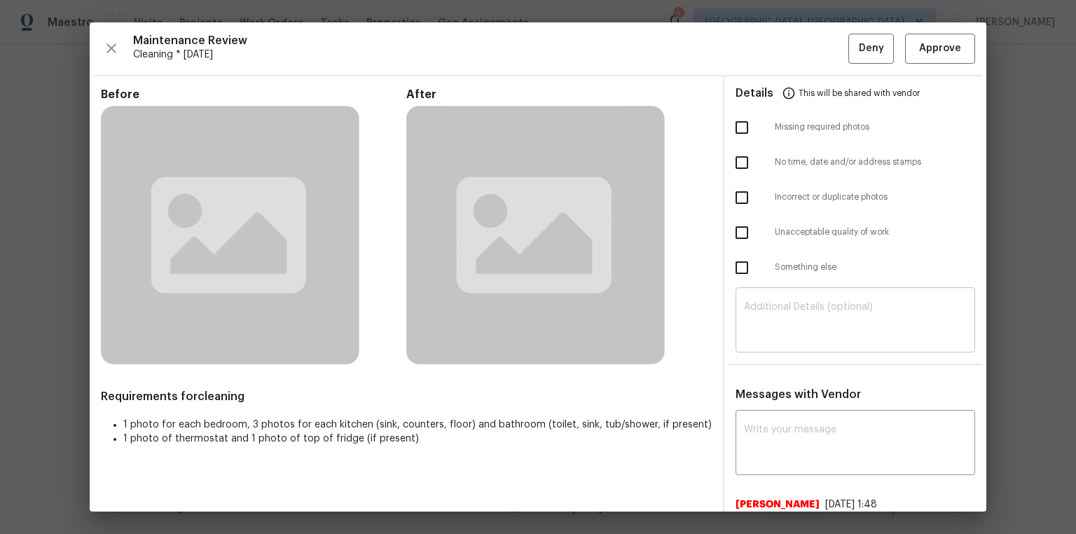
click at [765, 316] on textarea at bounding box center [855, 321] width 223 height 39
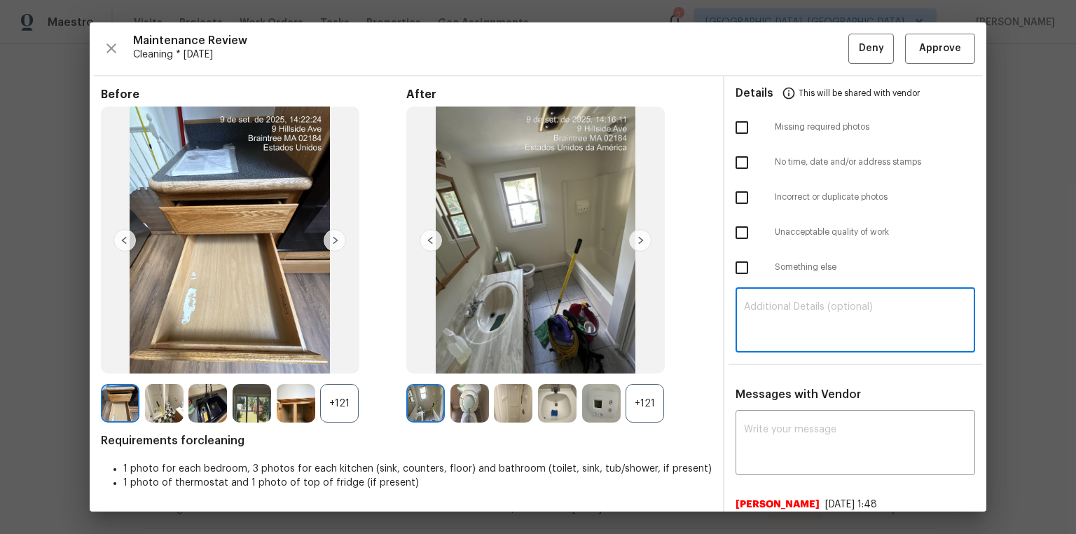
paste textarea "Maintenance Audit Team: Hello! Unfortunately, this cleaning visit completed on …"
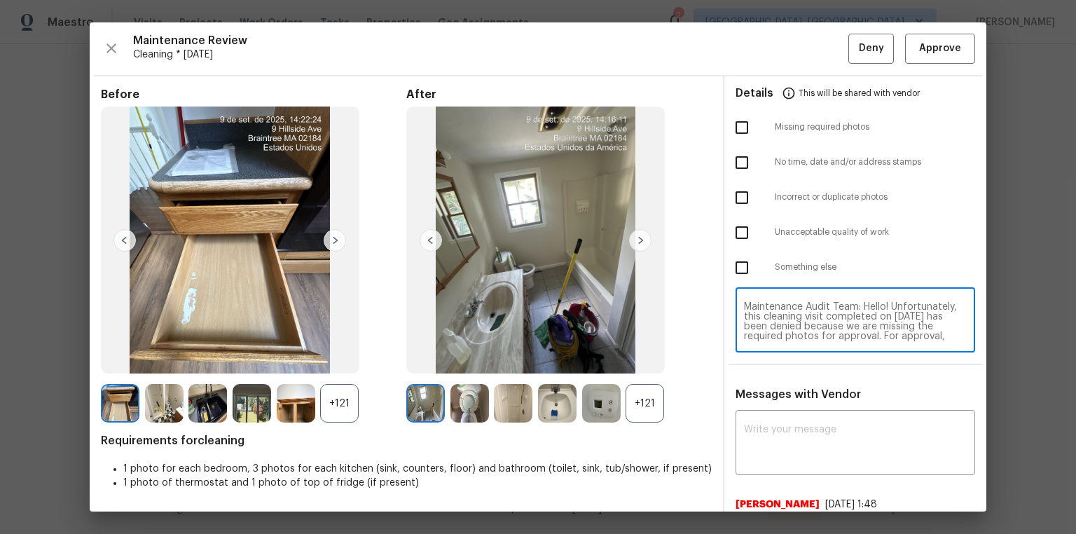
scroll to position [118, 0]
type textarea "Maintenance Audit Team: Hello! Unfortunately, this cleaning visit completed on …"
click at [765, 359] on textarea at bounding box center [855, 443] width 223 height 39
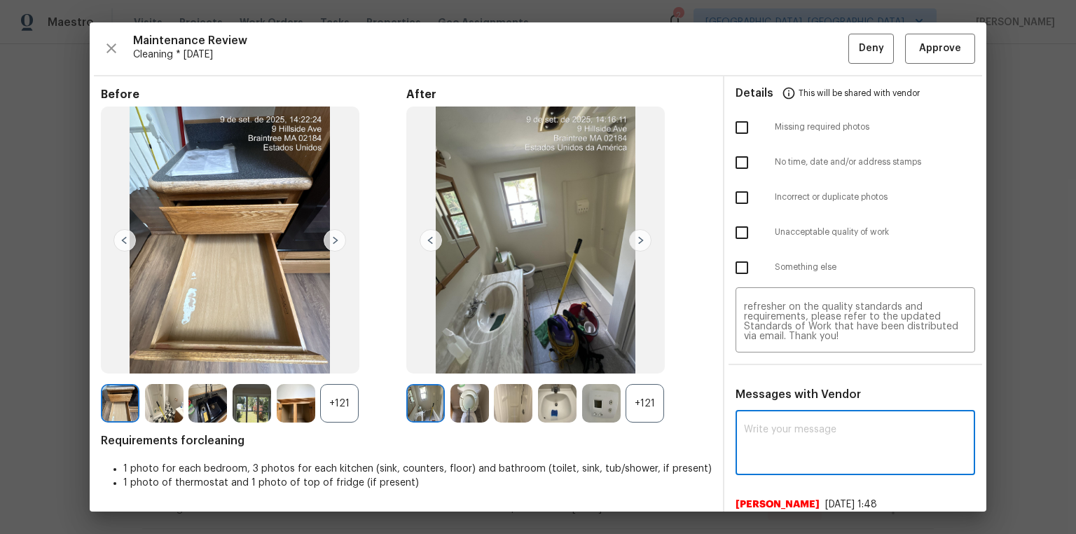
paste textarea "Maintenance Audit Team: Hello! Unfortunately, this cleaning visit completed on …"
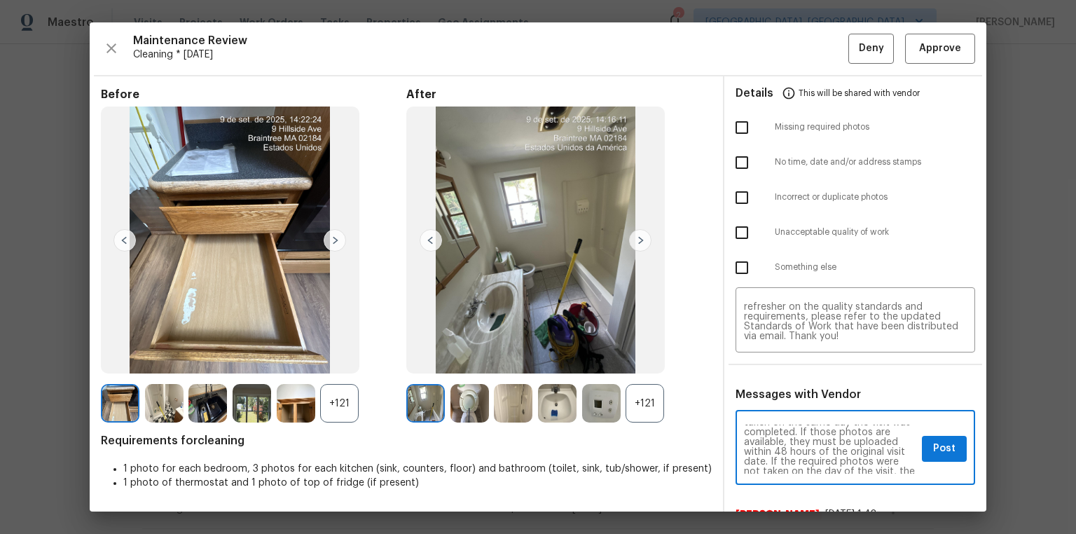
scroll to position [0, 0]
type textarea "Maintenance Audit Team: Hello! Unfortunately, this cleaning visit completed on …"
click at [734, 125] on input "checkbox" at bounding box center [741, 127] width 29 height 29
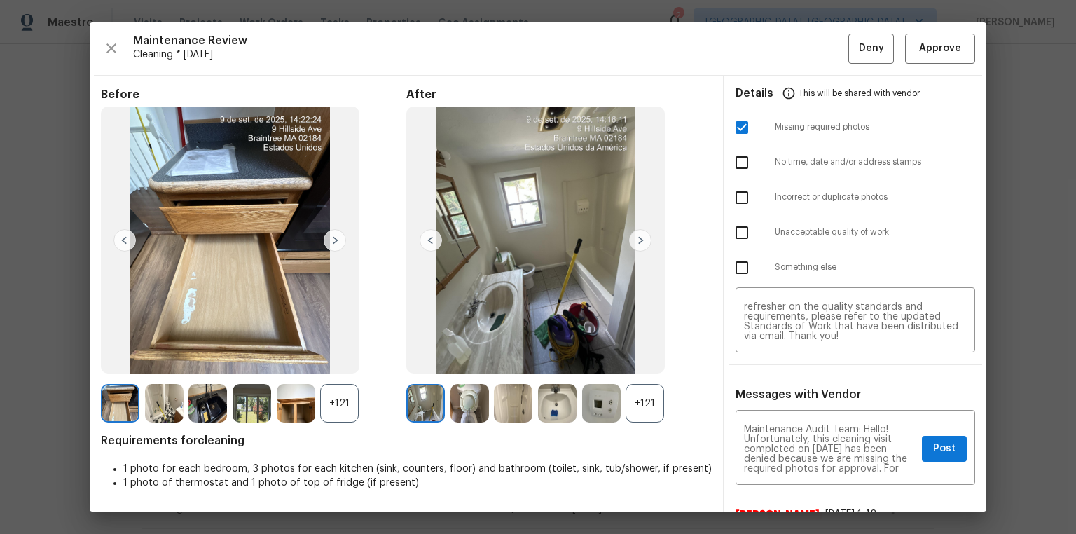
click at [736, 132] on input "checkbox" at bounding box center [741, 127] width 29 height 29
checkbox input "false"
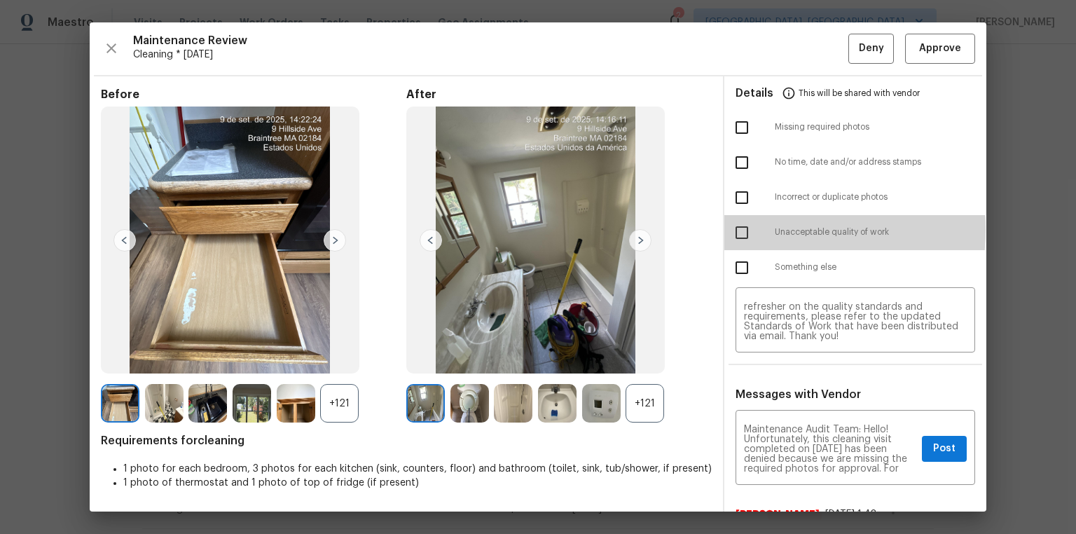
click at [737, 229] on input "checkbox" at bounding box center [741, 232] width 29 height 29
checkbox input "true"
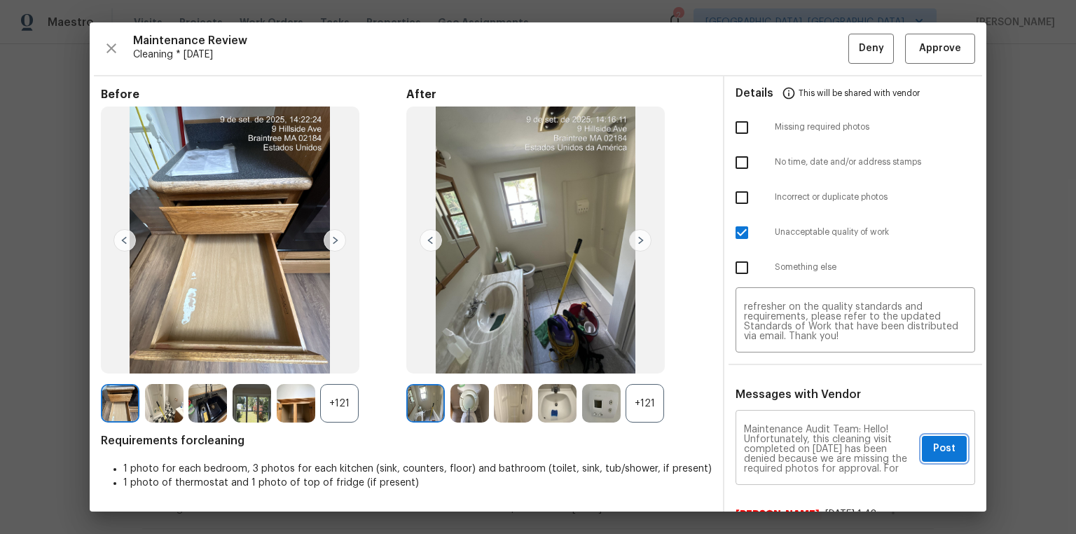
click at [765, 359] on button "Post" at bounding box center [944, 449] width 45 height 26
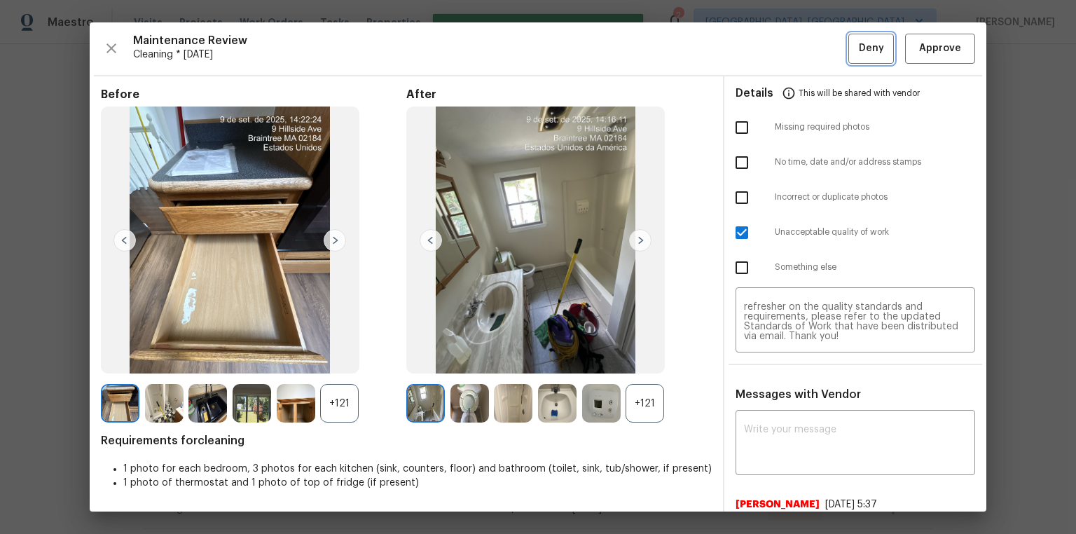
click at [765, 39] on button "Deny" at bounding box center [871, 49] width 46 height 30
